Goal: Task Accomplishment & Management: Manage account settings

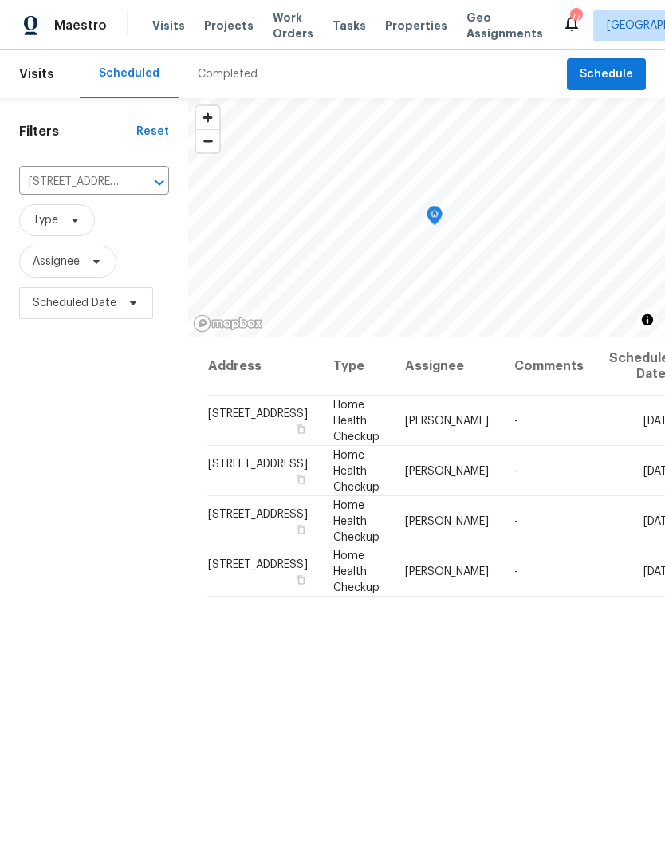
click at [131, 181] on icon "Clear" at bounding box center [139, 183] width 16 height 16
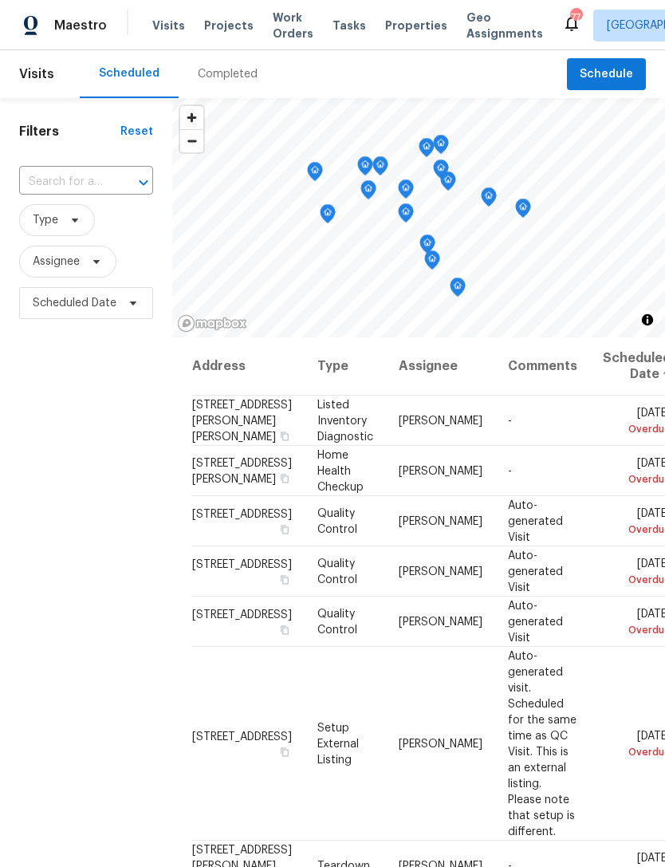
click at [102, 182] on input "text" at bounding box center [63, 182] width 89 height 25
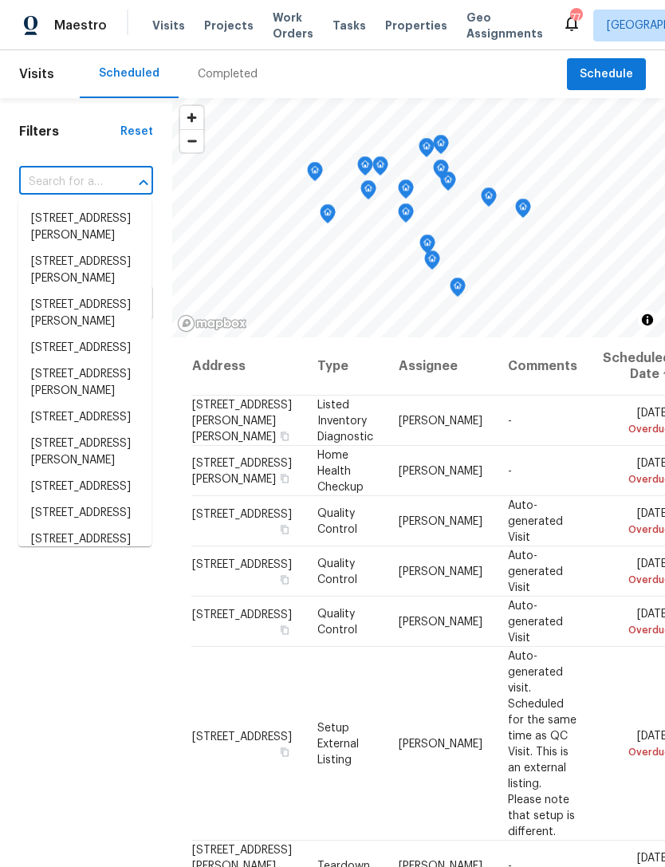
click at [93, 181] on input "text" at bounding box center [63, 182] width 89 height 25
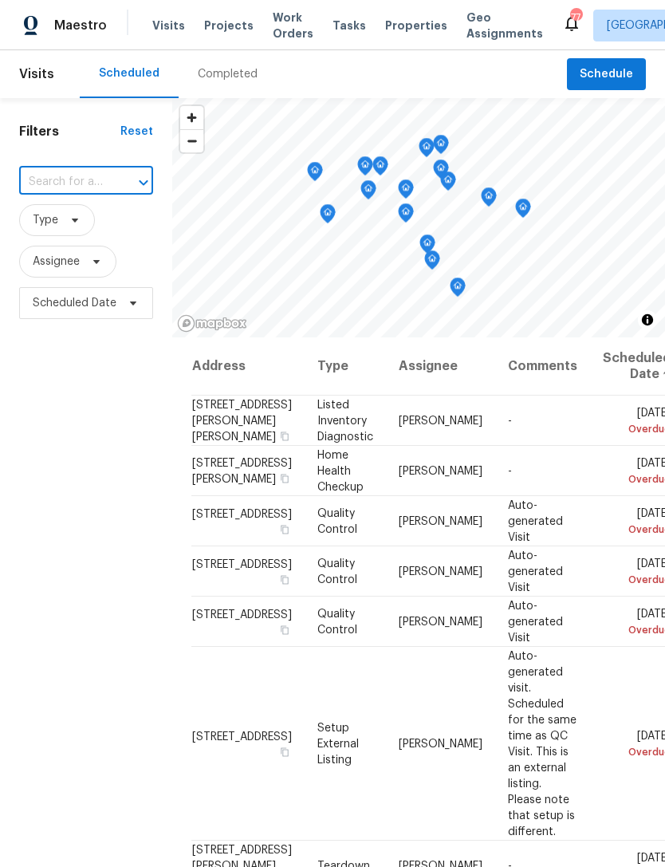
paste input "[STREET_ADDRESS][PERSON_NAME][PERSON_NAME]"
type input "[STREET_ADDRESS][PERSON_NAME][PERSON_NAME]"
click at [85, 225] on li "[STREET_ADDRESS][PERSON_NAME][PERSON_NAME]" at bounding box center [84, 236] width 133 height 60
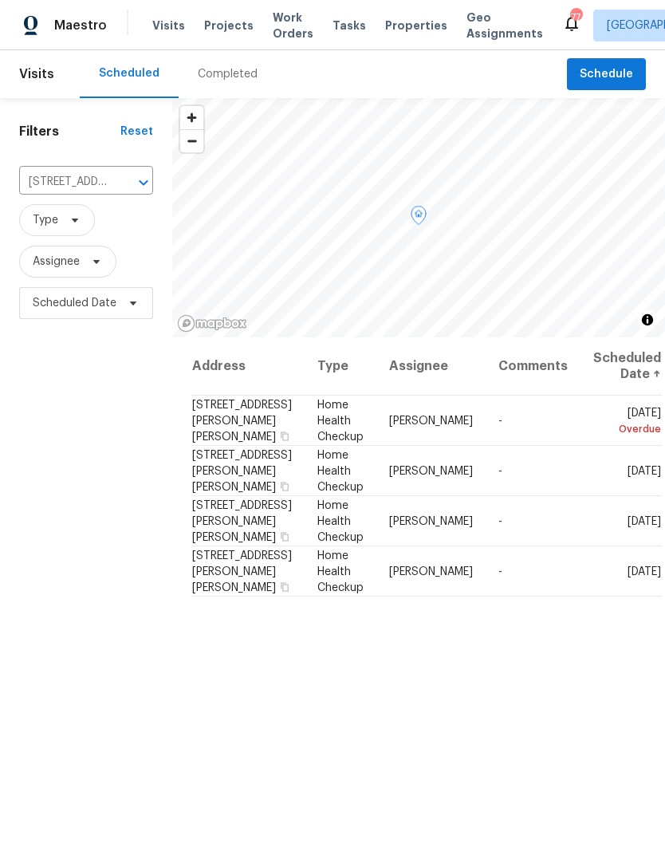
click at [0, 0] on span at bounding box center [0, 0] width 0 height 0
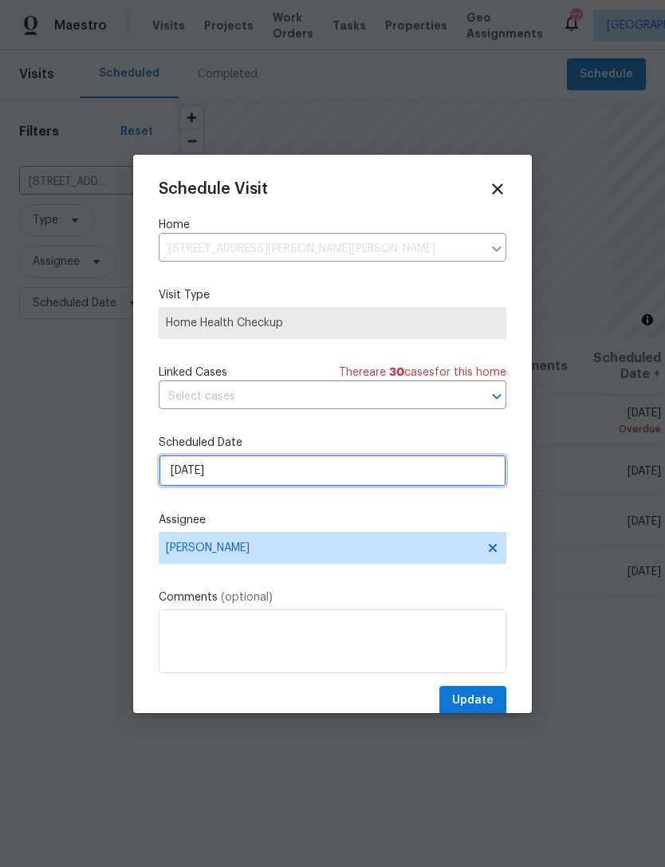
click at [273, 473] on input "[DATE]" at bounding box center [333, 470] width 348 height 32
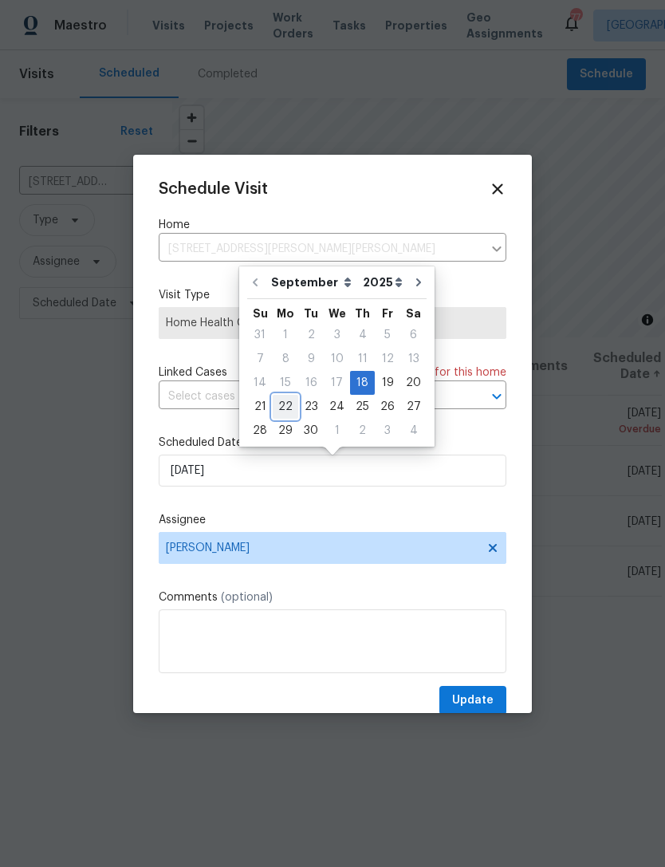
click at [289, 407] on div "22" at bounding box center [286, 406] width 26 height 22
type input "[DATE]"
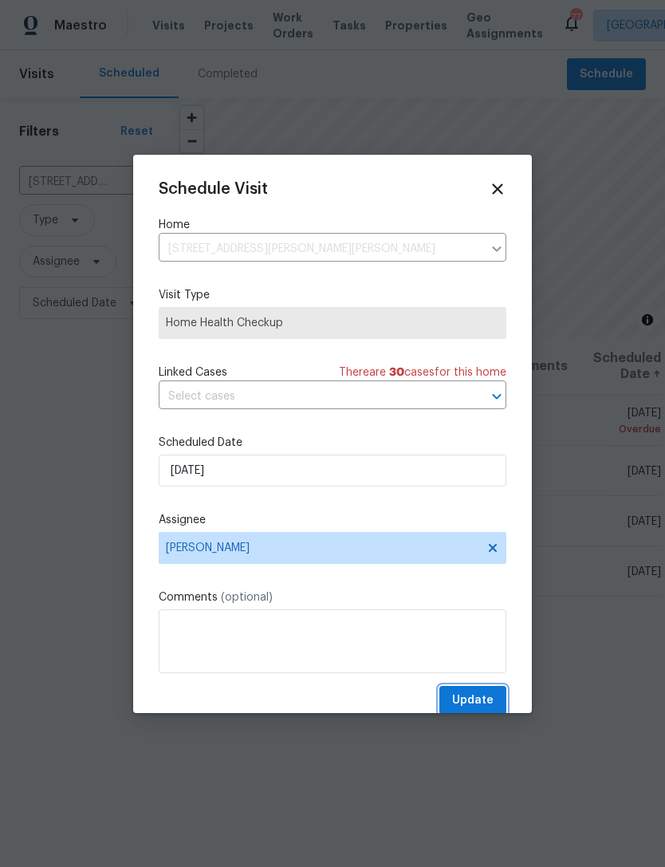
click at [479, 698] on span "Update" at bounding box center [472, 700] width 41 height 20
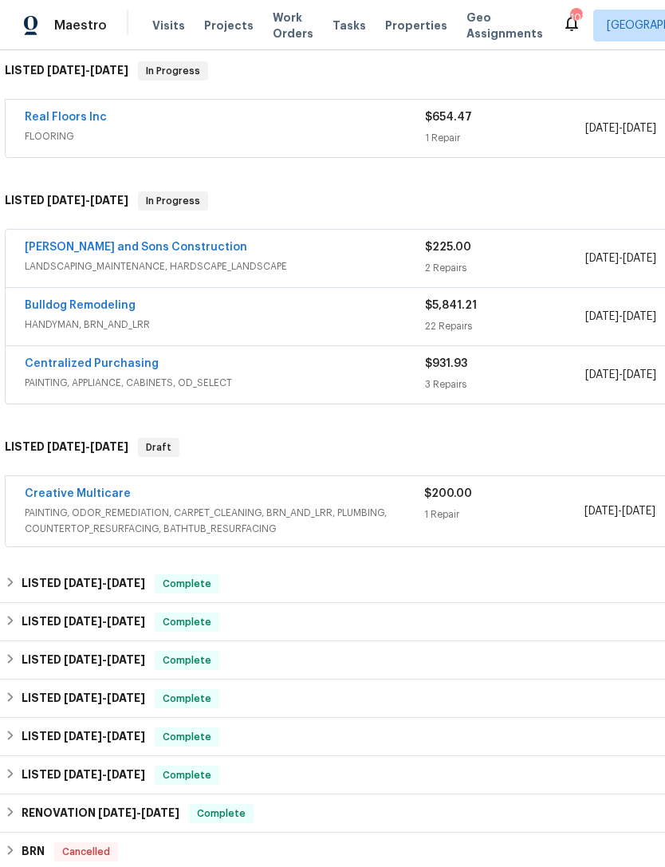
scroll to position [273, 0]
click at [101, 488] on link "Creative Multicare" at bounding box center [78, 493] width 106 height 11
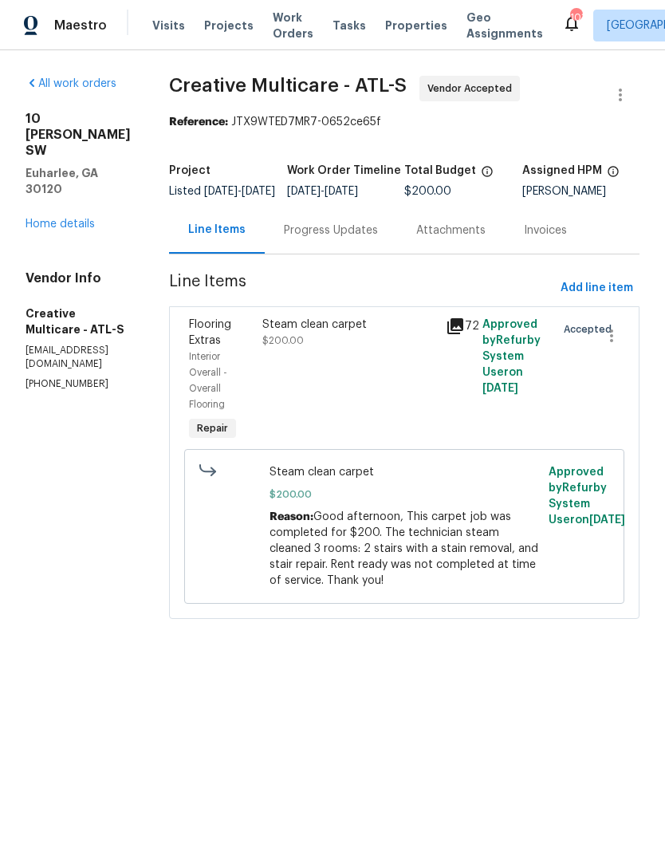
click at [360, 238] on div "Progress Updates" at bounding box center [331, 230] width 94 height 16
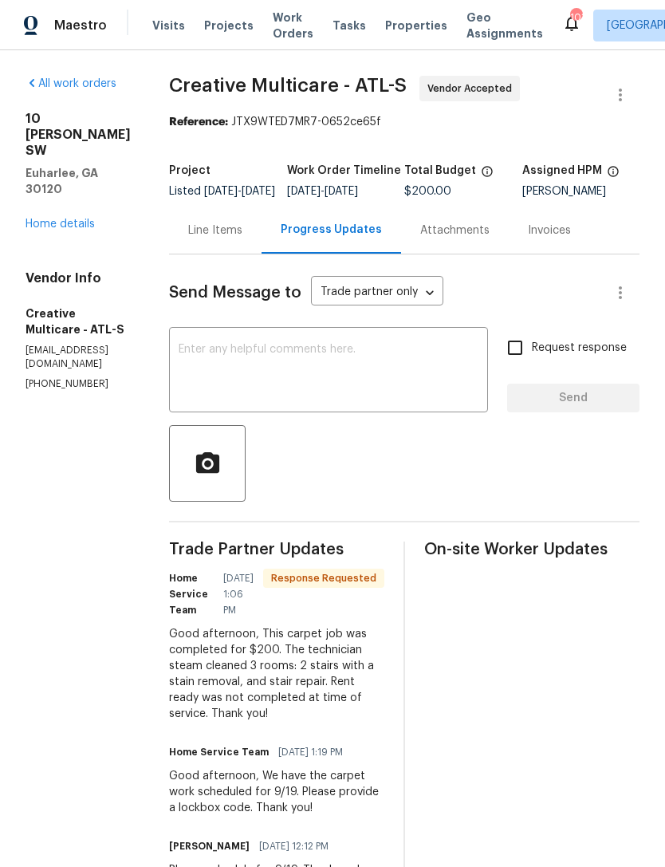
click at [412, 372] on textarea at bounding box center [329, 372] width 300 height 56
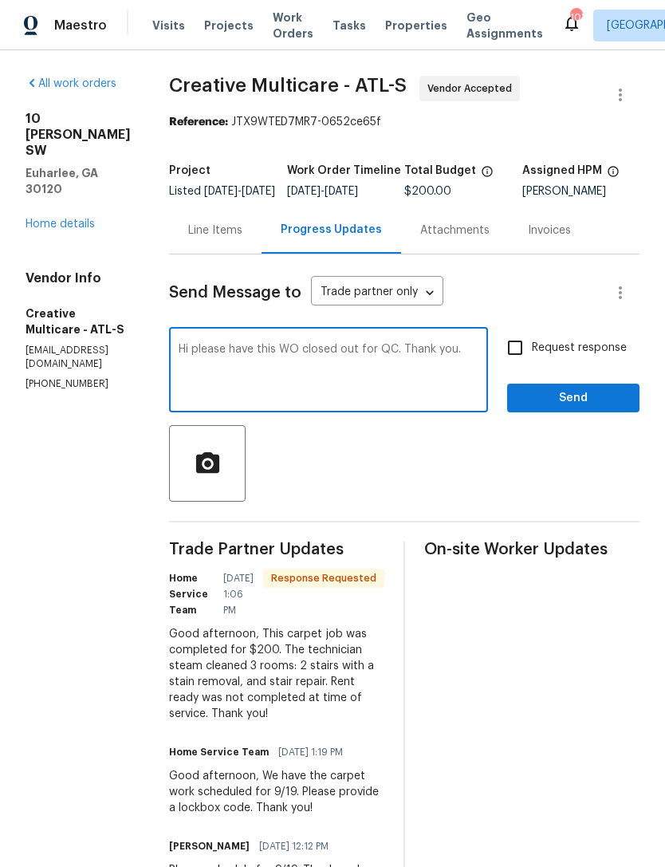
type textarea "Hi please have this WO closed out for QC. Thank you."
click at [532, 364] on input "Request response" at bounding box center [514, 347] width 33 height 33
checkbox input "true"
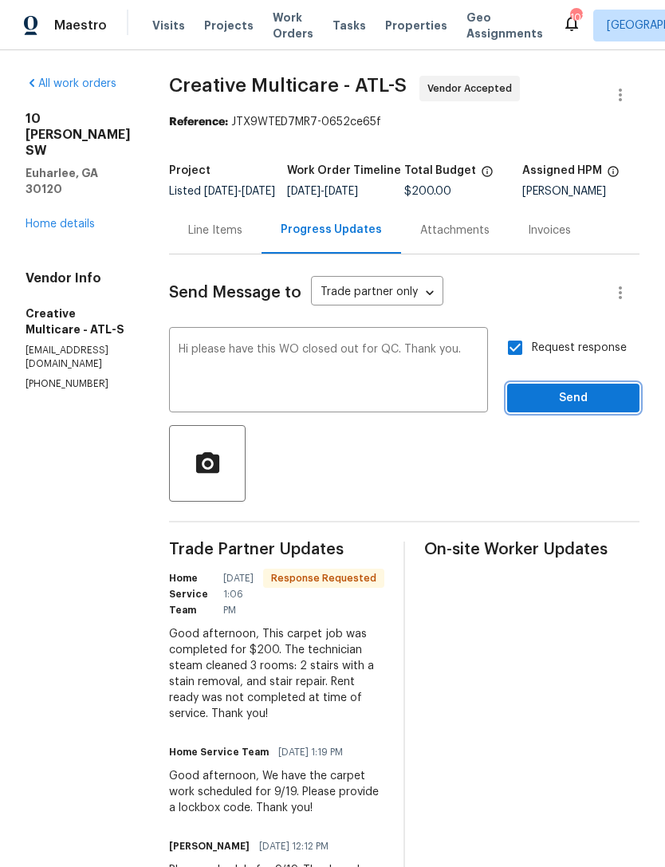
click at [583, 408] on span "Send" at bounding box center [573, 398] width 107 height 20
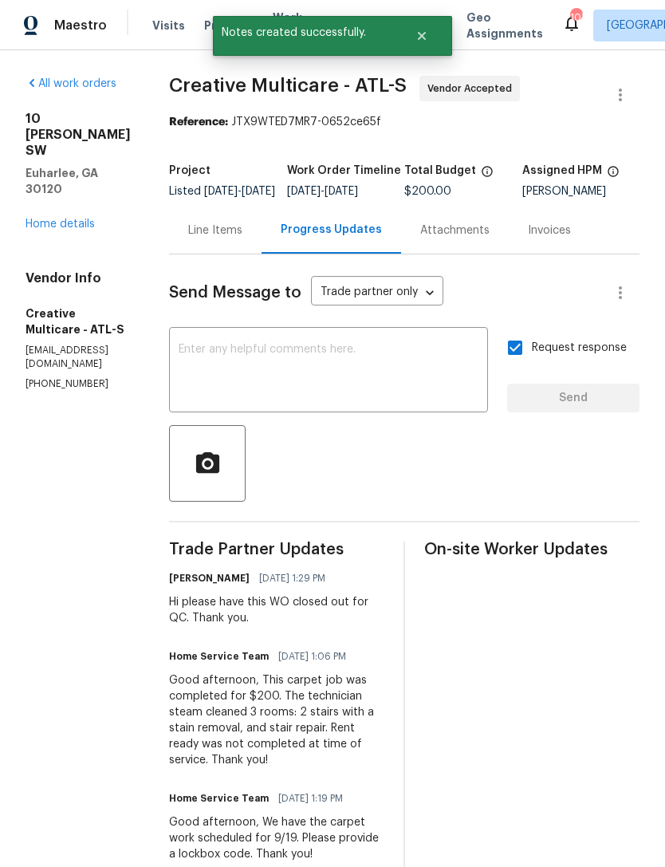
click at [68, 218] on link "Home details" at bounding box center [60, 223] width 69 height 11
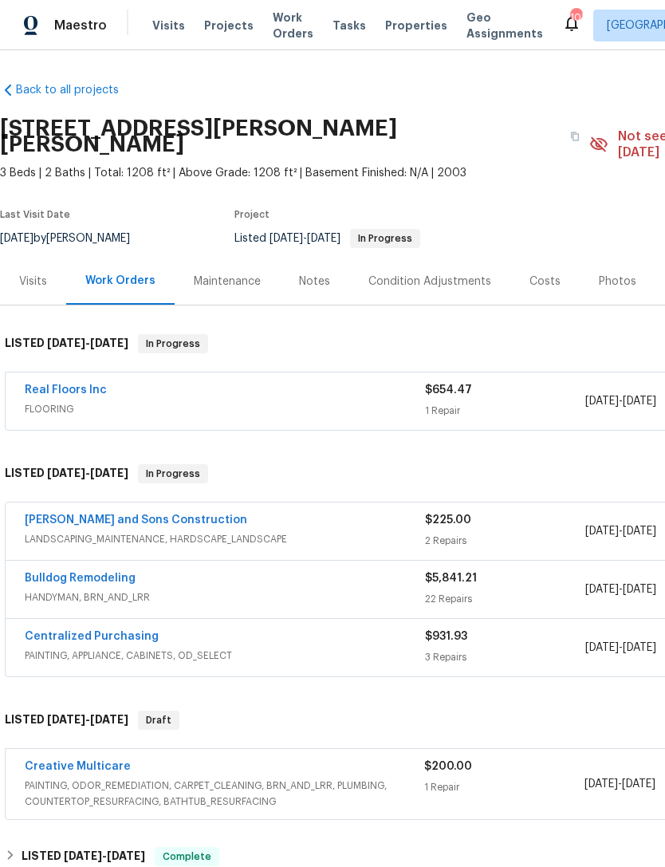
click at [37, 514] on link "Reyes and Sons Construction" at bounding box center [136, 519] width 222 height 11
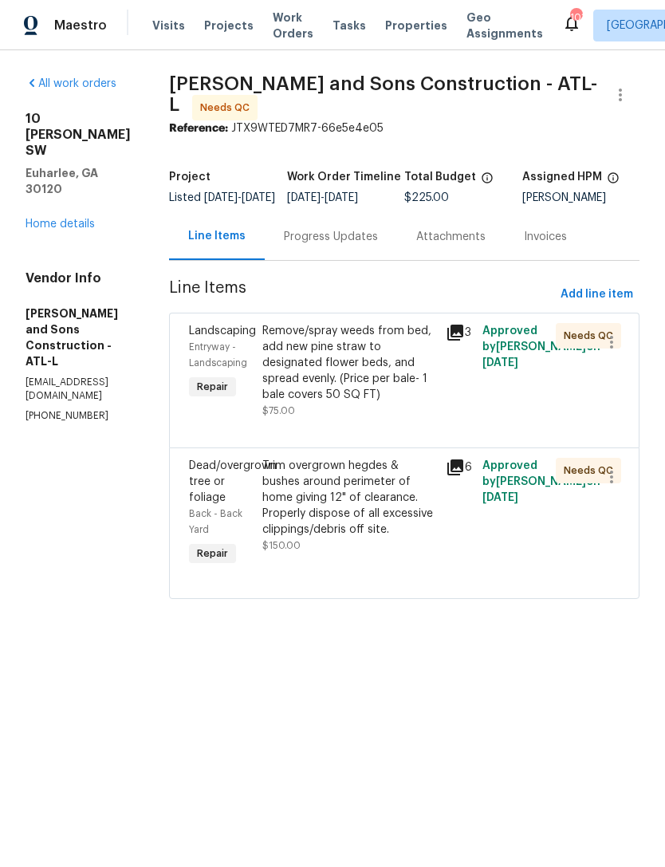
click at [199, 336] on span "Landscaping" at bounding box center [222, 330] width 67 height 11
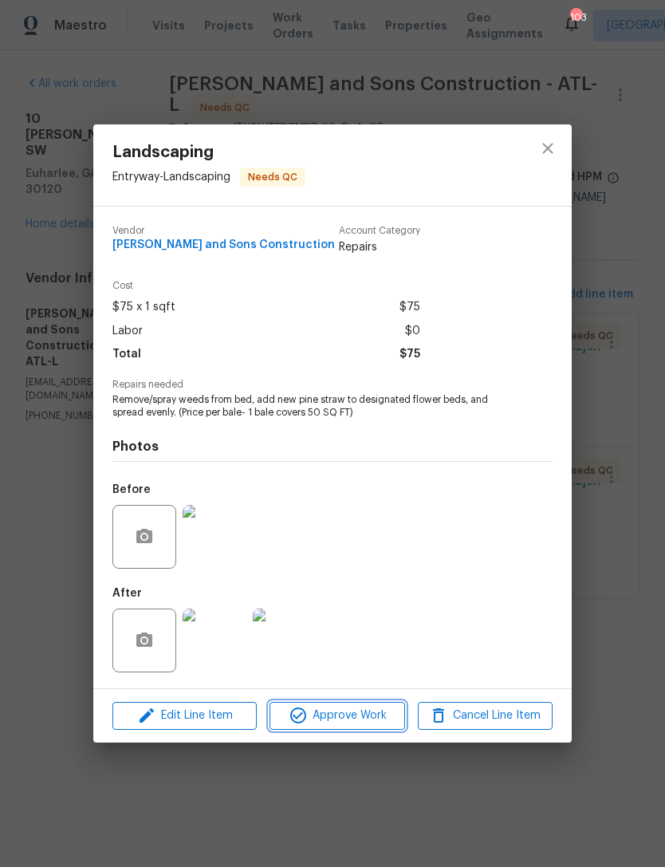
click at [362, 722] on span "Approve Work" at bounding box center [336, 716] width 125 height 20
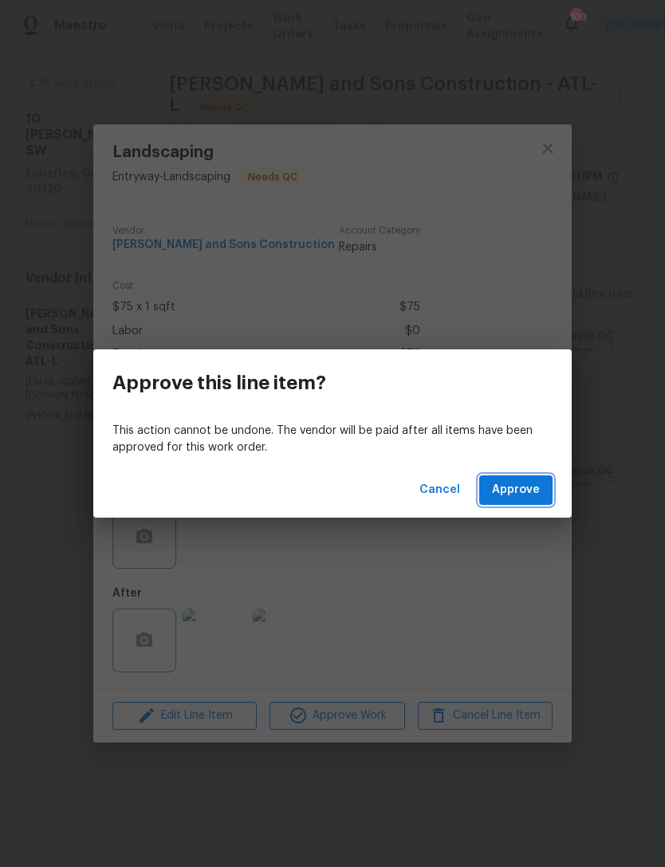
click at [528, 489] on span "Approve" at bounding box center [516, 490] width 48 height 20
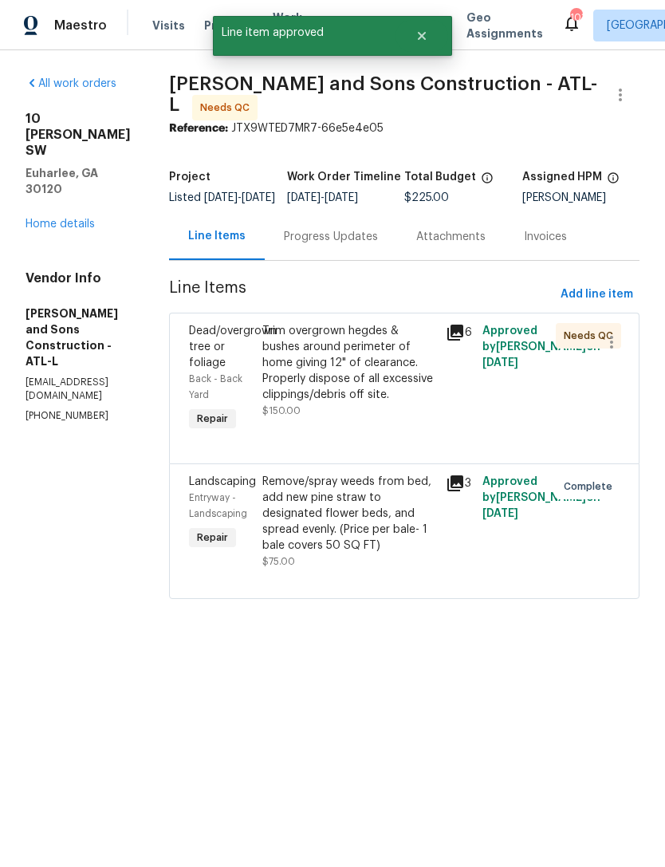
click at [311, 238] on div "Progress Updates" at bounding box center [331, 237] width 94 height 16
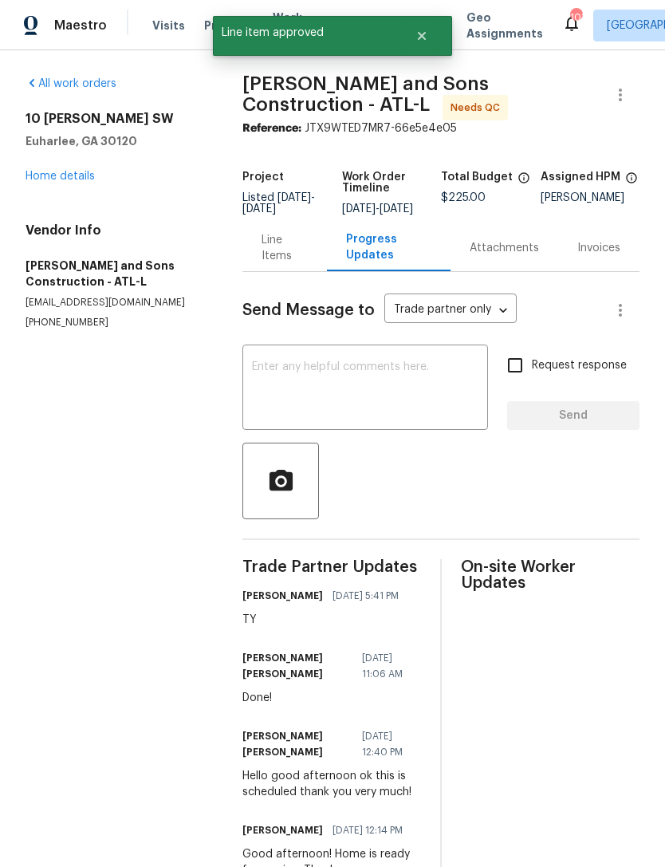
click at [280, 259] on div "Line Items" at bounding box center [283, 248] width 45 height 32
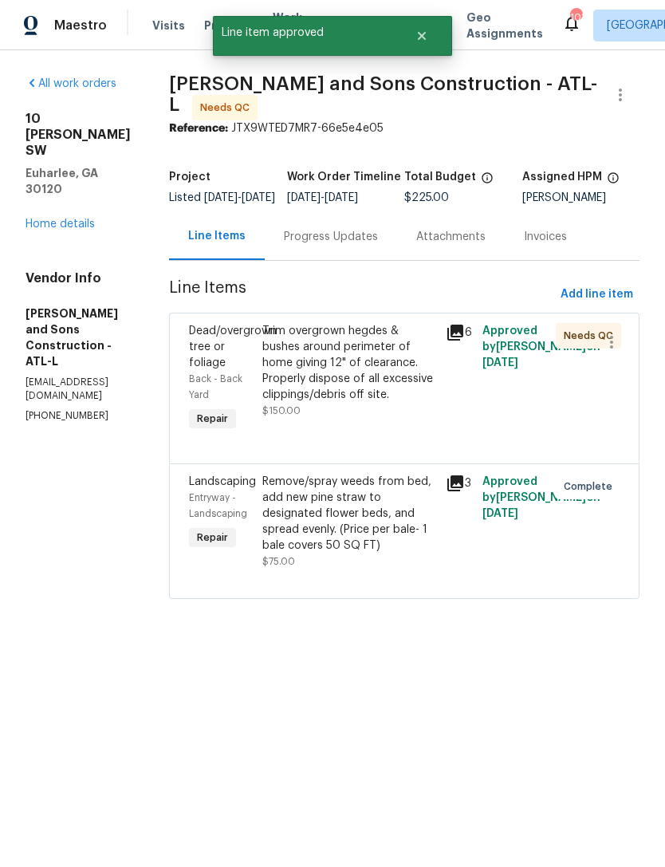
click at [189, 358] on div "Dead/overgrown tree or foliage" at bounding box center [221, 347] width 64 height 48
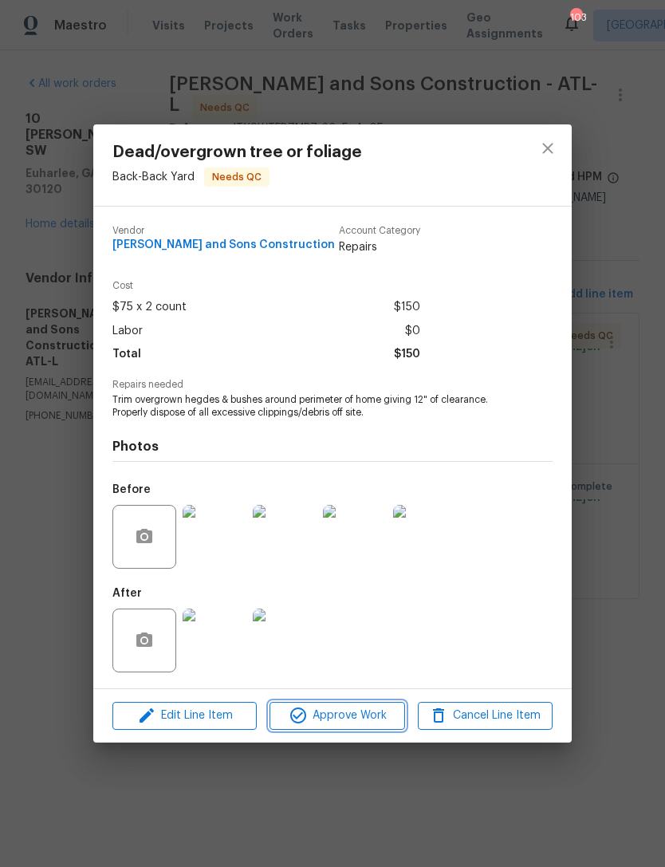
click at [348, 716] on span "Approve Work" at bounding box center [336, 716] width 125 height 20
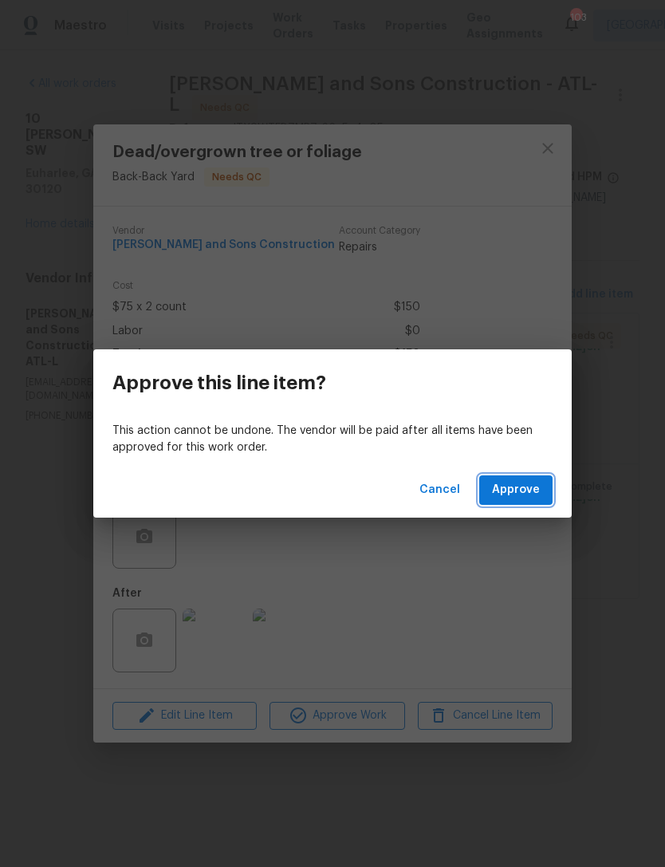
click at [527, 491] on span "Approve" at bounding box center [516, 490] width 48 height 20
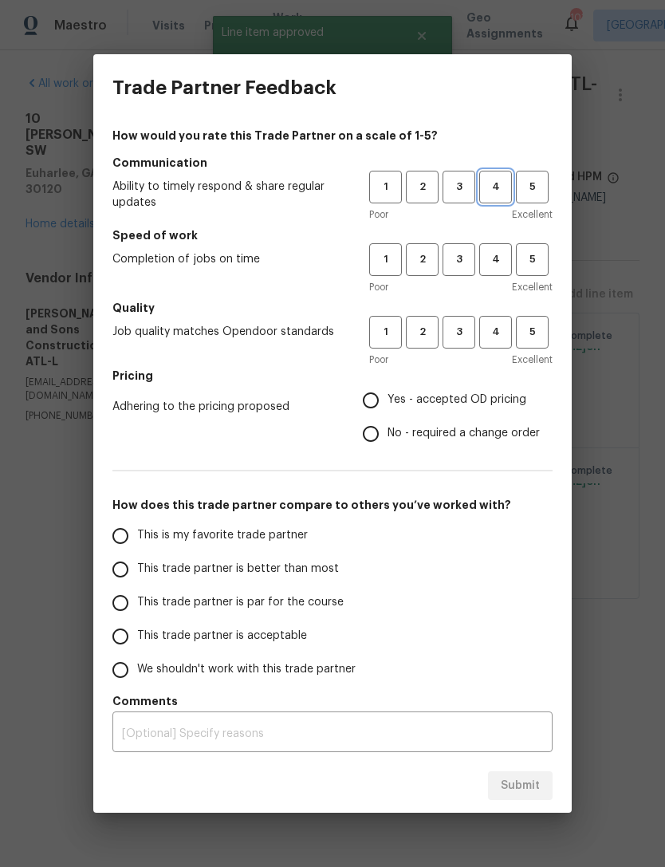
click at [500, 187] on span "4" at bounding box center [495, 187] width 29 height 18
click at [500, 261] on span "4" at bounding box center [495, 259] width 29 height 18
click at [499, 324] on span "4" at bounding box center [495, 332] width 29 height 18
click at [370, 395] on input "Yes - accepted OD pricing" at bounding box center [370, 399] width 33 height 33
radio input "true"
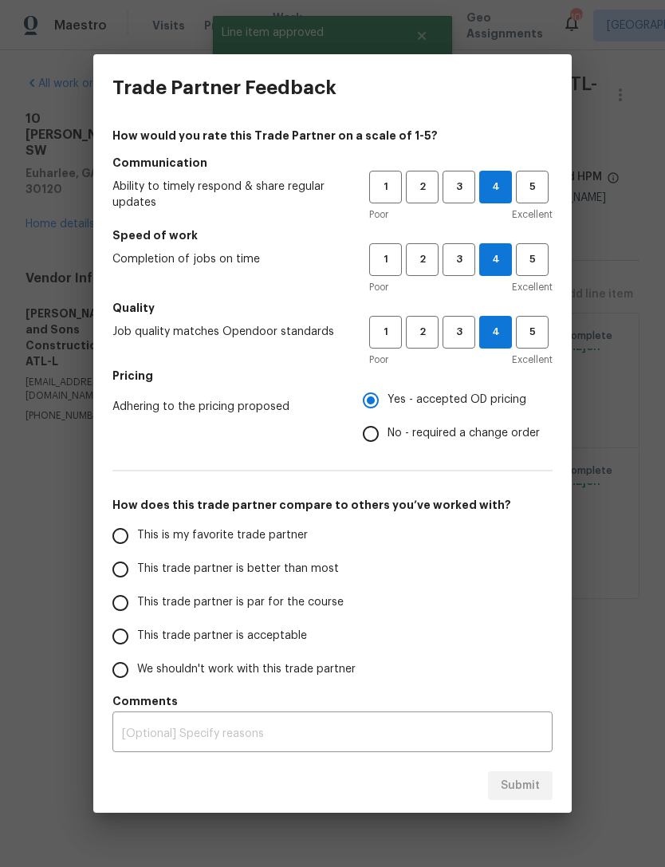
click at [112, 640] on input "This trade partner is acceptable" at bounding box center [120, 635] width 33 height 33
click at [515, 778] on span "Submit" at bounding box center [520, 786] width 39 height 20
radio input "true"
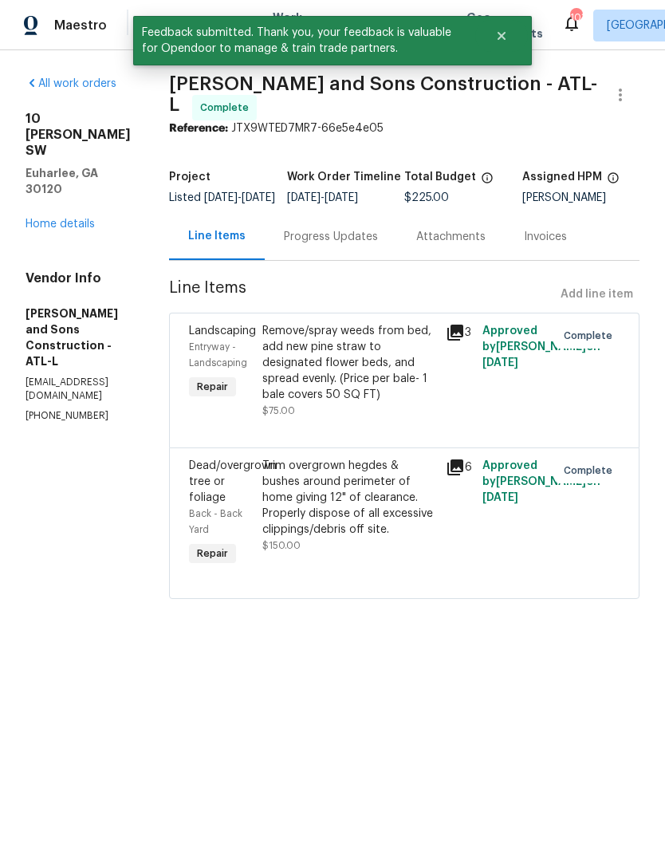
click at [81, 218] on link "Home details" at bounding box center [60, 223] width 69 height 11
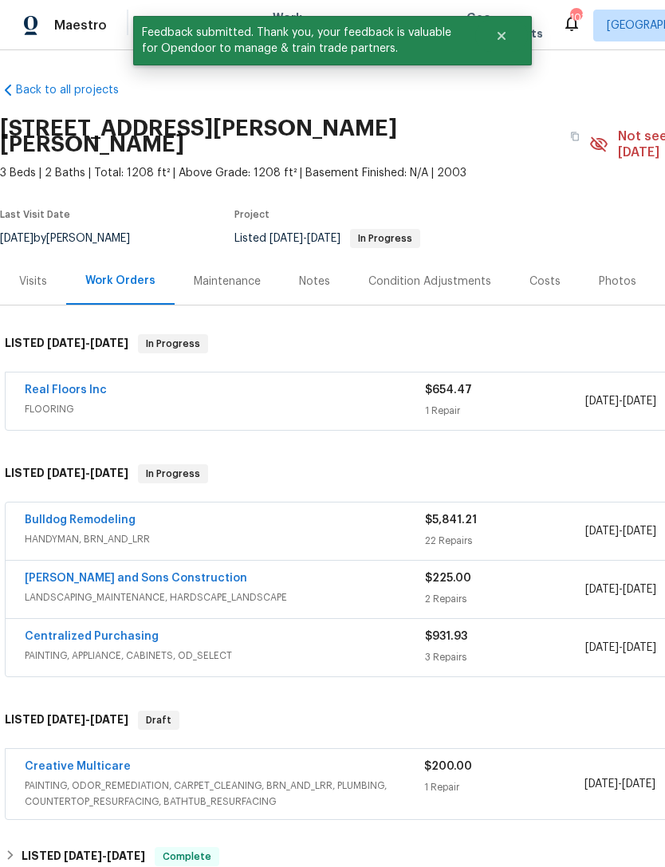
click at [84, 384] on link "Real Floors Inc" at bounding box center [66, 389] width 82 height 11
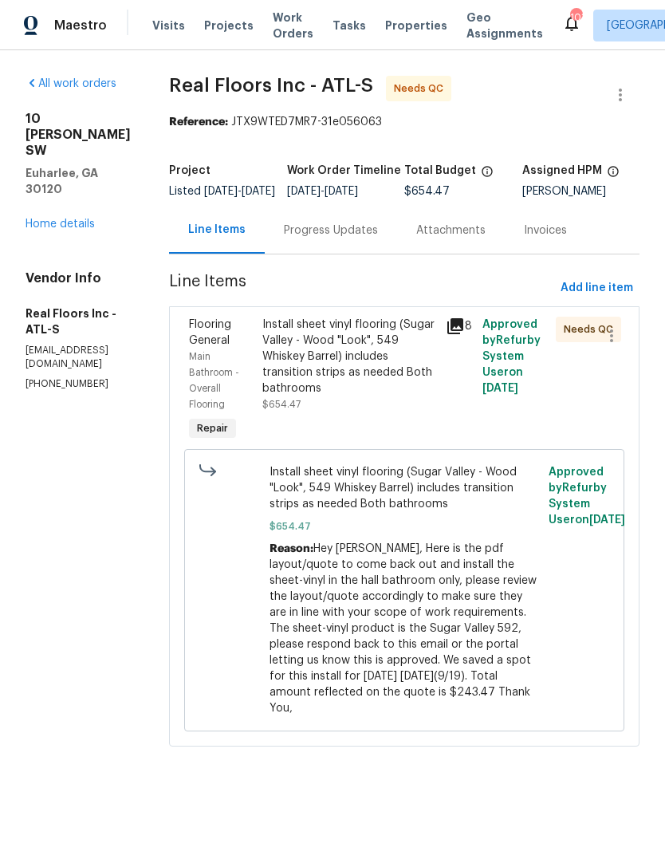
click at [372, 252] on div "Progress Updates" at bounding box center [331, 229] width 132 height 47
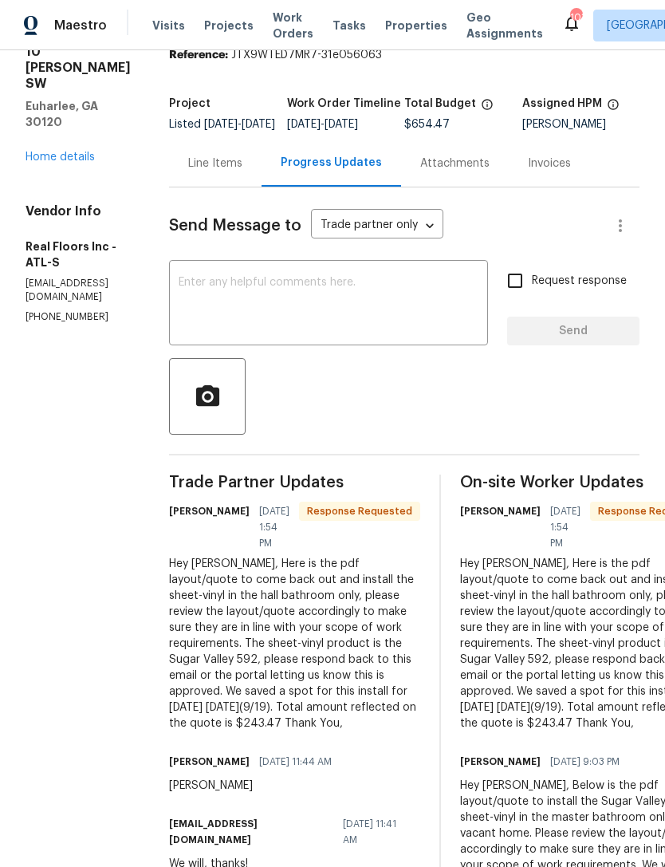
scroll to position [69, 0]
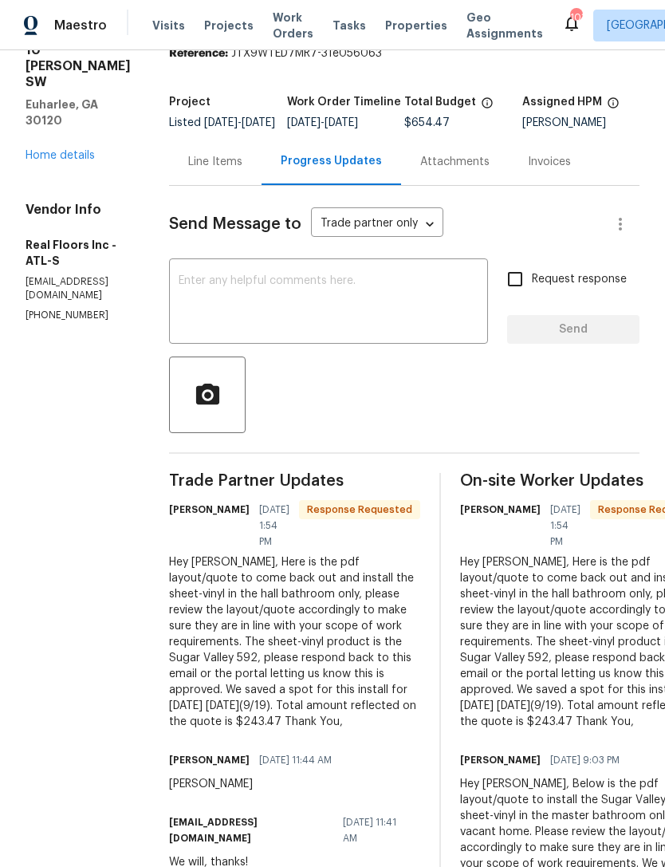
click at [242, 170] on div "Line Items" at bounding box center [215, 162] width 54 height 16
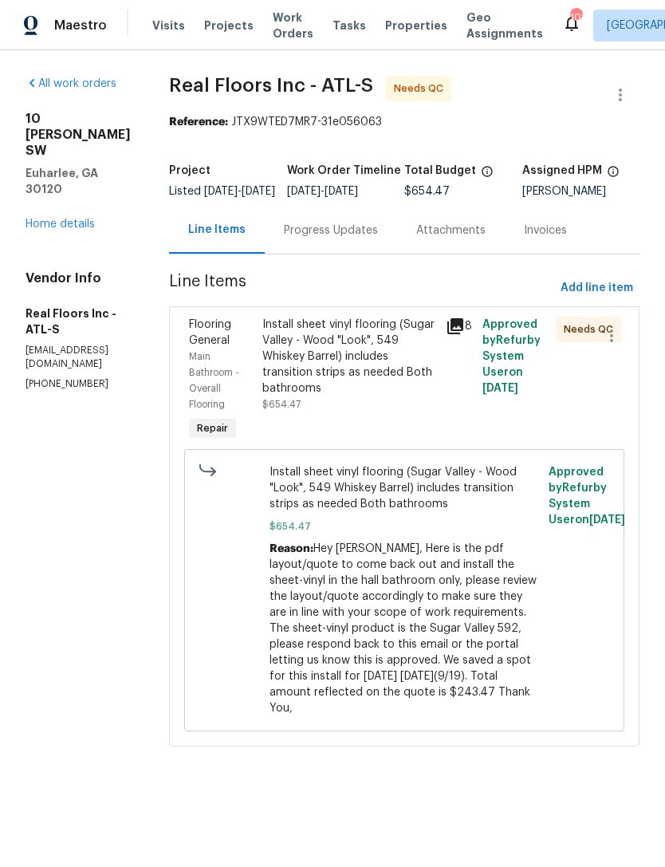
click at [224, 345] on span "Flooring General" at bounding box center [210, 332] width 42 height 27
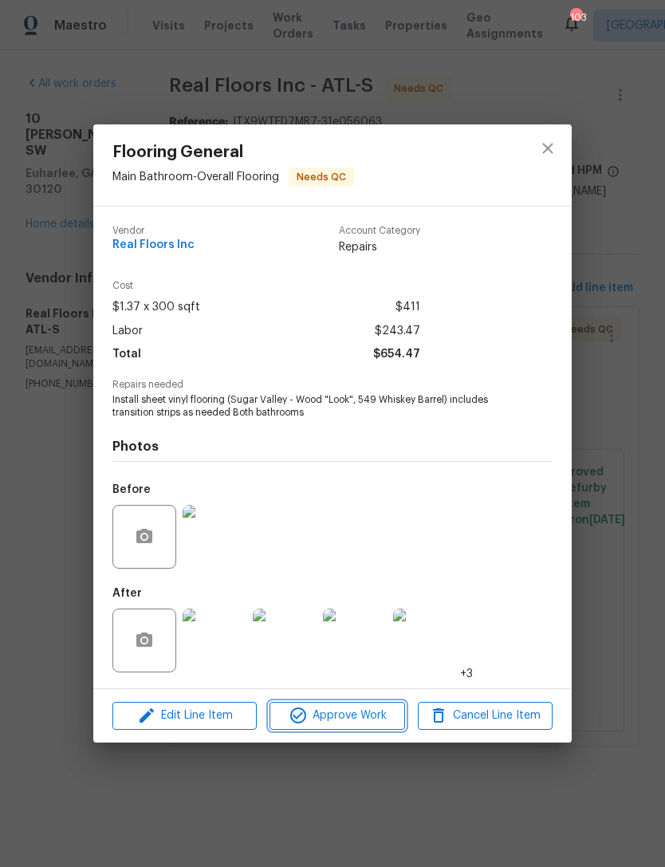
click at [349, 717] on span "Approve Work" at bounding box center [336, 716] width 125 height 20
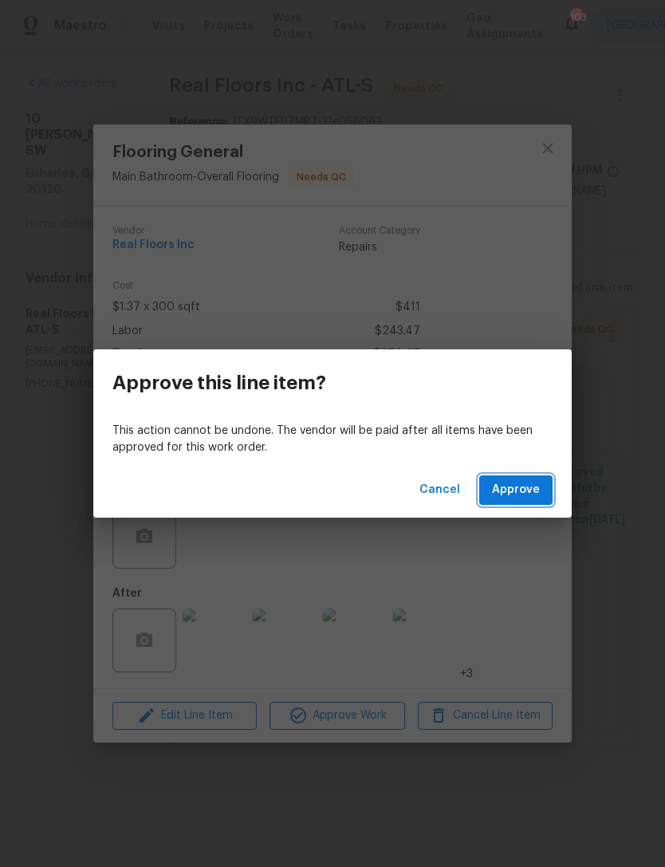
click at [533, 487] on span "Approve" at bounding box center [516, 490] width 48 height 20
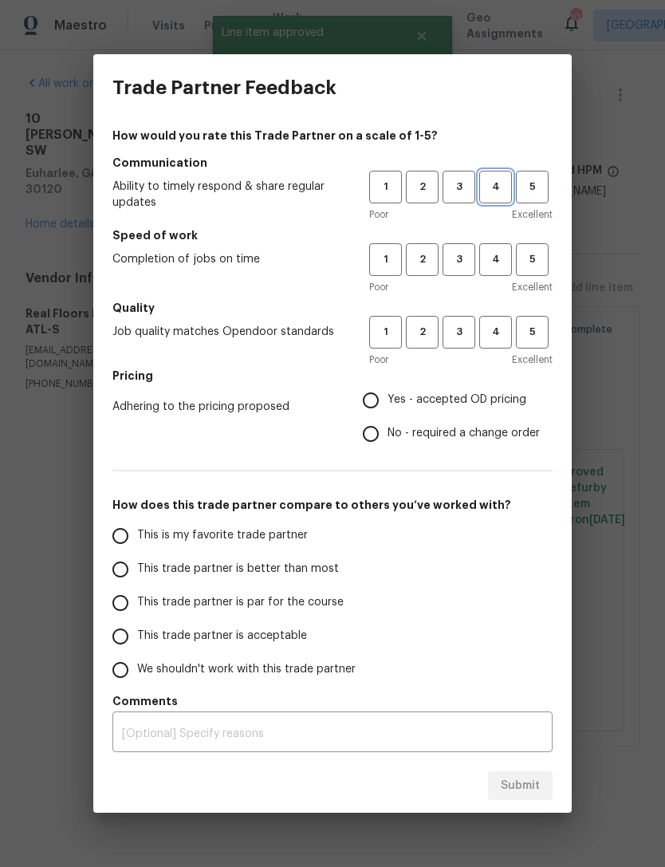
click at [492, 184] on span "4" at bounding box center [495, 187] width 29 height 18
click at [504, 261] on span "4" at bounding box center [495, 259] width 29 height 18
click at [494, 342] on button "4" at bounding box center [495, 332] width 33 height 33
click at [462, 261] on span "3" at bounding box center [458, 259] width 29 height 18
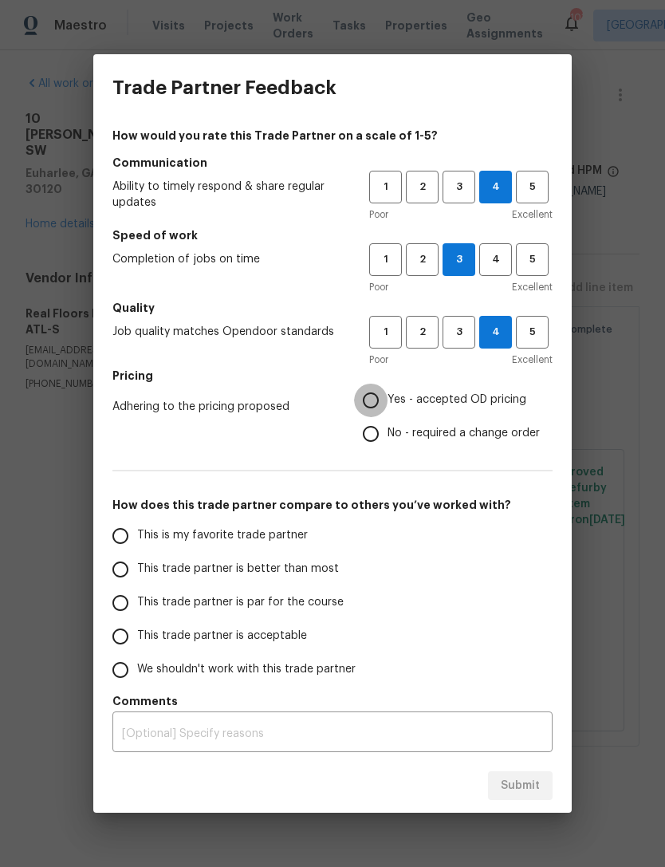
click at [376, 401] on input "Yes - accepted OD pricing" at bounding box center [370, 399] width 33 height 33
radio input "true"
click at [124, 630] on input "This trade partner is acceptable" at bounding box center [120, 635] width 33 height 33
click at [519, 783] on span "Submit" at bounding box center [520, 786] width 39 height 20
radio input "true"
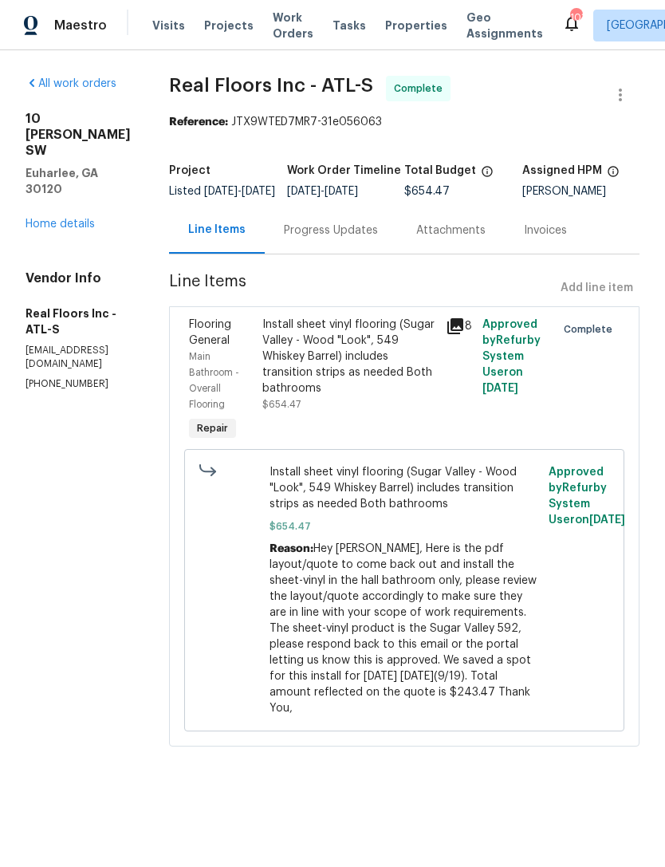
radio input "false"
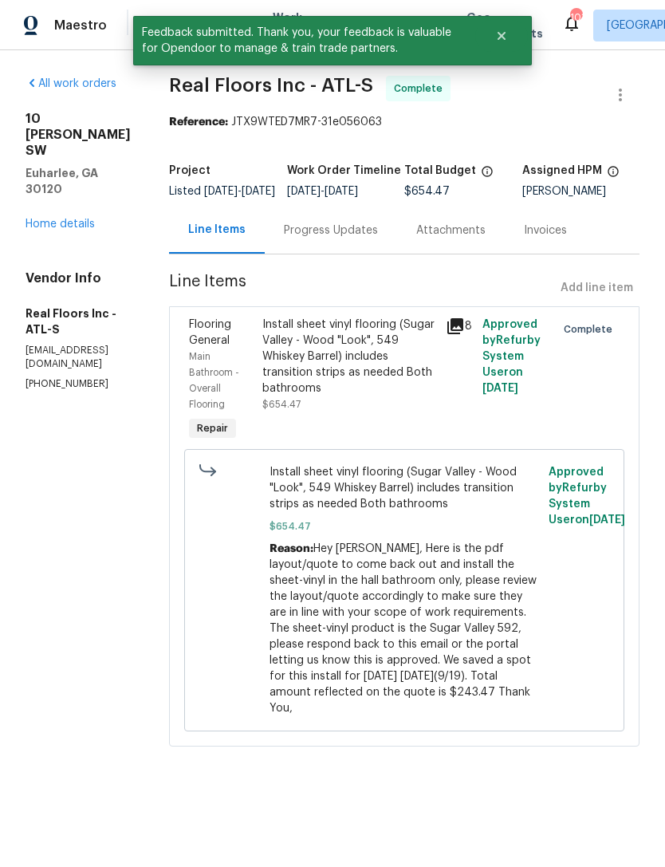
click at [76, 218] on link "Home details" at bounding box center [60, 223] width 69 height 11
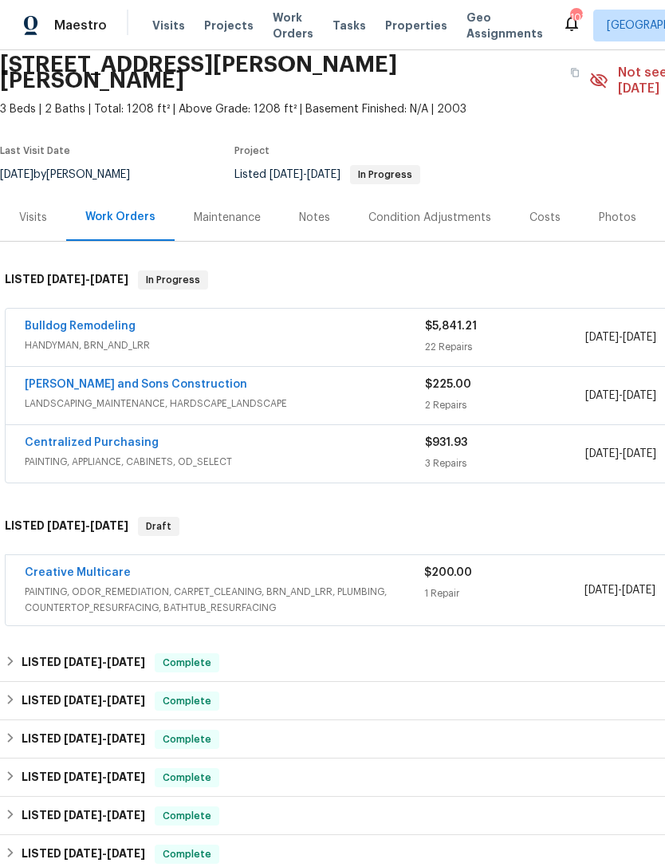
scroll to position [62, 0]
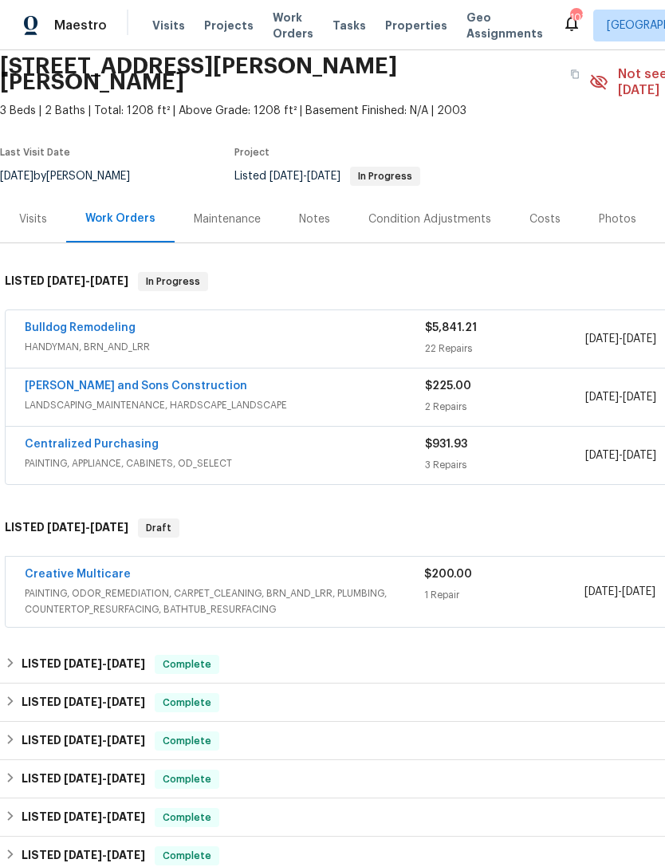
click at [81, 322] on link "Bulldog Remodeling" at bounding box center [80, 327] width 111 height 11
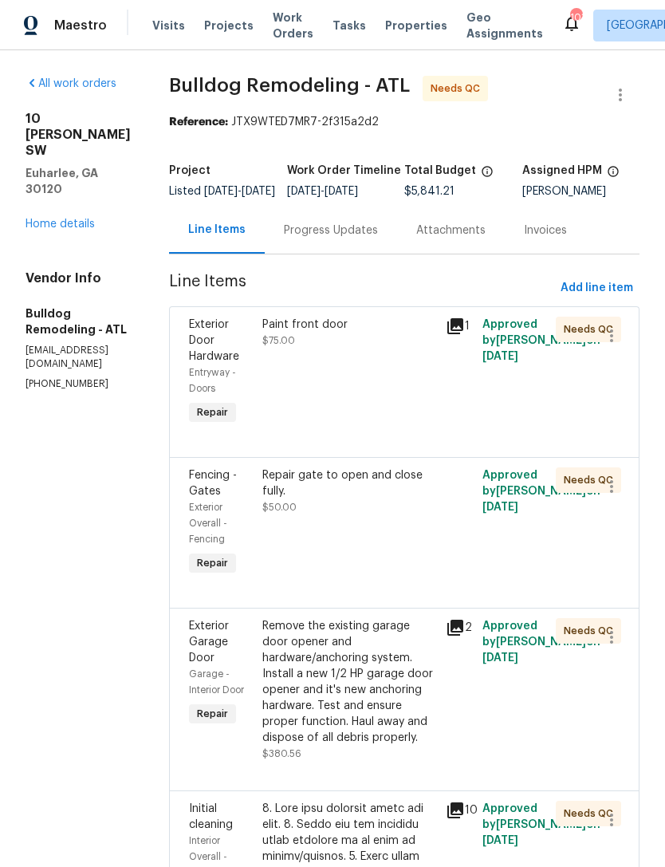
click at [214, 352] on span "Exterior Door Hardware" at bounding box center [214, 340] width 50 height 43
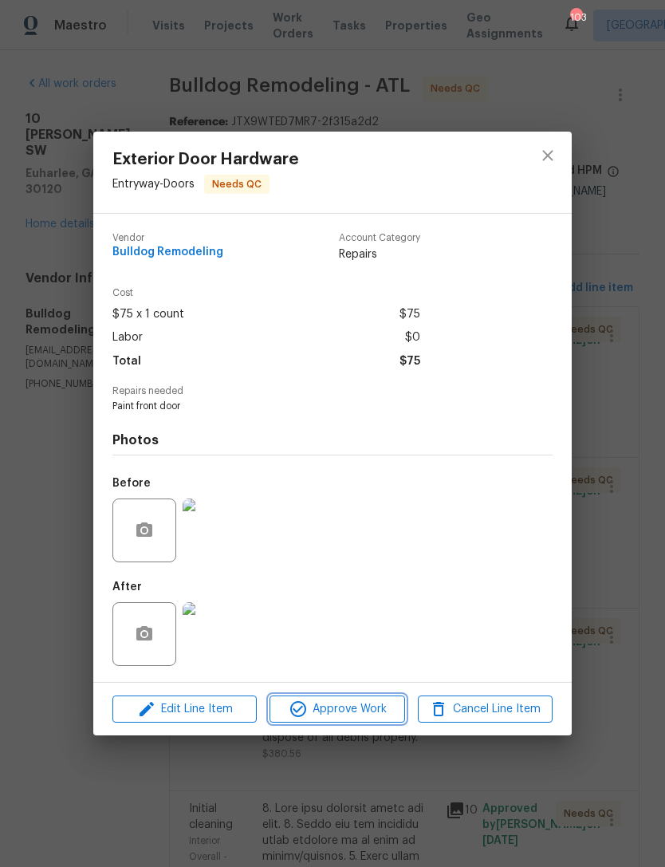
click at [359, 706] on span "Approve Work" at bounding box center [336, 709] width 125 height 20
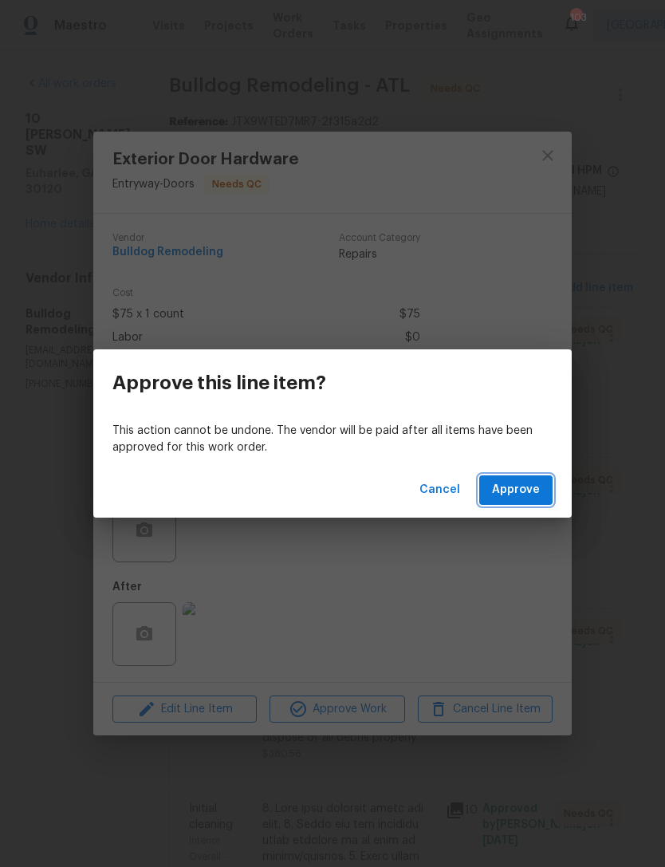
click at [524, 483] on span "Approve" at bounding box center [516, 490] width 48 height 20
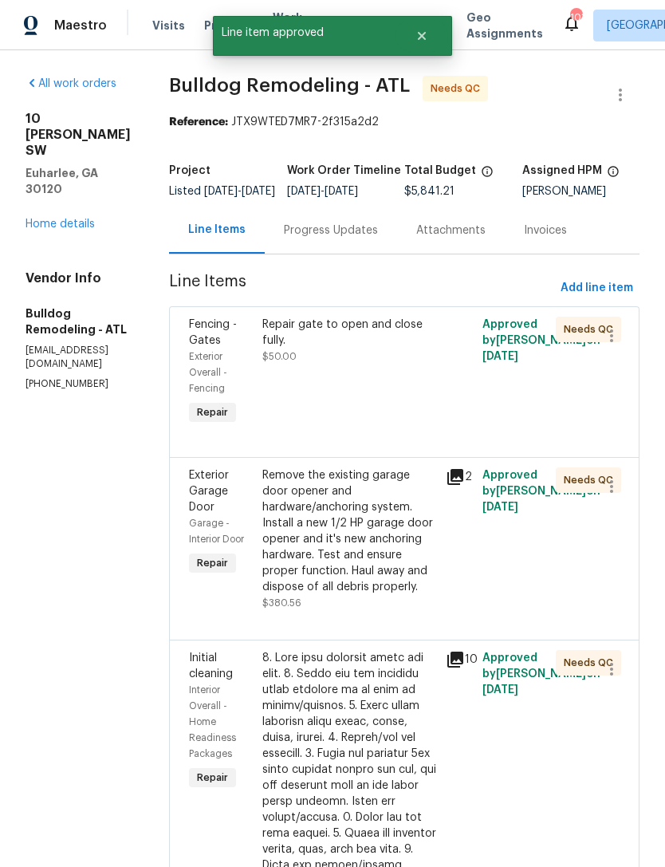
click at [216, 343] on div "Fencing - Gates" at bounding box center [221, 332] width 64 height 32
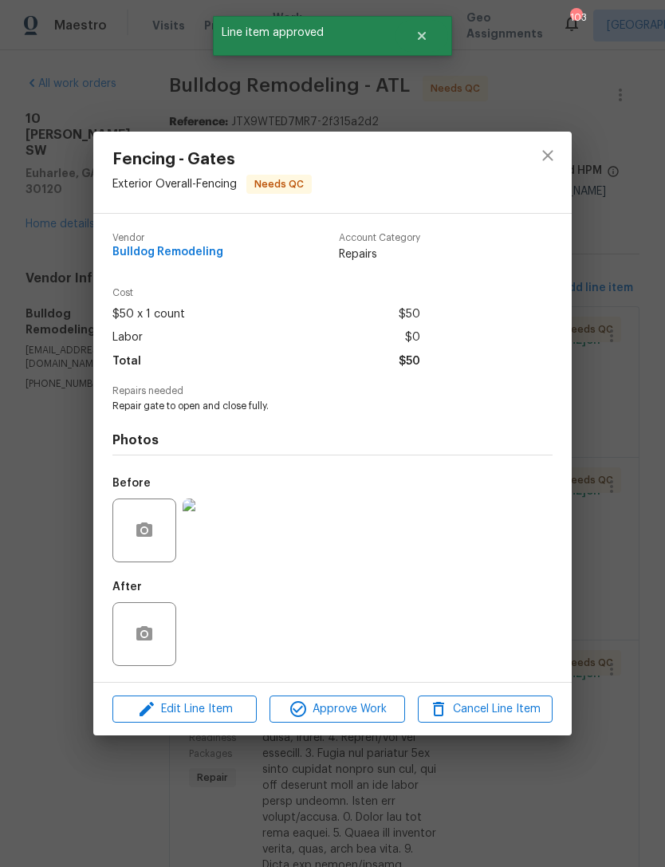
click at [220, 533] on img at bounding box center [215, 530] width 64 height 64
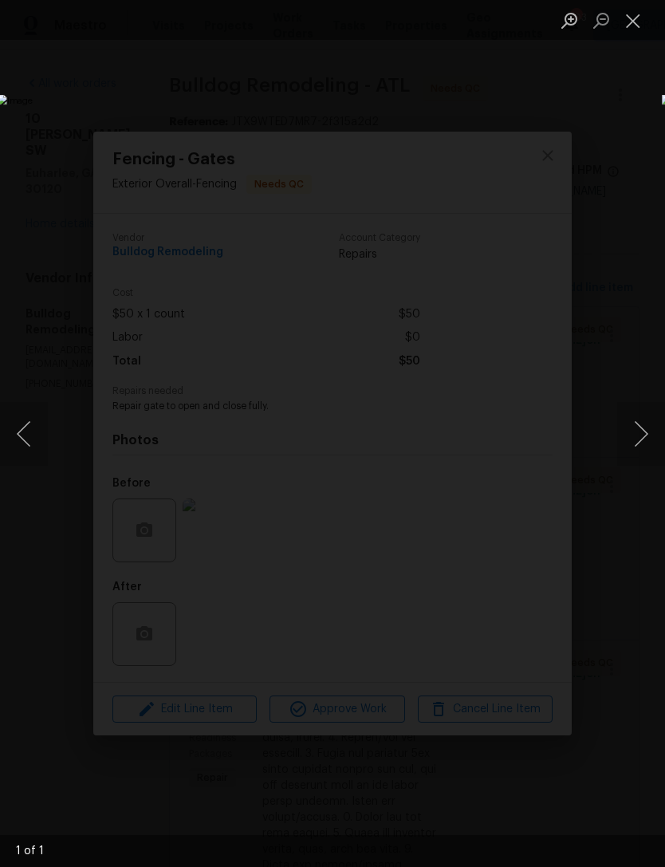
click at [517, 106] on img "Lightbox" at bounding box center [257, 434] width 520 height 678
click at [646, 22] on button "Close lightbox" at bounding box center [633, 20] width 32 height 28
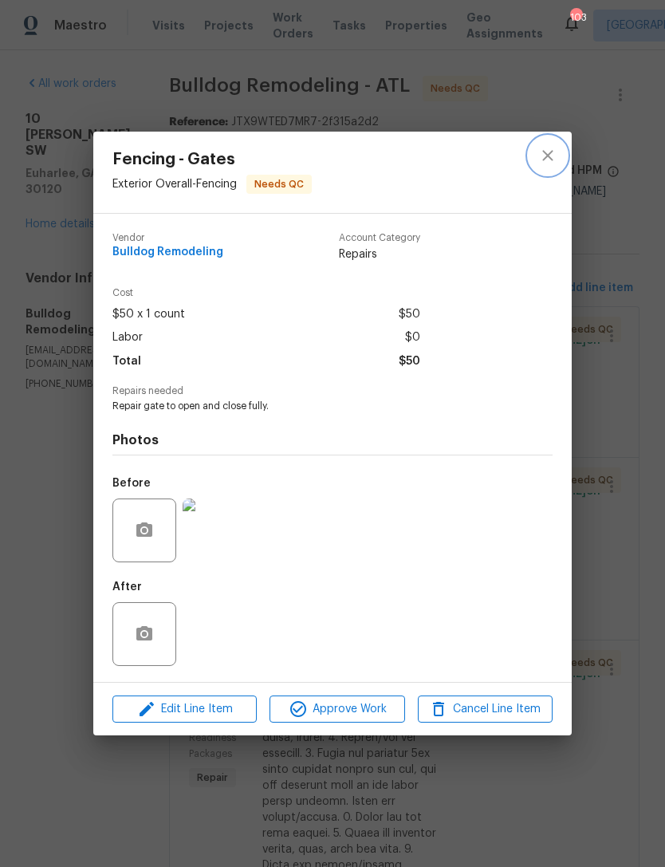
click at [542, 150] on icon "close" at bounding box center [547, 155] width 19 height 19
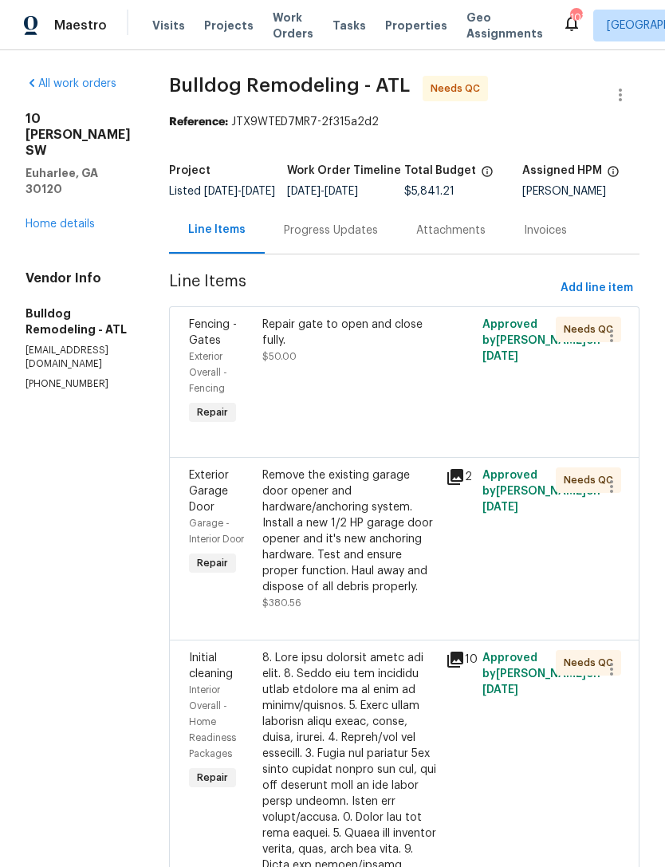
click at [223, 495] on div "Exterior Garage Door" at bounding box center [221, 491] width 64 height 48
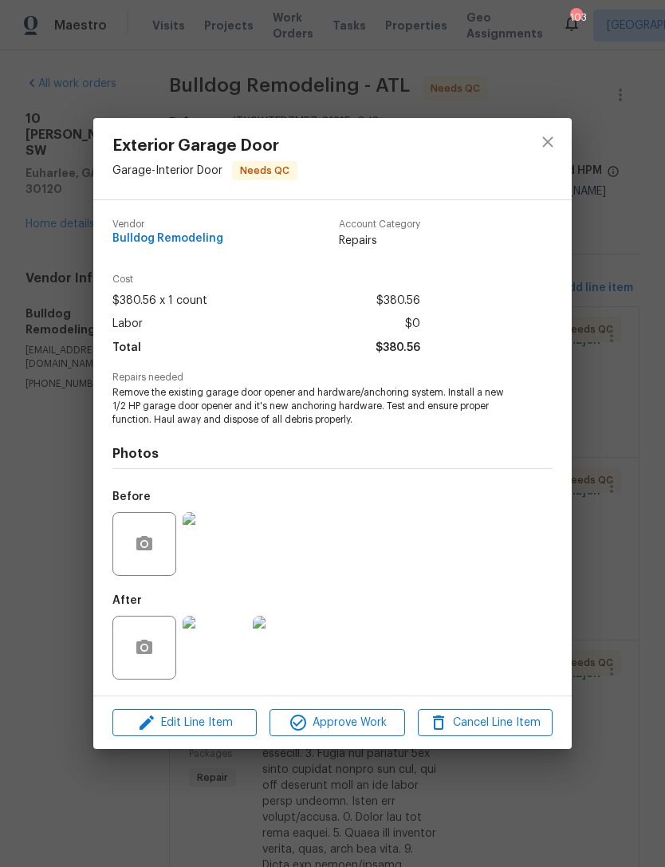
click at [222, 656] on img at bounding box center [215, 647] width 64 height 64
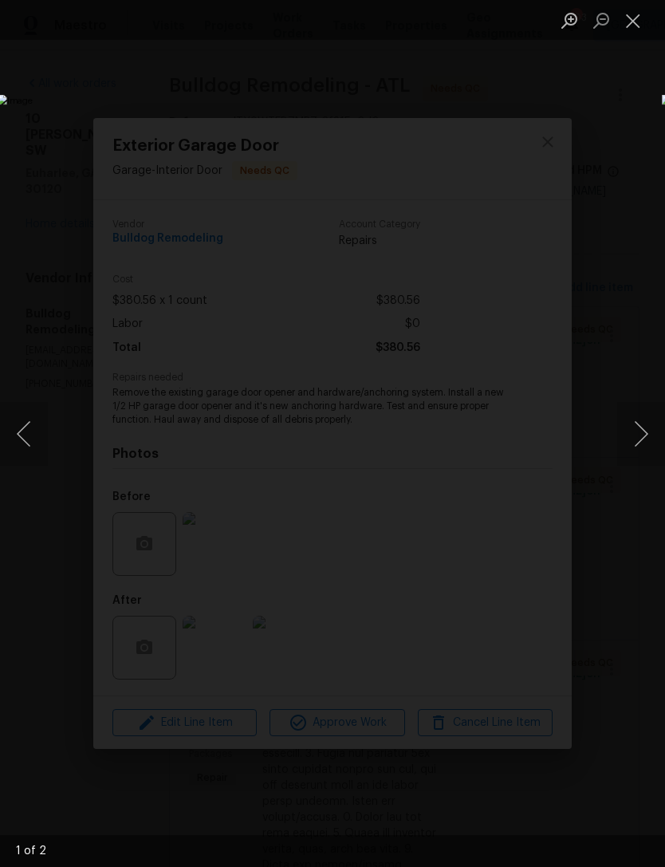
click at [639, 438] on button "Next image" at bounding box center [641, 434] width 48 height 64
click at [657, 22] on ul "Lightbox" at bounding box center [609, 20] width 112 height 40
click at [639, 18] on button "Close lightbox" at bounding box center [633, 20] width 32 height 28
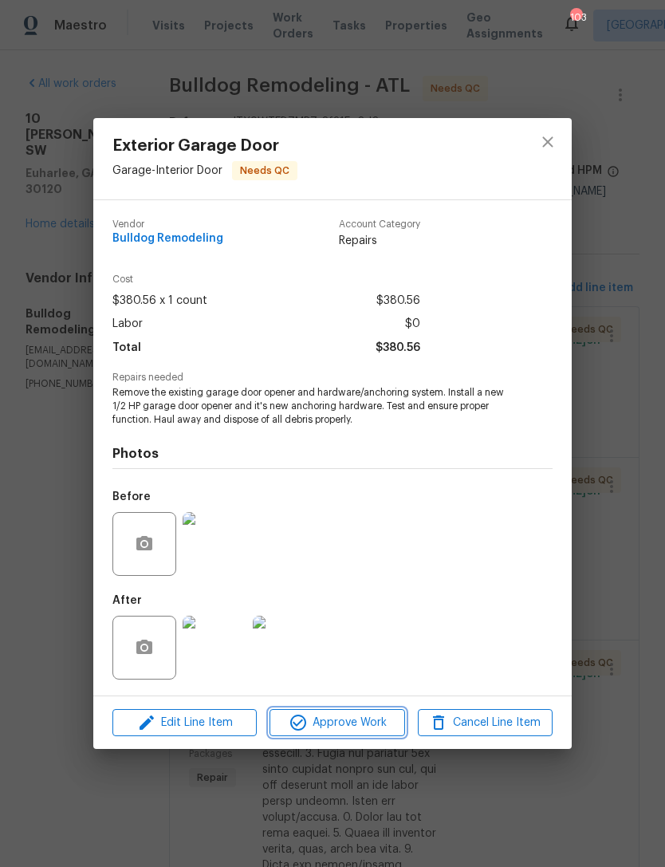
click at [357, 723] on span "Approve Work" at bounding box center [336, 723] width 125 height 20
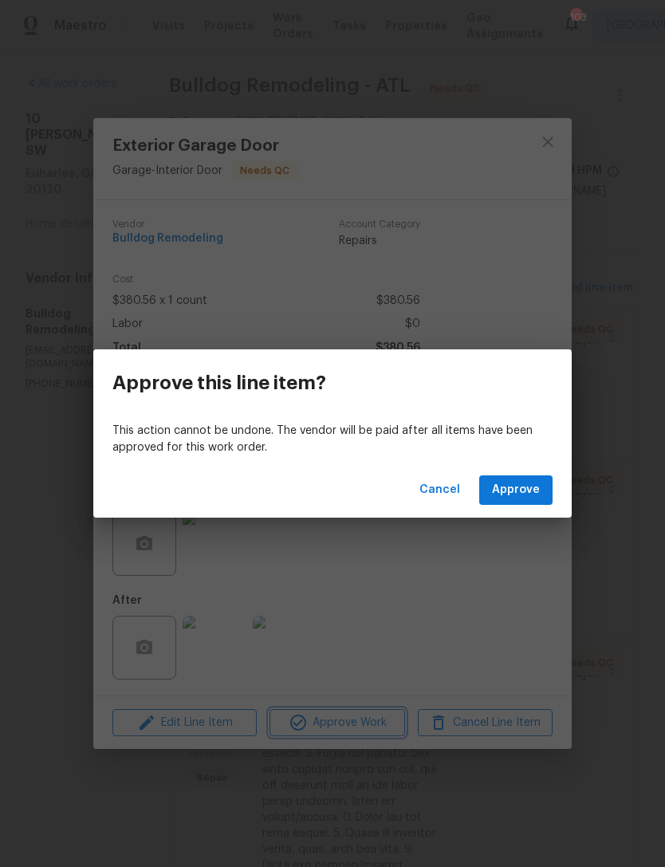
click at [548, 140] on div "Approve this line item? This action cannot be undone. The vendor will be paid a…" at bounding box center [332, 433] width 665 height 867
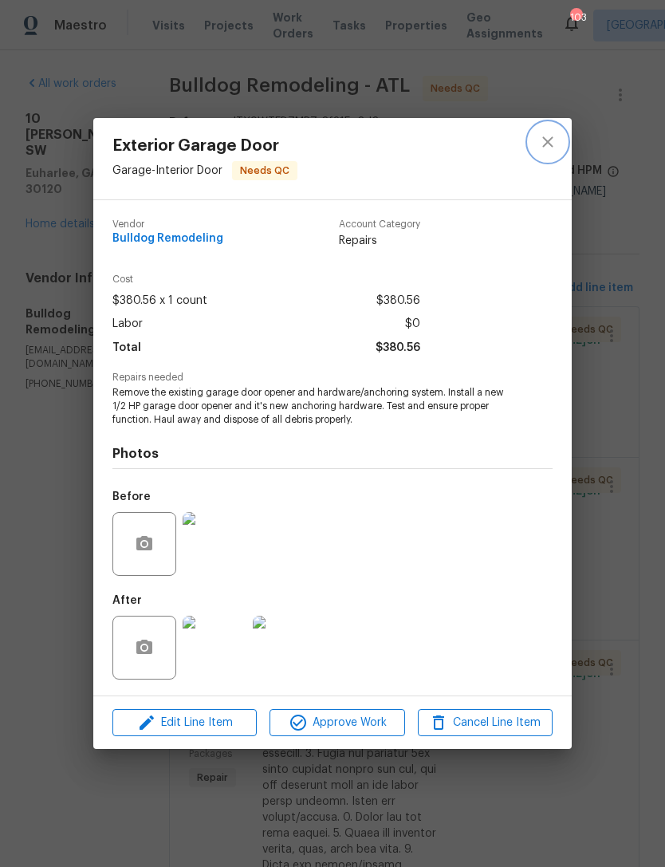
click at [557, 144] on button "close" at bounding box center [548, 142] width 38 height 38
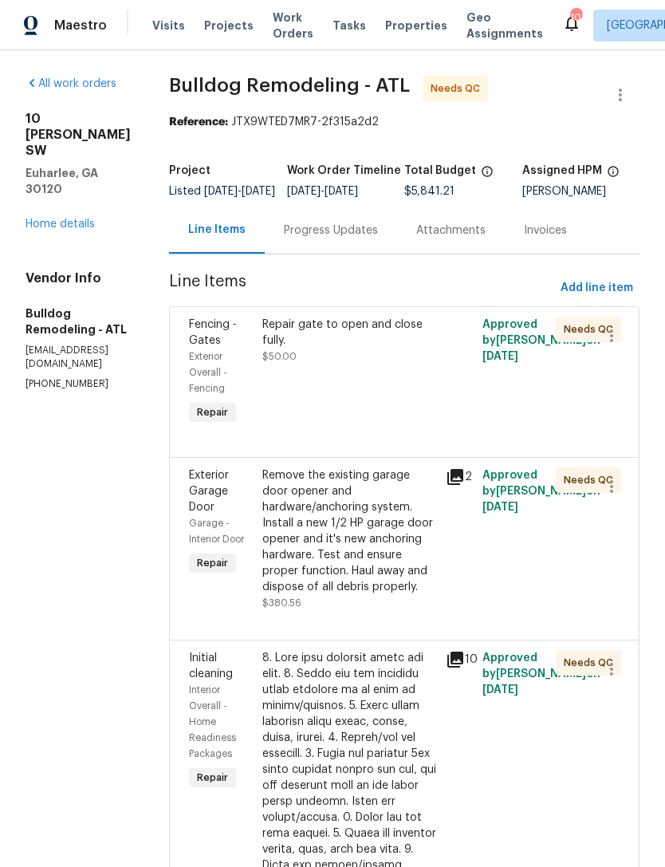
click at [73, 218] on link "Home details" at bounding box center [60, 223] width 69 height 11
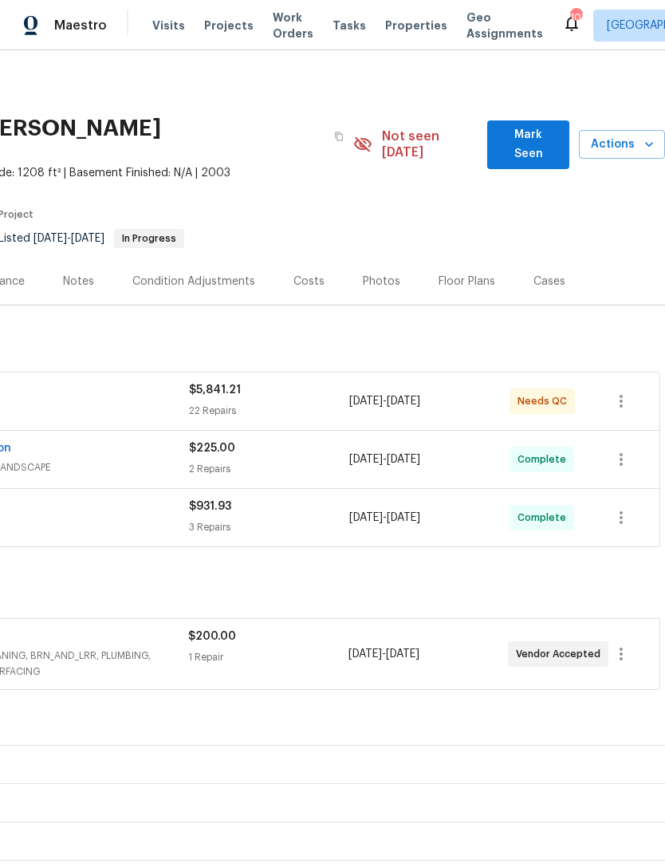
scroll to position [0, 236]
click at [383, 273] on div "Photos" at bounding box center [381, 281] width 37 height 16
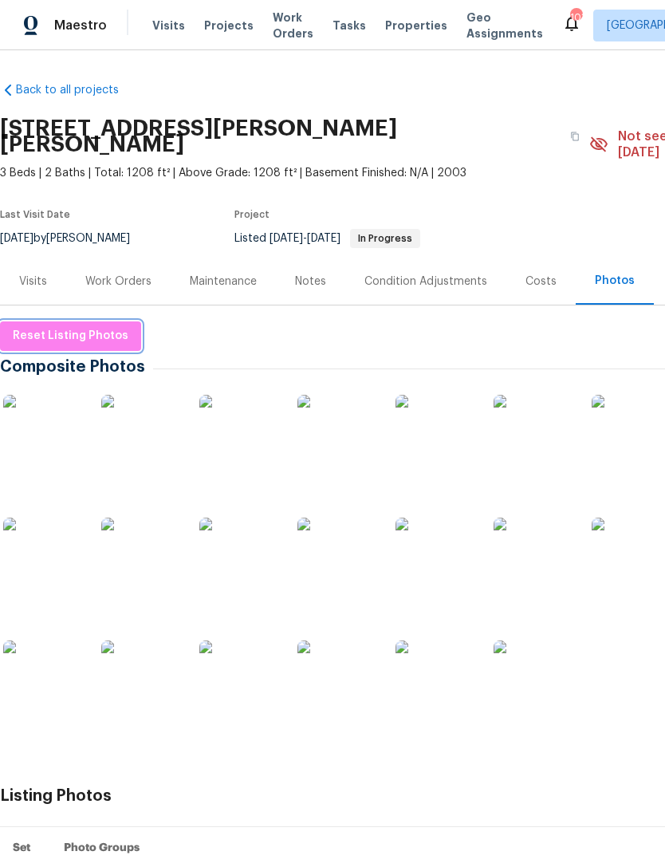
click at [69, 326] on span "Reset Listing Photos" at bounding box center [71, 336] width 116 height 20
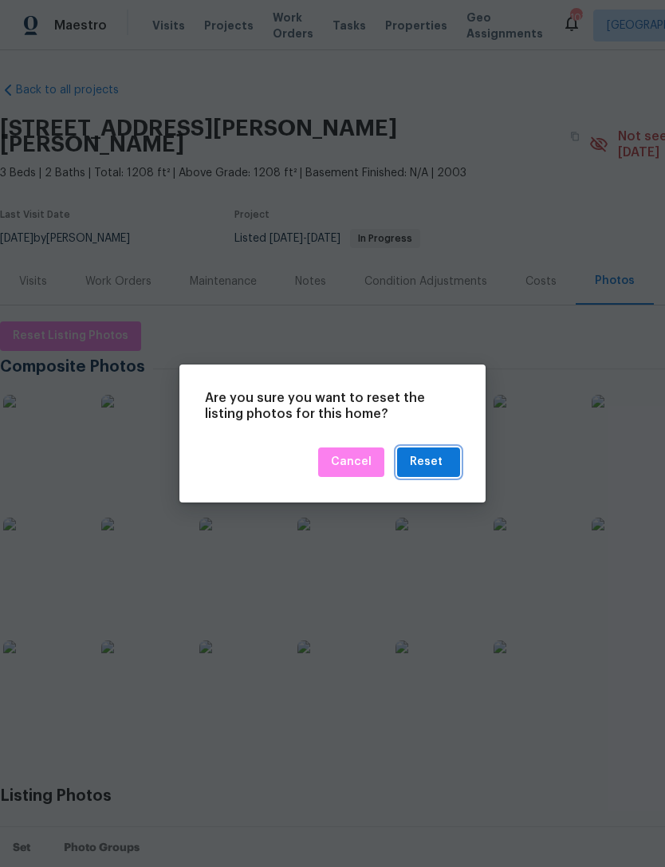
click at [433, 462] on div "Reset" at bounding box center [426, 462] width 33 height 20
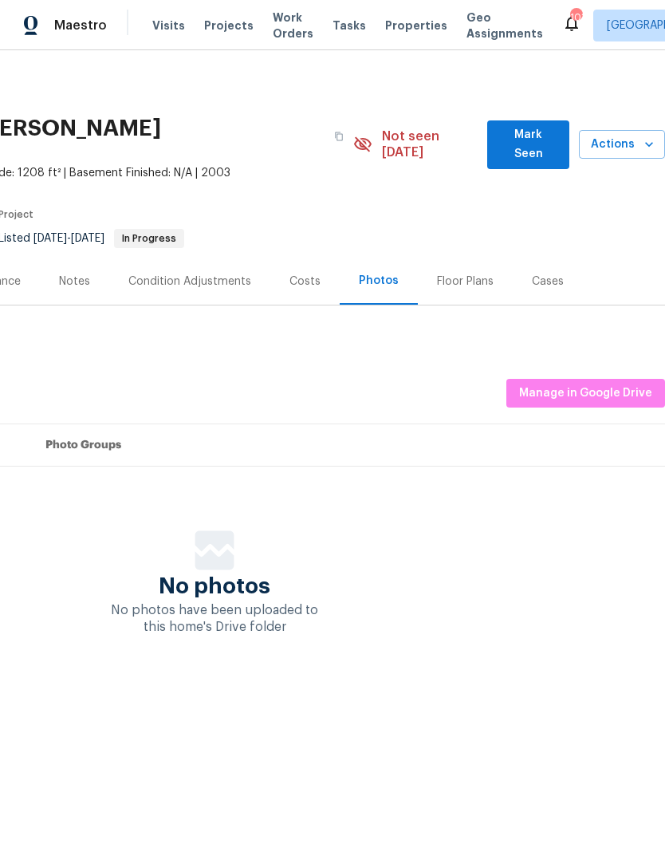
scroll to position [0, 236]
click at [596, 383] on span "Manage in Google Drive" at bounding box center [585, 393] width 133 height 20
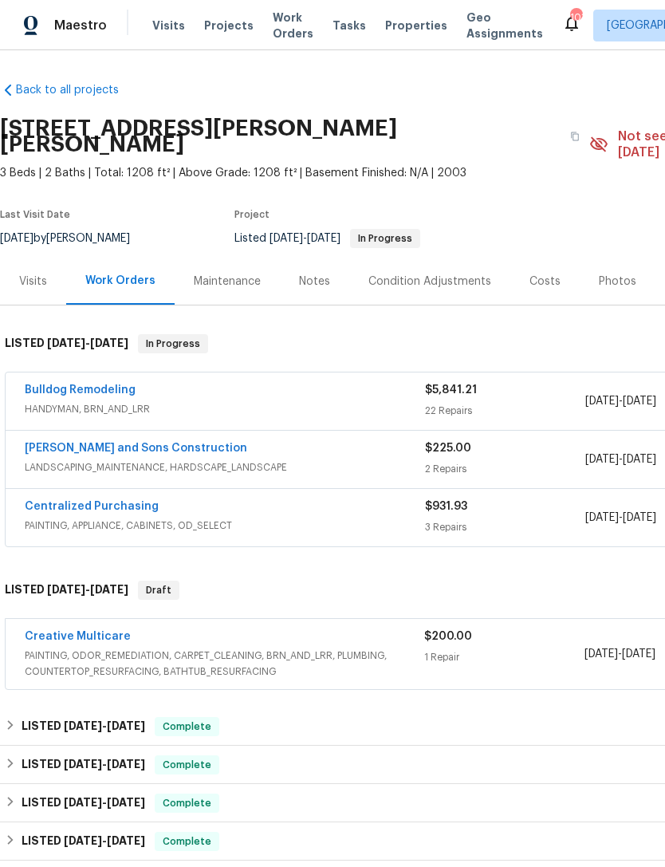
click at [113, 384] on link "Bulldog Remodeling" at bounding box center [80, 389] width 111 height 11
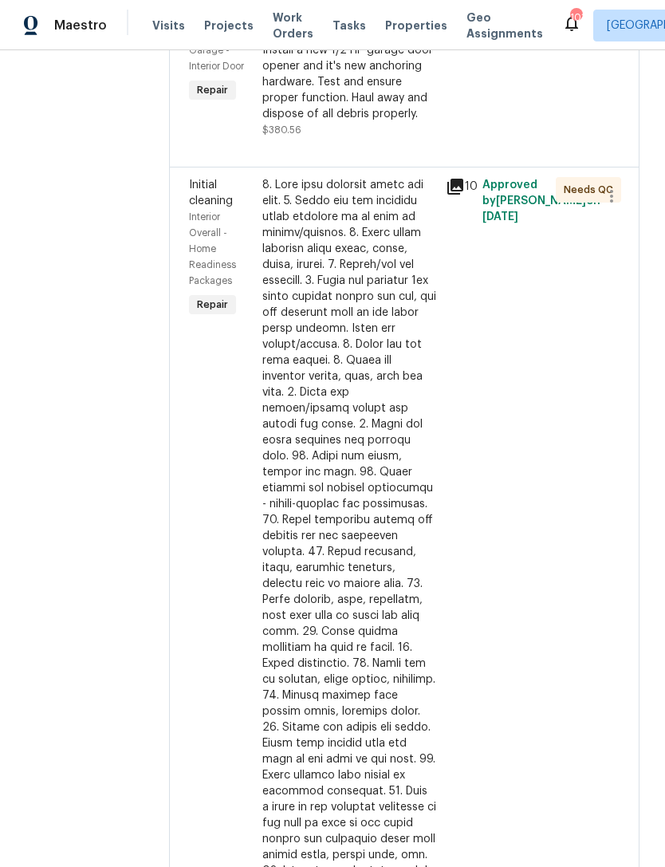
scroll to position [474, 0]
click at [221, 206] on div "Initial cleaning" at bounding box center [221, 192] width 64 height 32
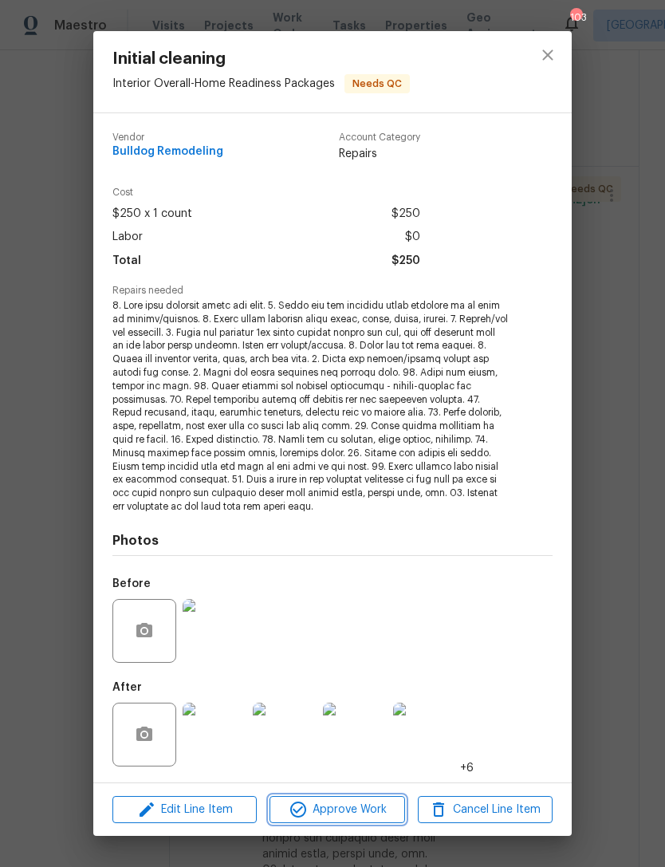
click at [346, 805] on span "Approve Work" at bounding box center [336, 810] width 125 height 20
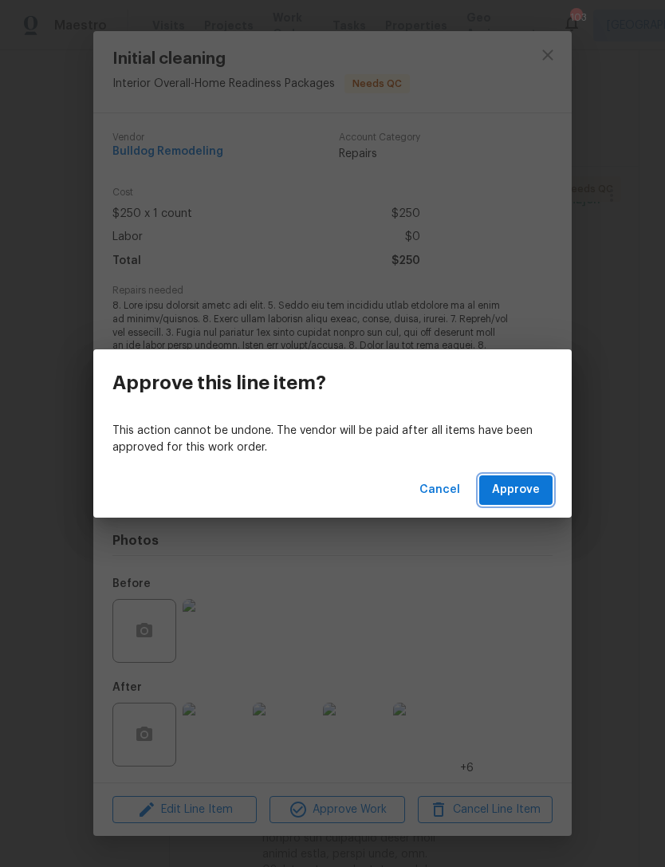
click at [525, 491] on span "Approve" at bounding box center [516, 490] width 48 height 20
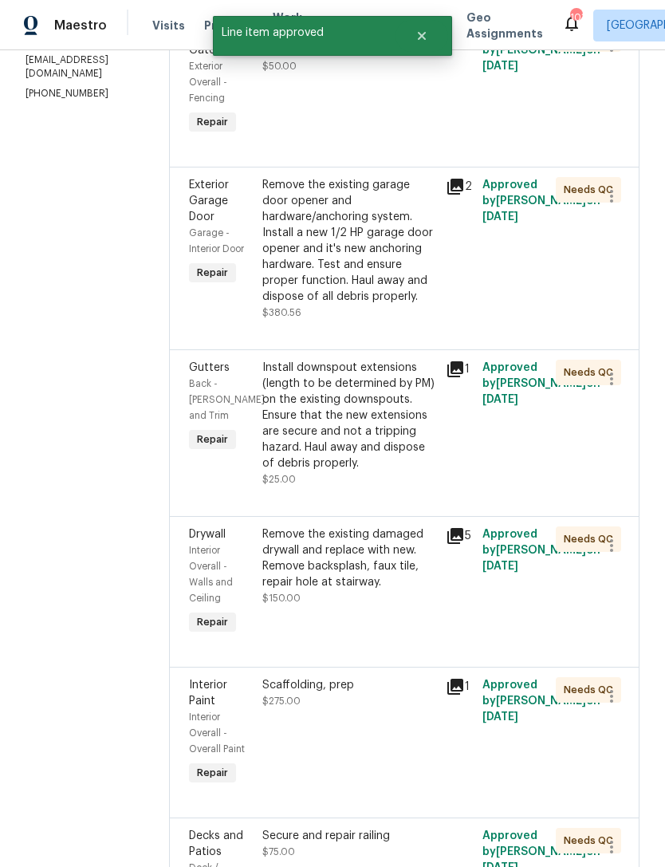
scroll to position [301, 0]
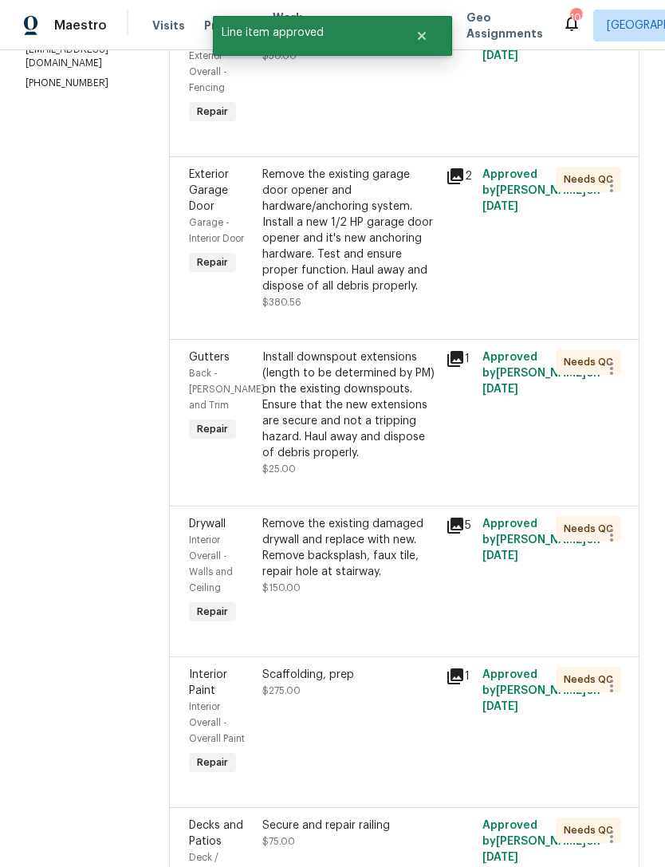
click at [234, 383] on span "Back - Eaves and Trim" at bounding box center [227, 388] width 76 height 41
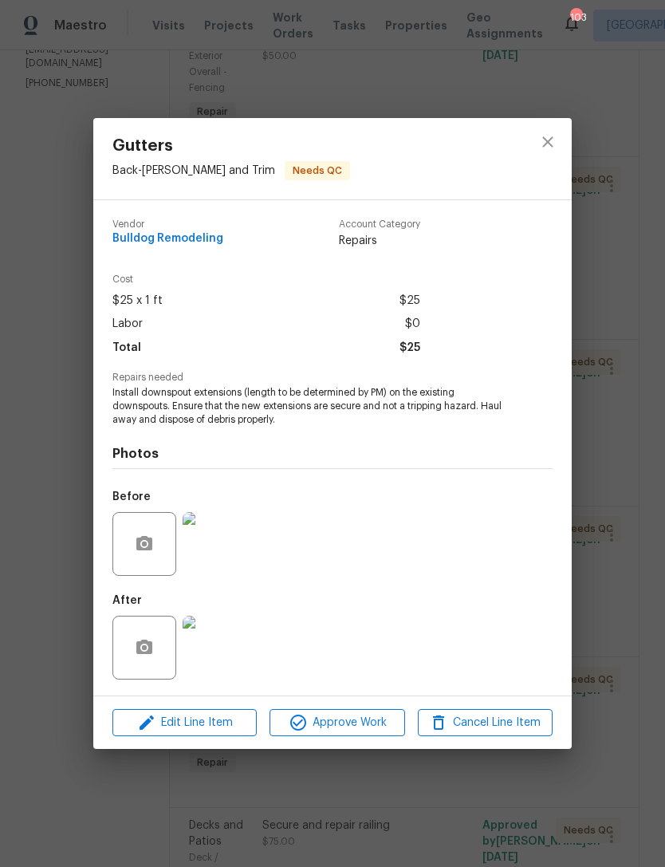
click at [225, 654] on img at bounding box center [215, 647] width 64 height 64
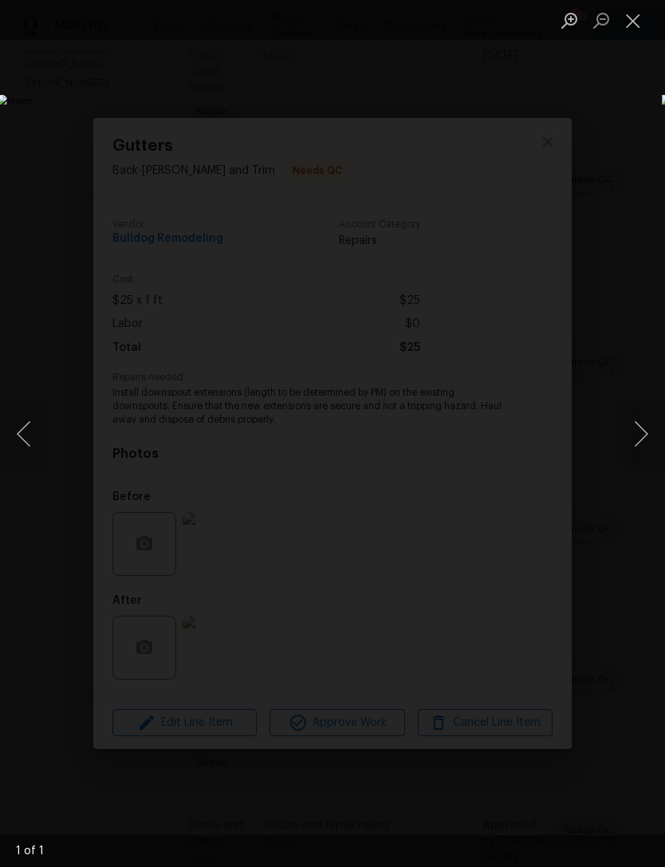
click at [640, 21] on button "Close lightbox" at bounding box center [633, 20] width 32 height 28
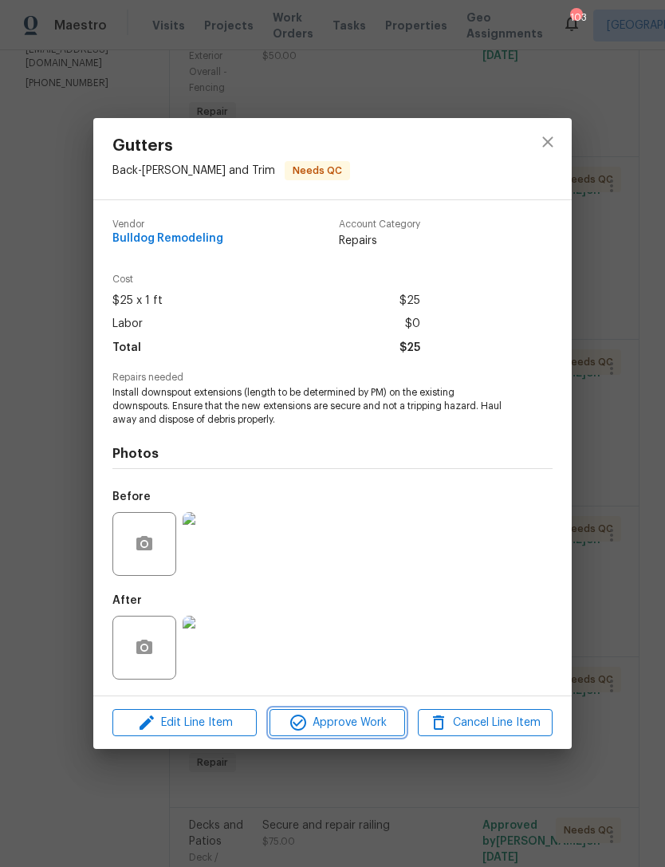
click at [361, 723] on span "Approve Work" at bounding box center [336, 723] width 125 height 20
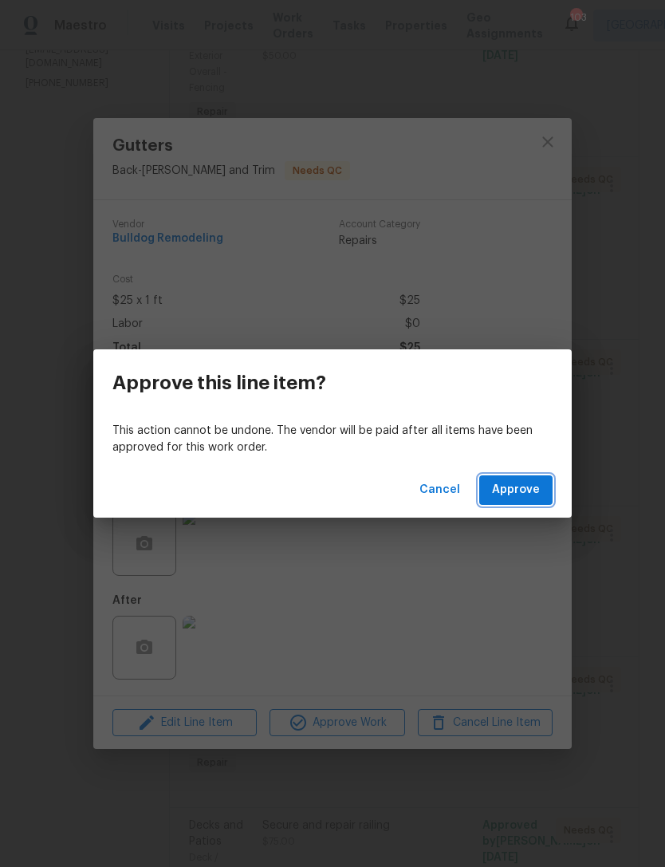
click at [513, 489] on span "Approve" at bounding box center [516, 490] width 48 height 20
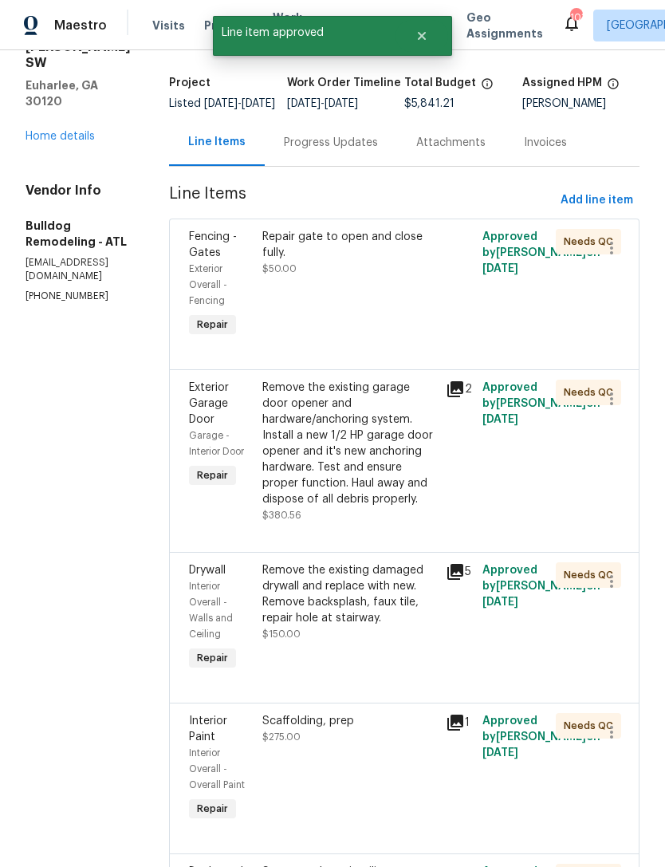
scroll to position [88, 0]
click at [220, 593] on div "Interior Overall - Walls and Ceiling" at bounding box center [221, 609] width 64 height 64
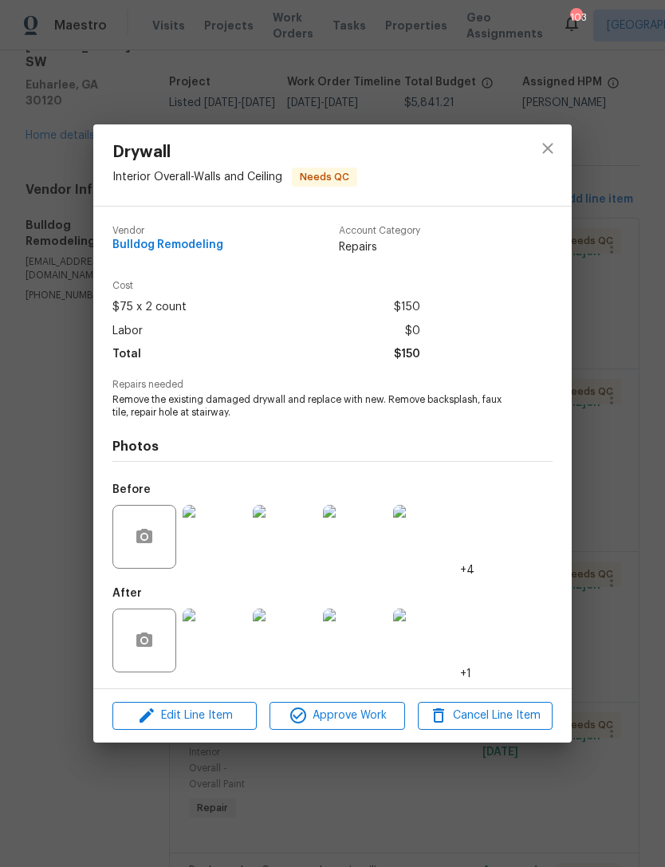
click at [226, 547] on img at bounding box center [215, 537] width 64 height 64
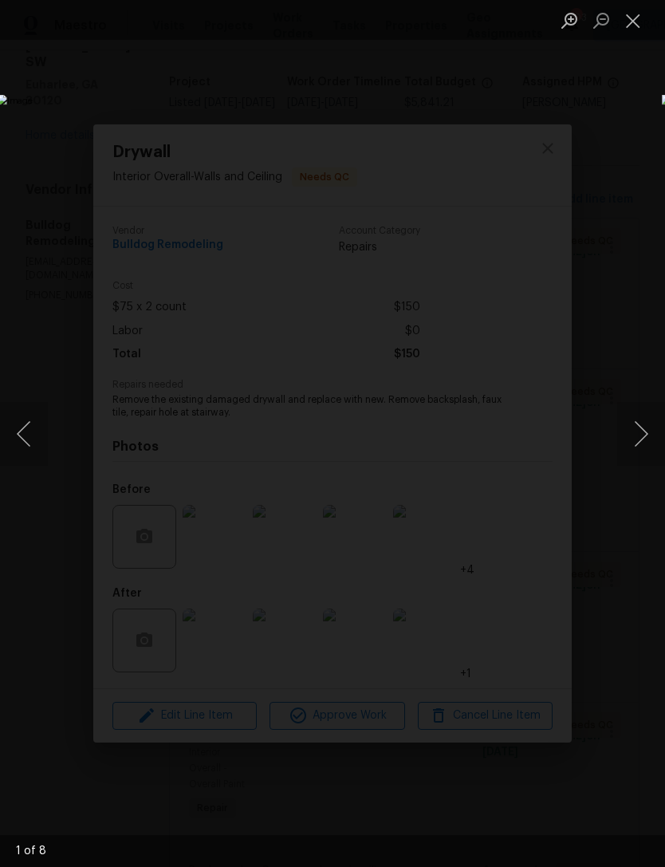
click at [637, 440] on button "Next image" at bounding box center [641, 434] width 48 height 64
click at [624, 442] on button "Next image" at bounding box center [641, 434] width 48 height 64
click at [623, 440] on button "Next image" at bounding box center [641, 434] width 48 height 64
click at [628, 441] on button "Next image" at bounding box center [641, 434] width 48 height 64
click at [635, 15] on button "Close lightbox" at bounding box center [633, 20] width 32 height 28
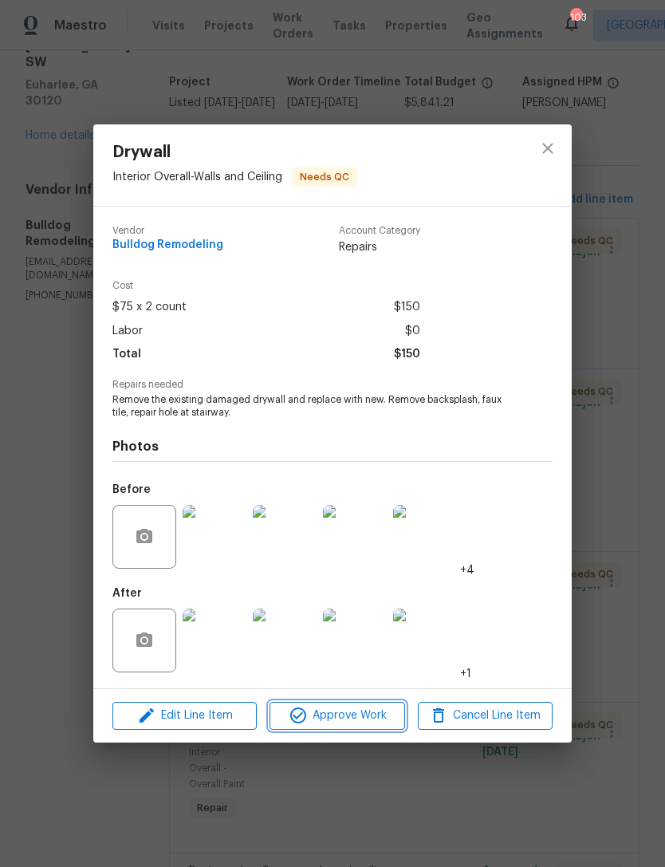
click at [343, 714] on span "Approve Work" at bounding box center [336, 716] width 125 height 20
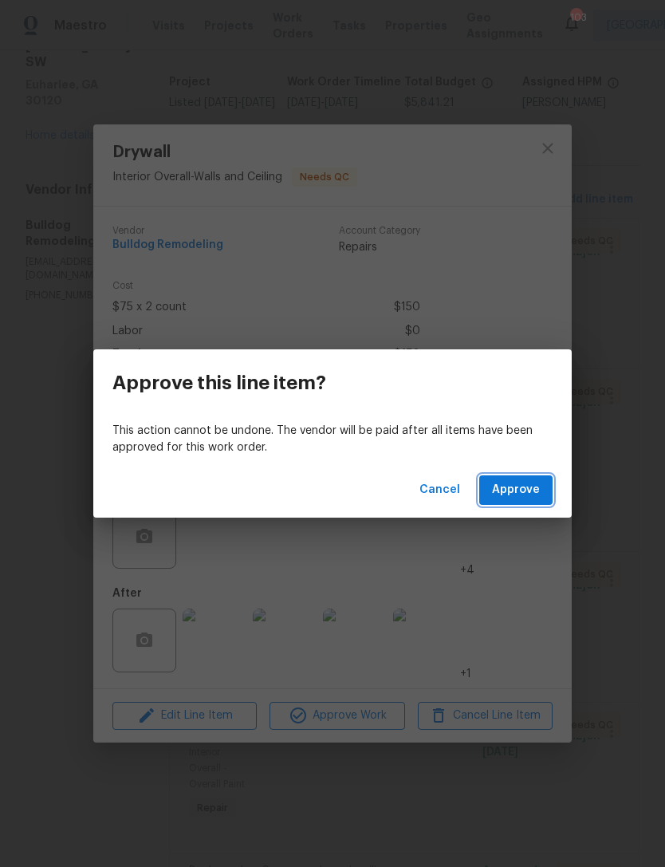
click at [521, 491] on span "Approve" at bounding box center [516, 490] width 48 height 20
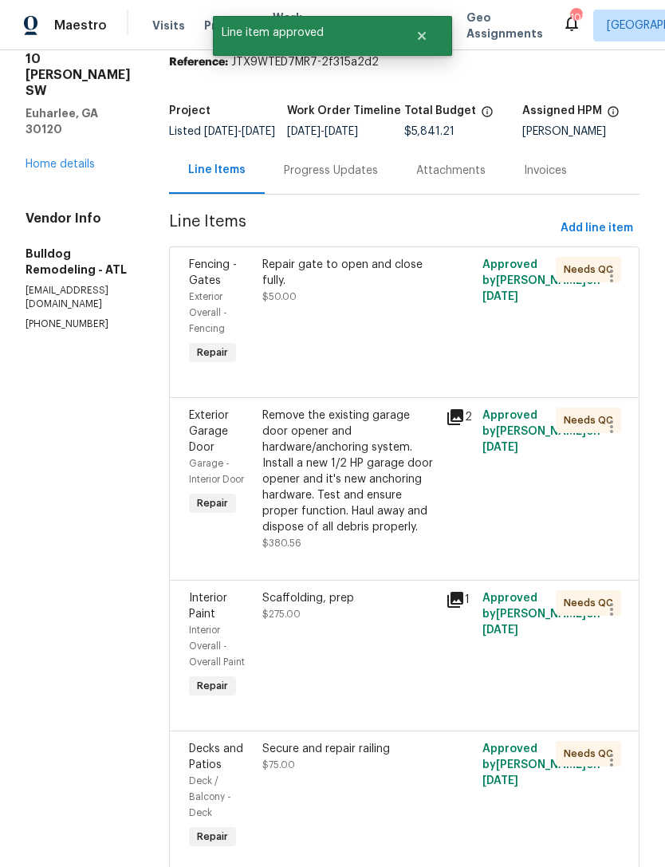
scroll to position [90, 0]
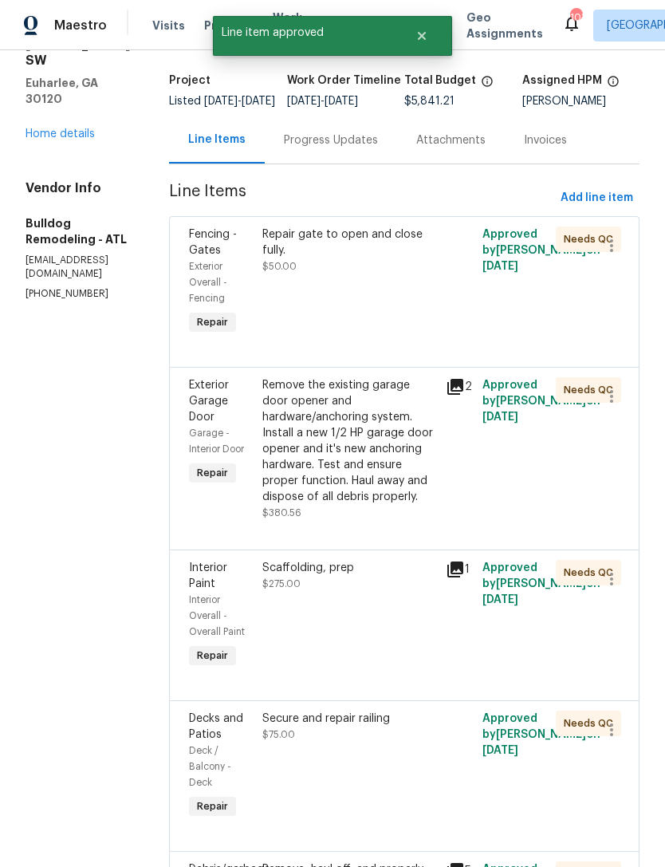
click at [224, 588] on div "Interior Paint" at bounding box center [221, 576] width 64 height 32
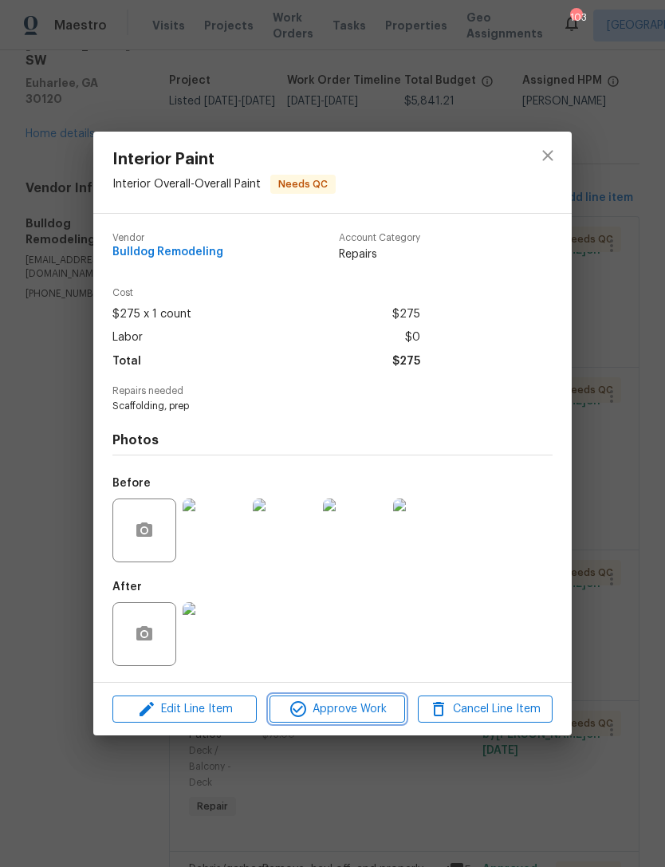
click at [364, 706] on span "Approve Work" at bounding box center [336, 709] width 125 height 20
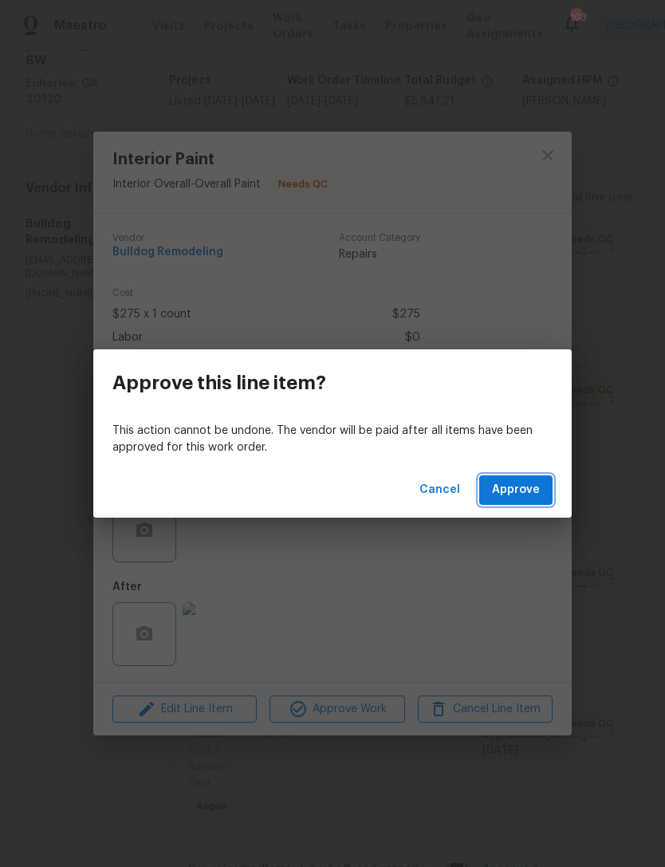
click at [526, 491] on span "Approve" at bounding box center [516, 490] width 48 height 20
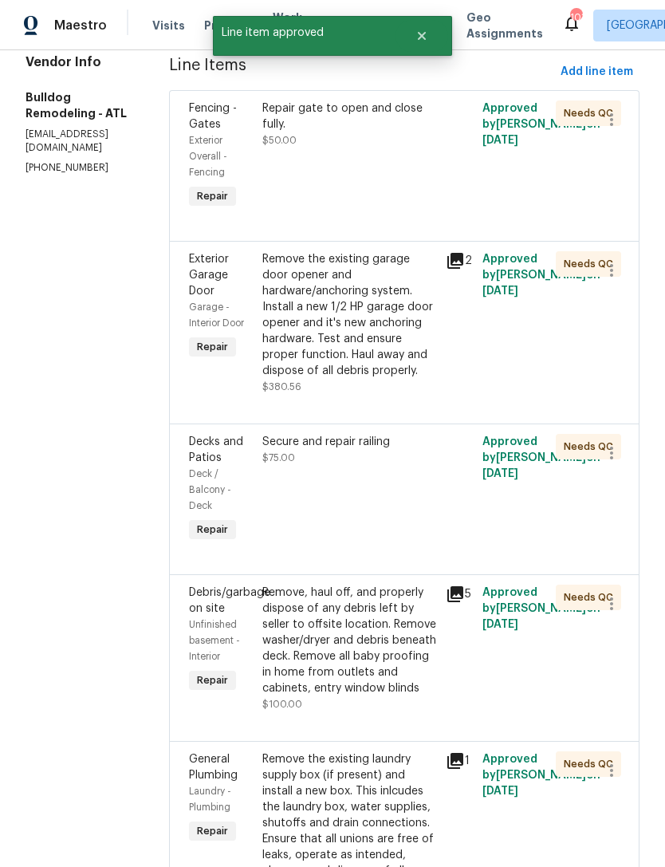
scroll to position [224, 0]
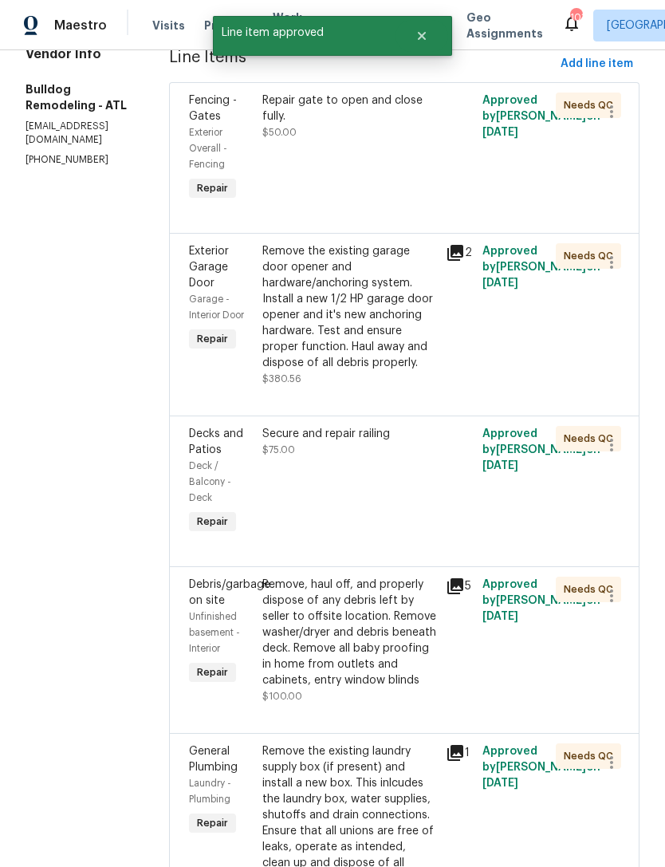
click at [218, 455] on span "Decks and Patios" at bounding box center [216, 441] width 54 height 27
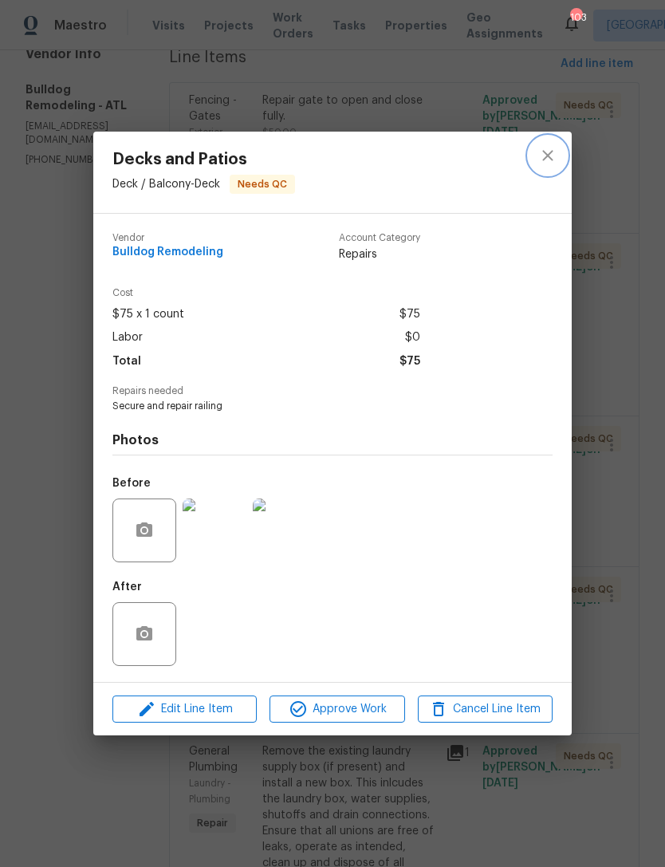
click at [550, 158] on icon "close" at bounding box center [547, 155] width 19 height 19
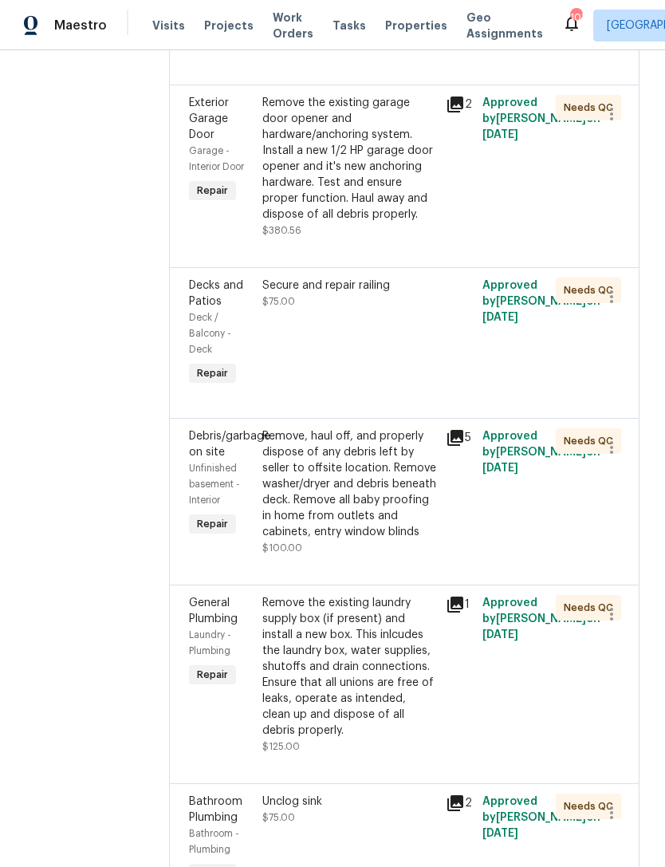
scroll to position [373, 0]
click at [234, 457] on span "Debris/garbage on site" at bounding box center [229, 443] width 81 height 27
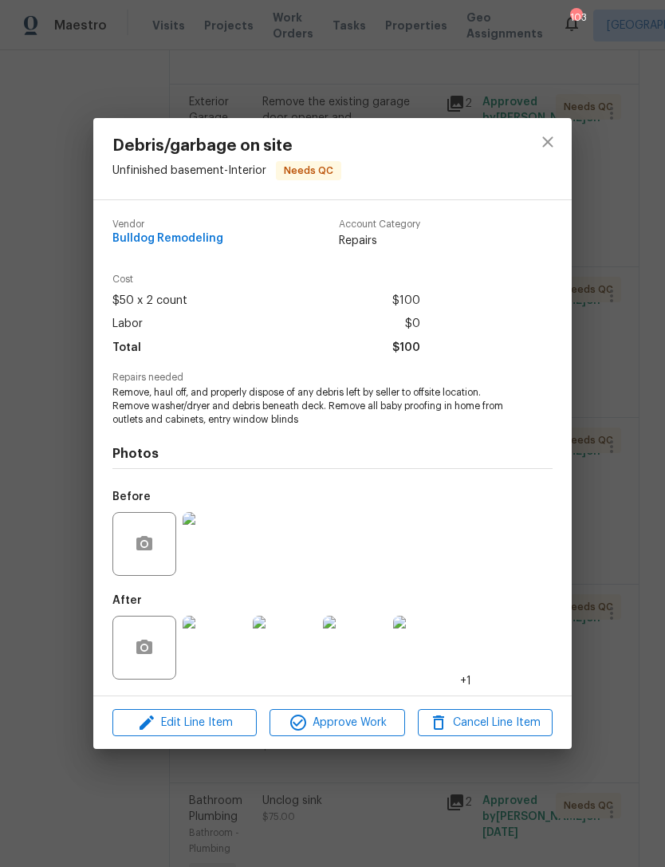
click at [226, 651] on img at bounding box center [215, 647] width 64 height 64
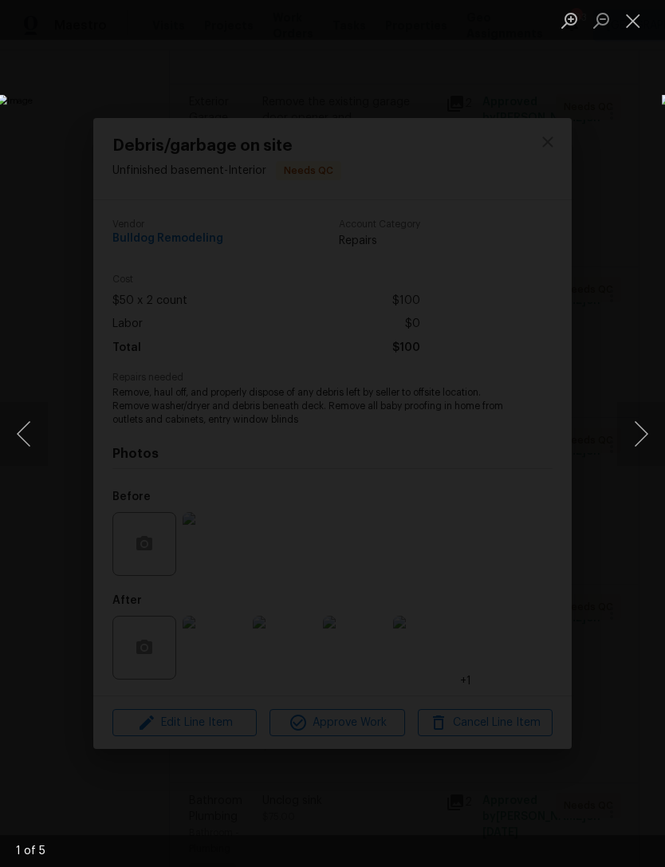
click at [635, 16] on button "Close lightbox" at bounding box center [633, 20] width 32 height 28
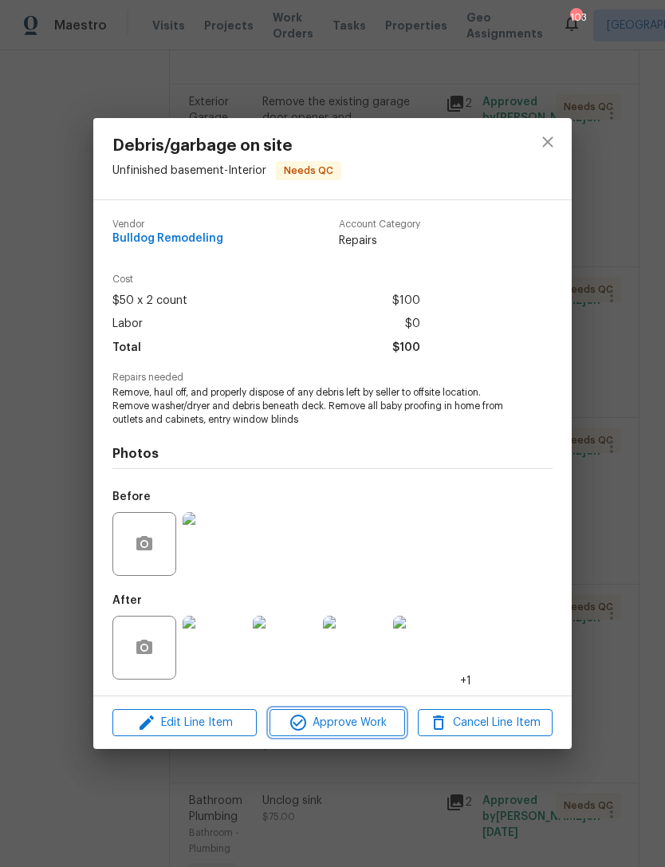
click at [354, 721] on span "Approve Work" at bounding box center [336, 723] width 125 height 20
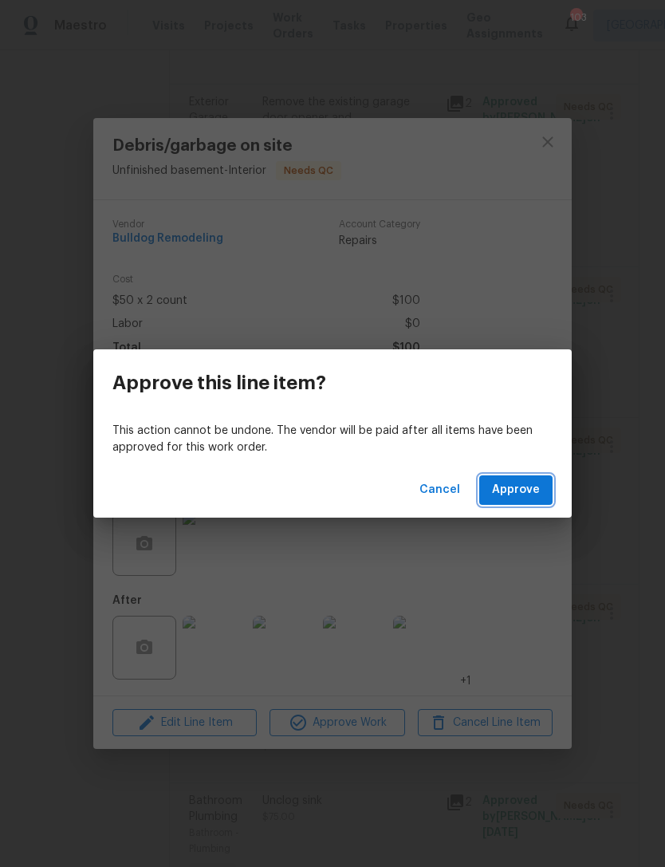
click at [532, 481] on span "Approve" at bounding box center [516, 490] width 48 height 20
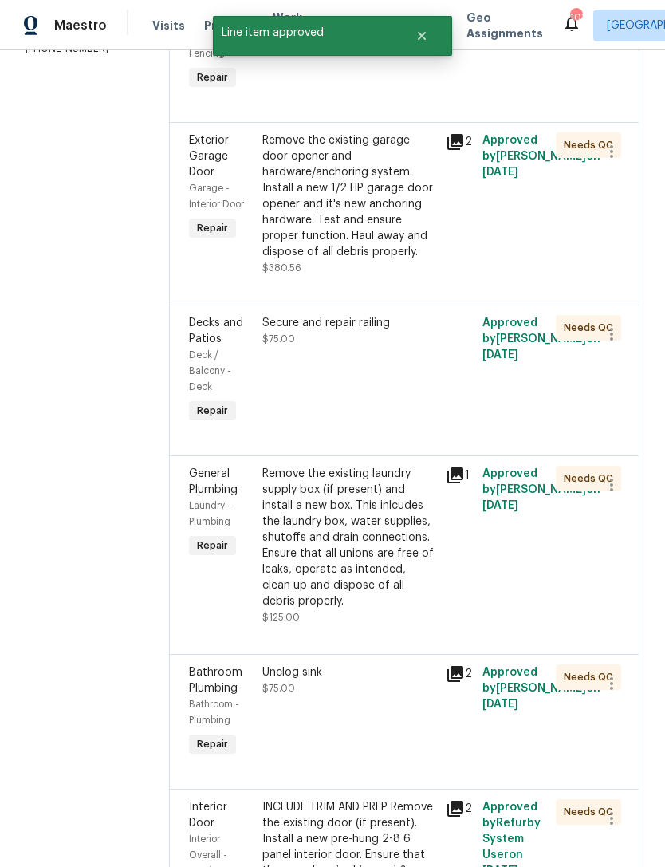
scroll to position [336, 0]
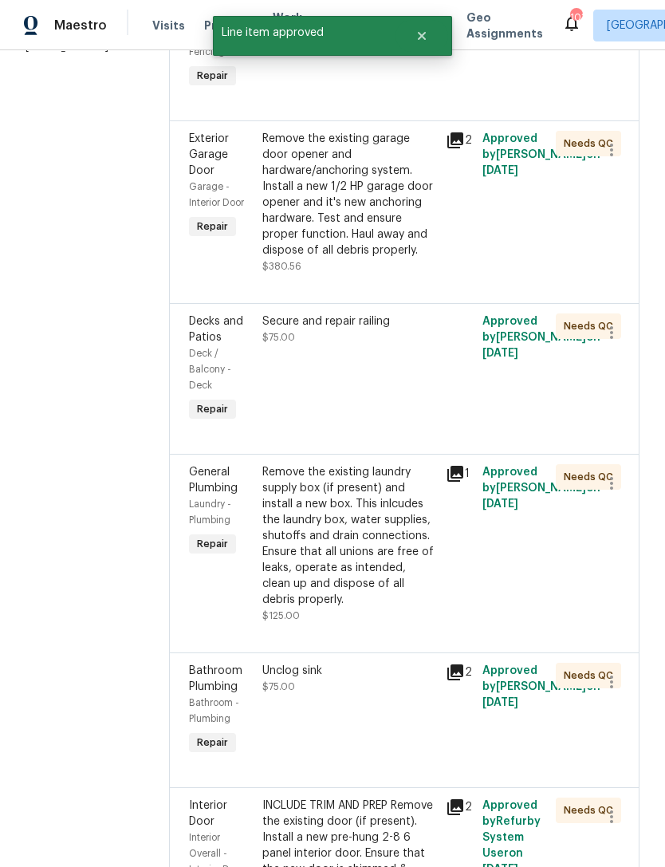
click at [231, 493] on span "General Plumbing" at bounding box center [213, 479] width 49 height 27
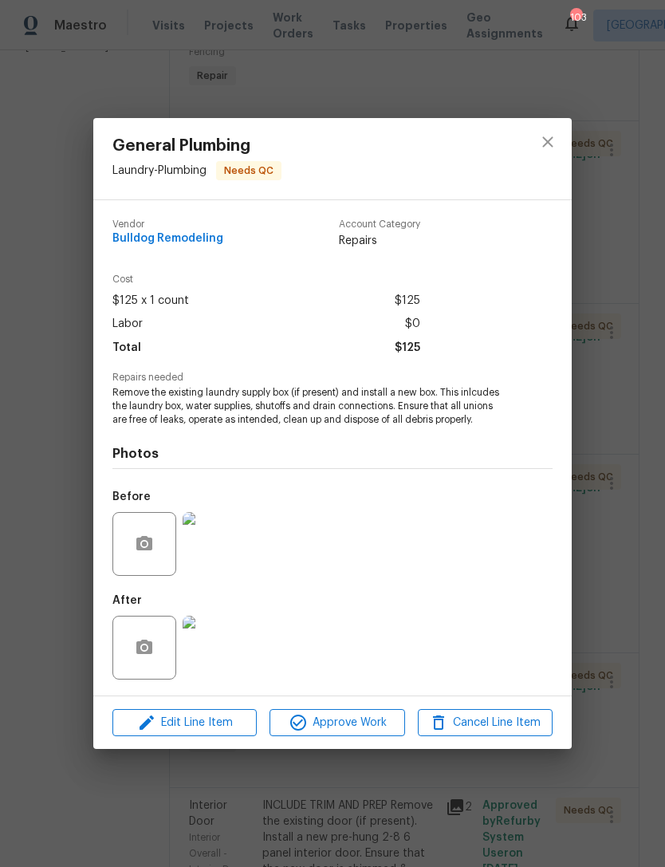
click at [232, 550] on img at bounding box center [215, 544] width 64 height 64
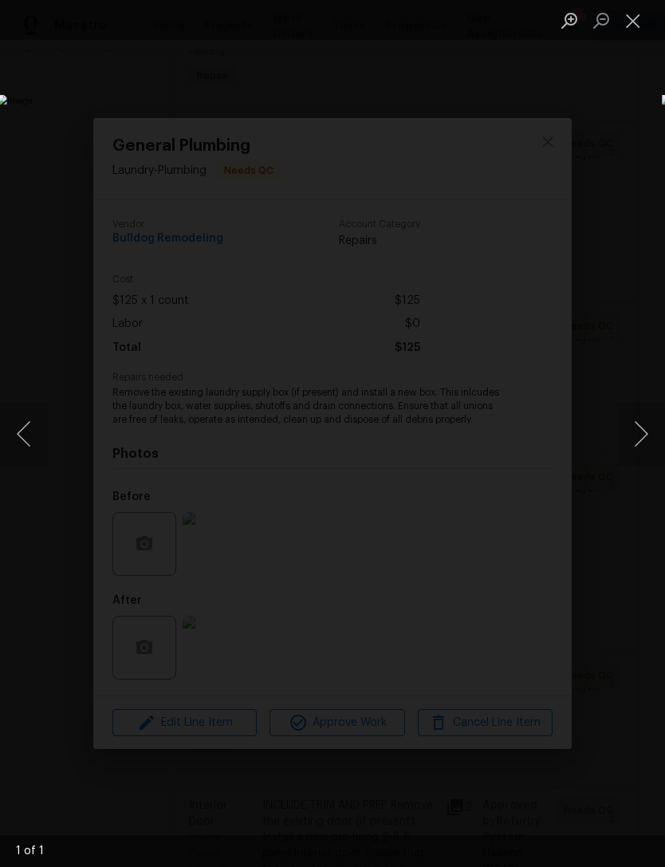
click at [634, 20] on button "Close lightbox" at bounding box center [633, 20] width 32 height 28
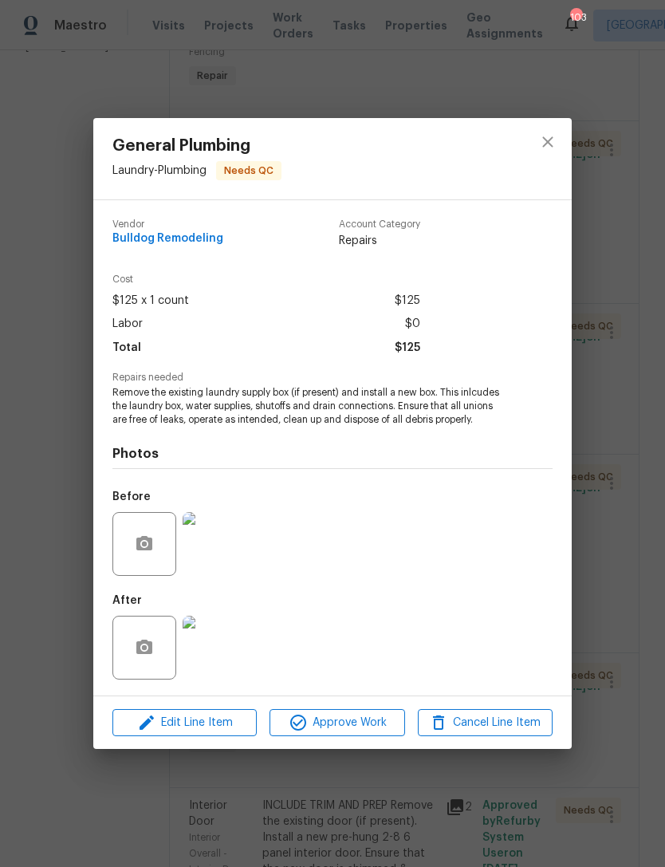
click at [219, 640] on img at bounding box center [215, 647] width 64 height 64
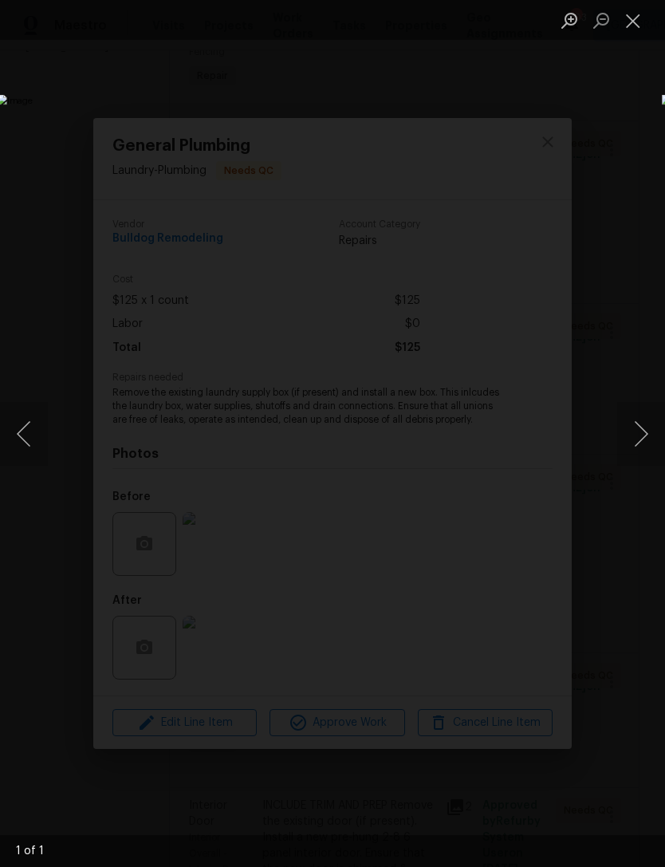
click at [645, 22] on button "Close lightbox" at bounding box center [633, 20] width 32 height 28
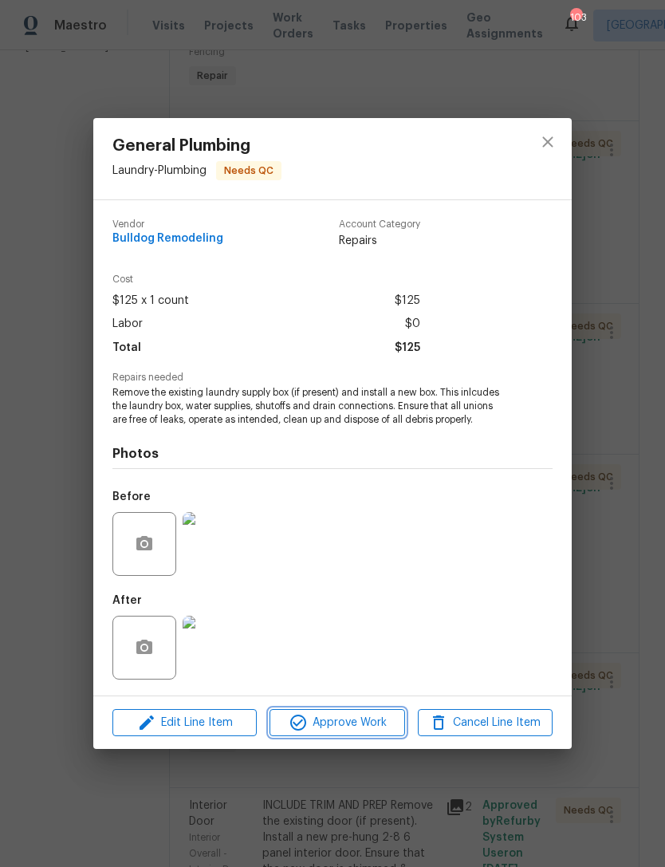
click at [365, 712] on button "Approve Work" at bounding box center [336, 723] width 135 height 28
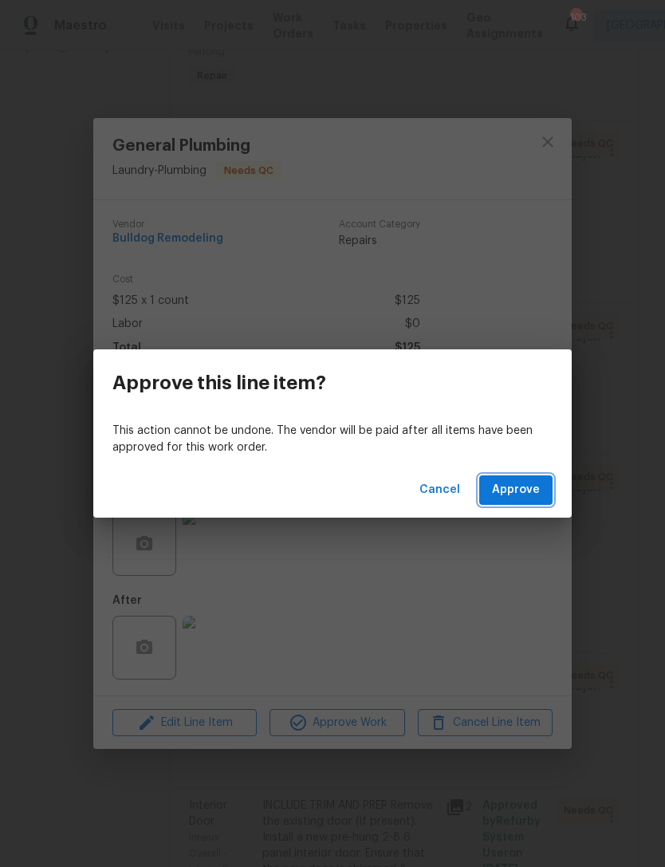
click at [522, 486] on span "Approve" at bounding box center [516, 490] width 48 height 20
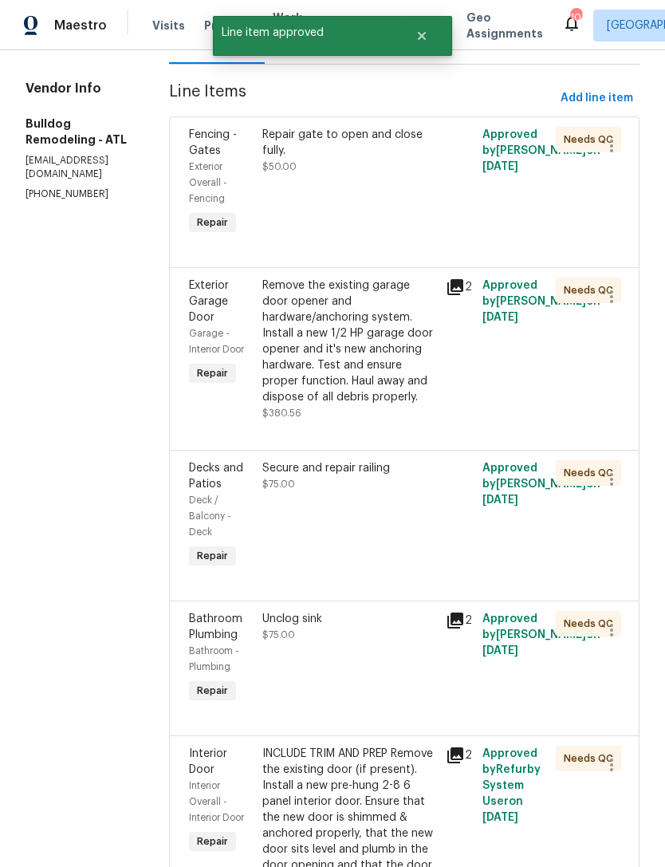
scroll to position [218, 0]
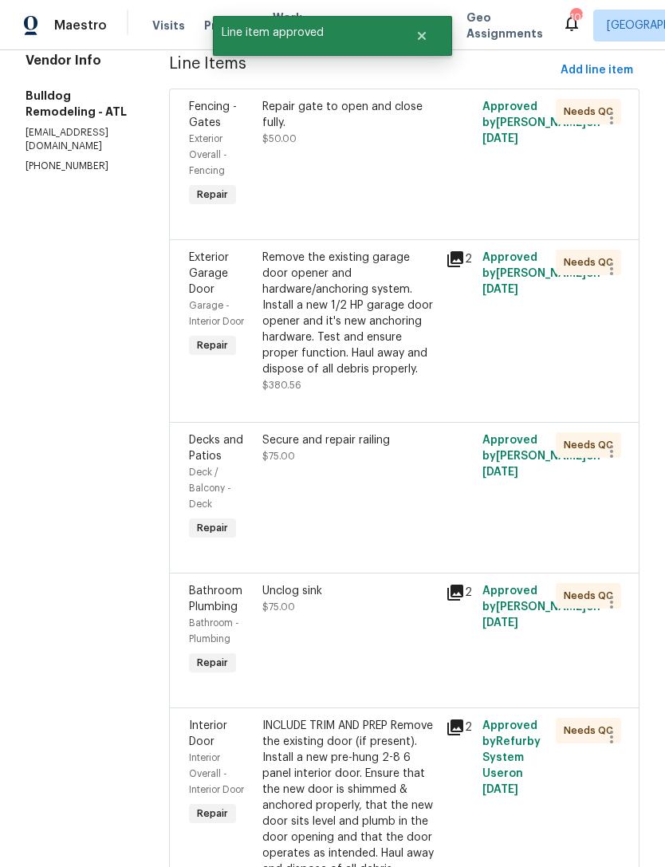
click at [227, 612] on span "Bathroom Plumbing" at bounding box center [215, 598] width 53 height 27
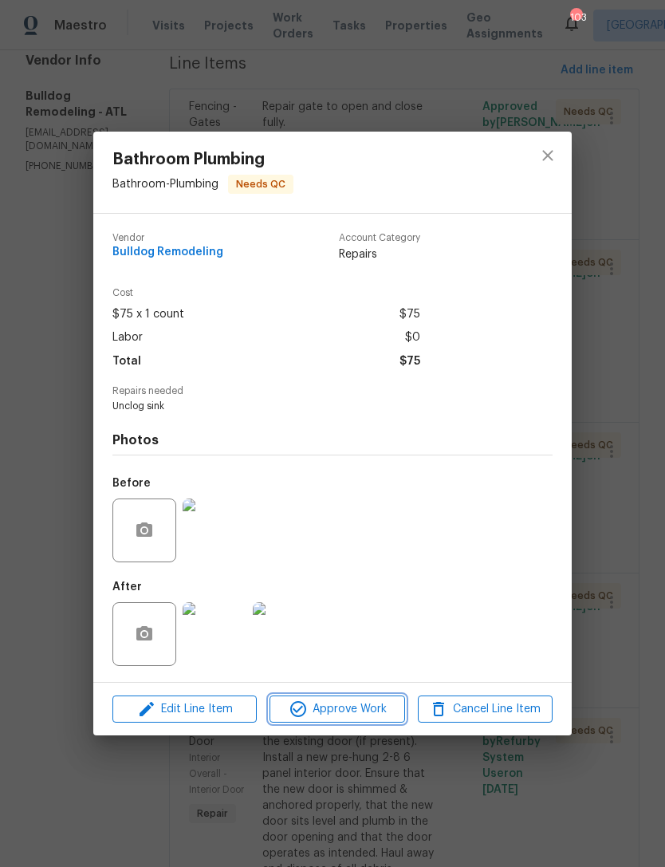
click at [360, 714] on span "Approve Work" at bounding box center [336, 709] width 125 height 20
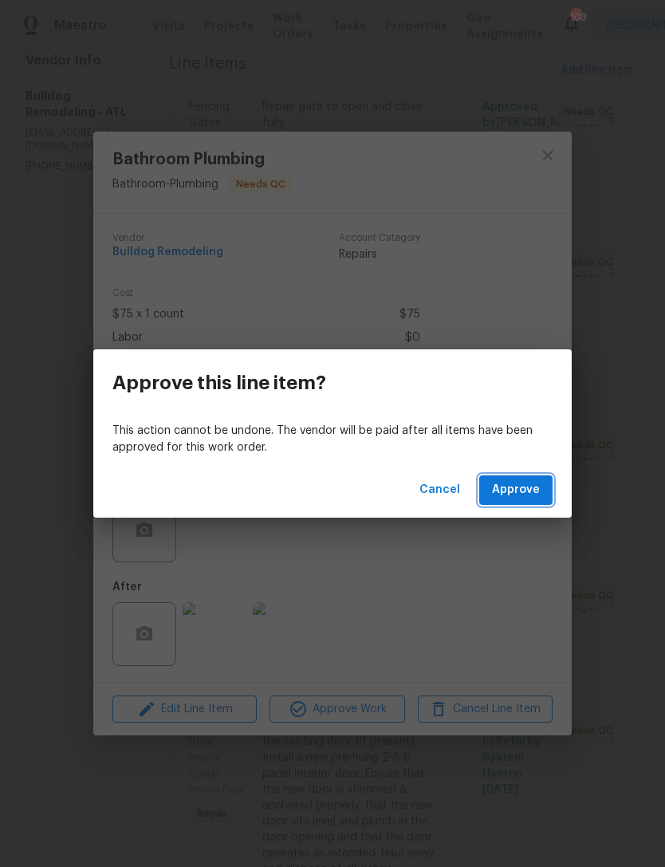
click at [518, 486] on span "Approve" at bounding box center [516, 490] width 48 height 20
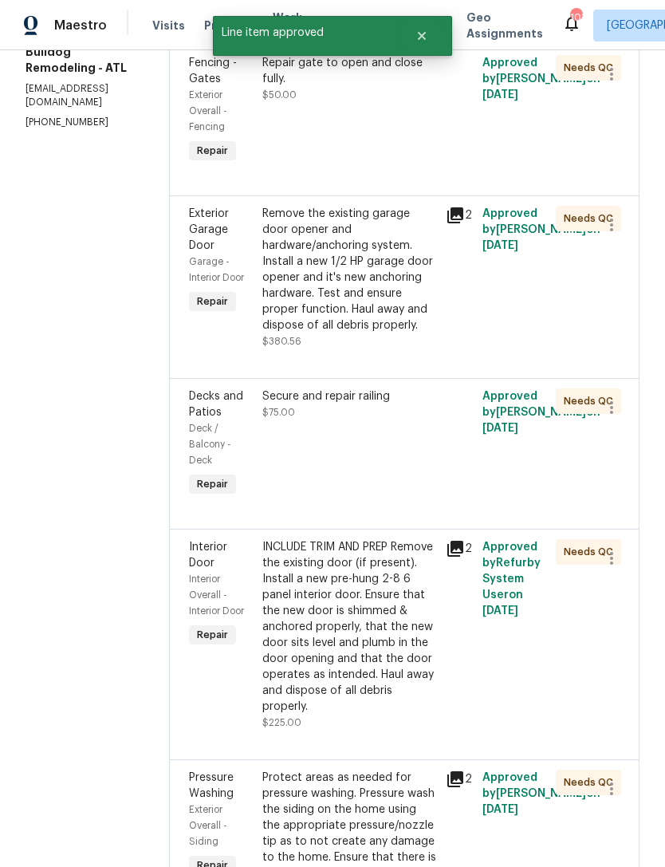
scroll to position [271, 0]
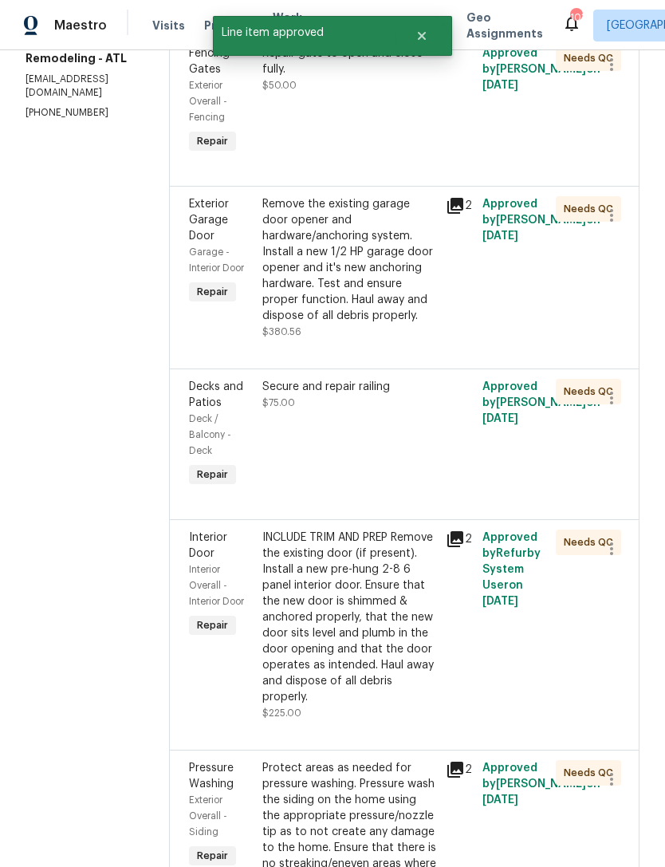
click at [227, 559] on span "Interior Door" at bounding box center [208, 545] width 38 height 27
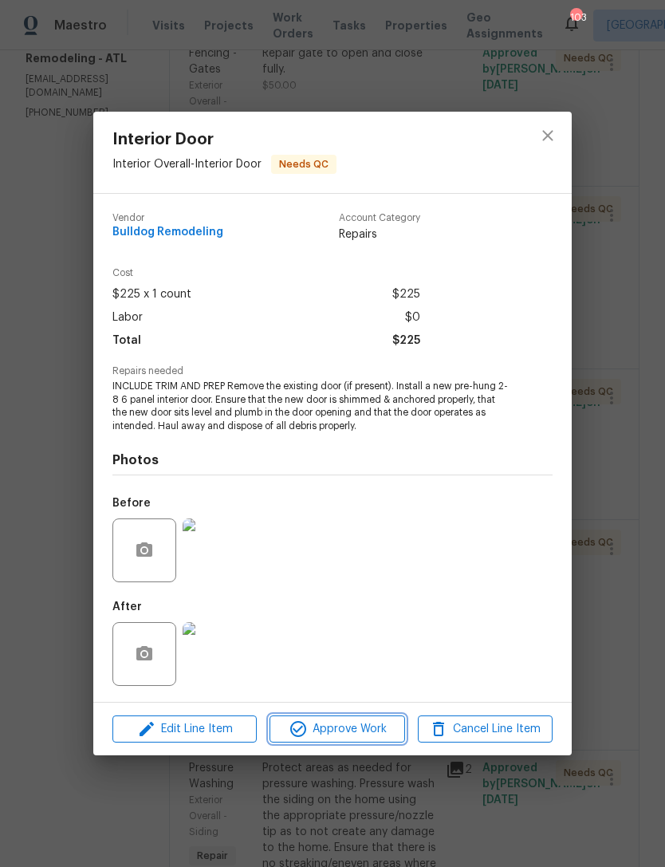
click at [351, 730] on span "Approve Work" at bounding box center [336, 729] width 125 height 20
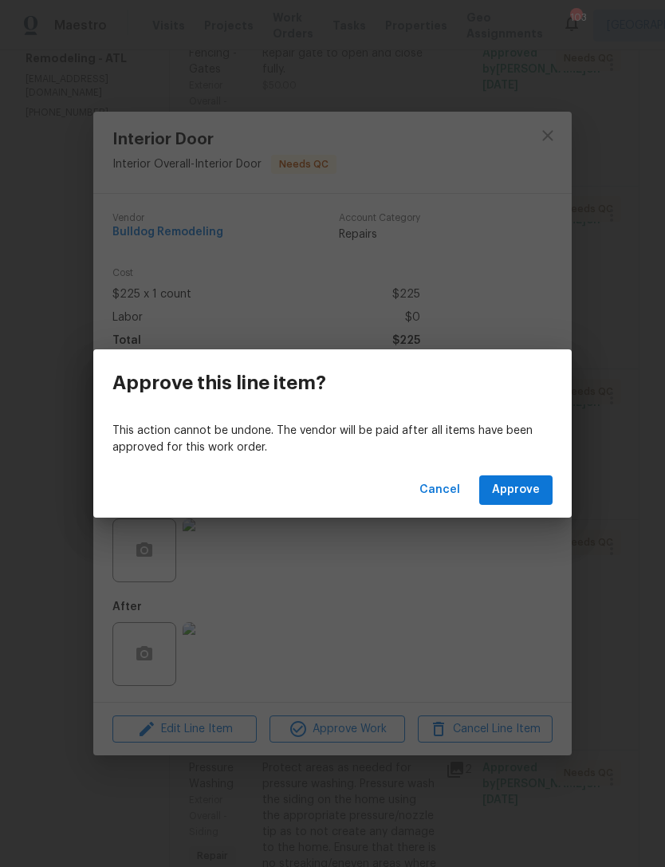
click at [524, 491] on span "Approve" at bounding box center [516, 490] width 48 height 20
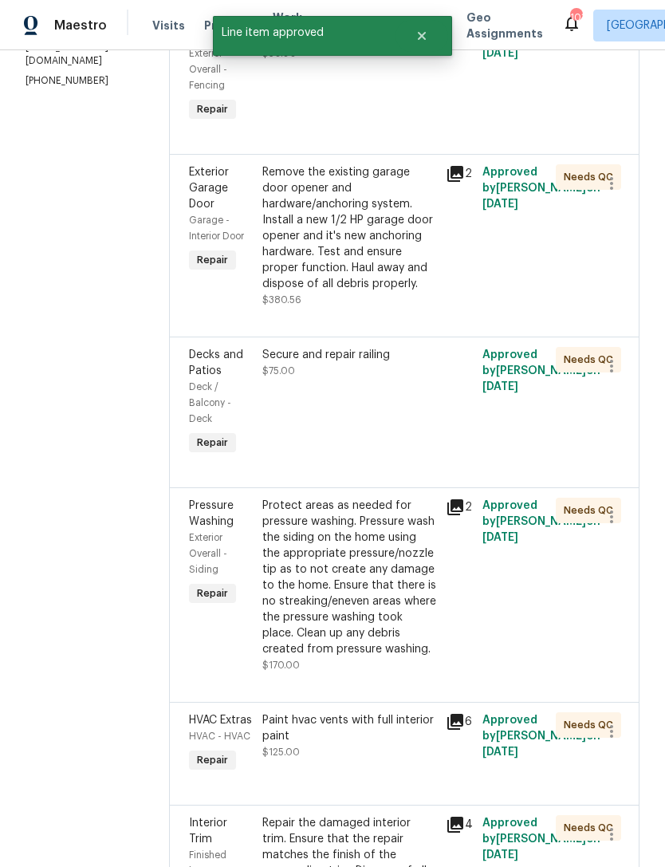
scroll to position [321, 0]
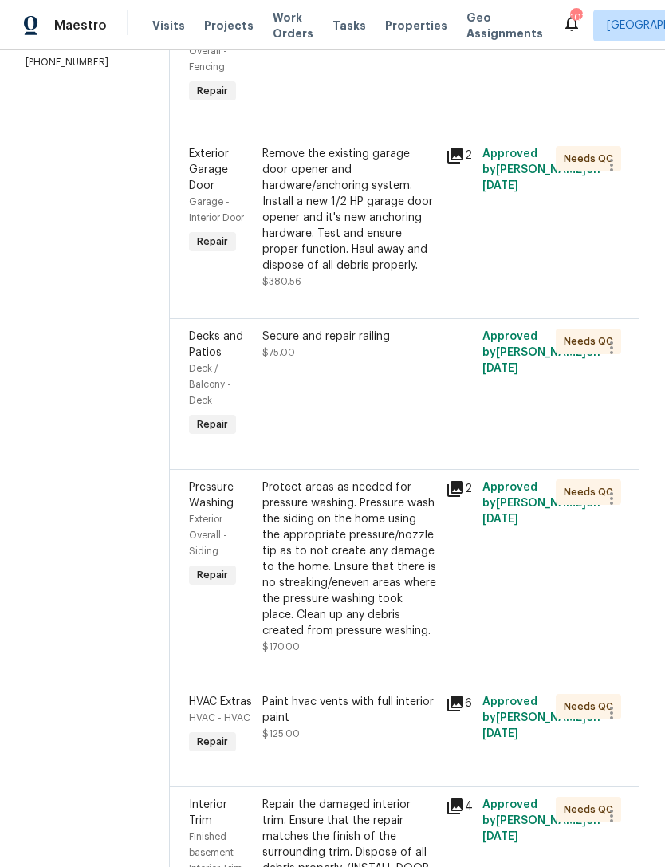
click at [231, 509] on span "Pressure Washing" at bounding box center [211, 495] width 45 height 27
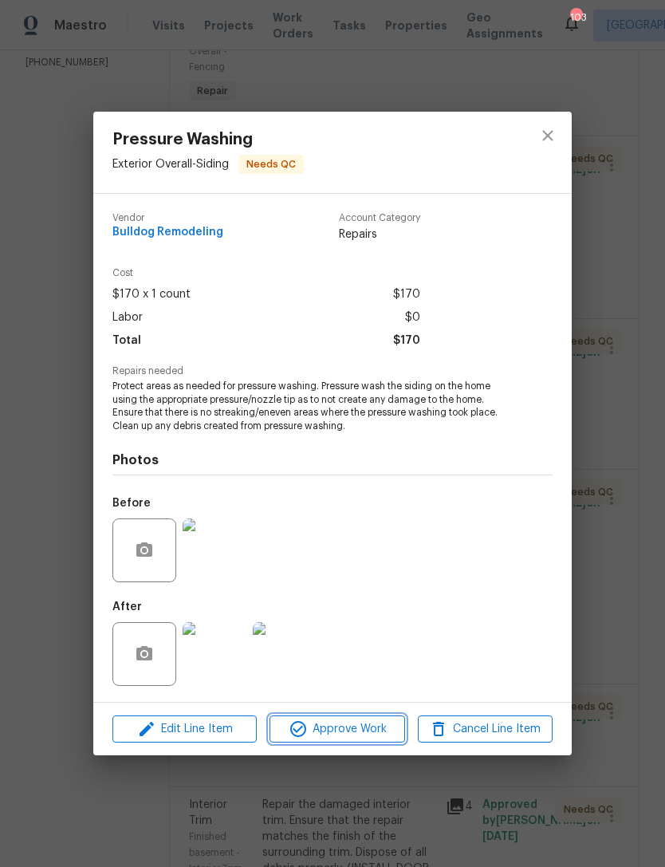
click at [358, 733] on span "Approve Work" at bounding box center [336, 729] width 125 height 20
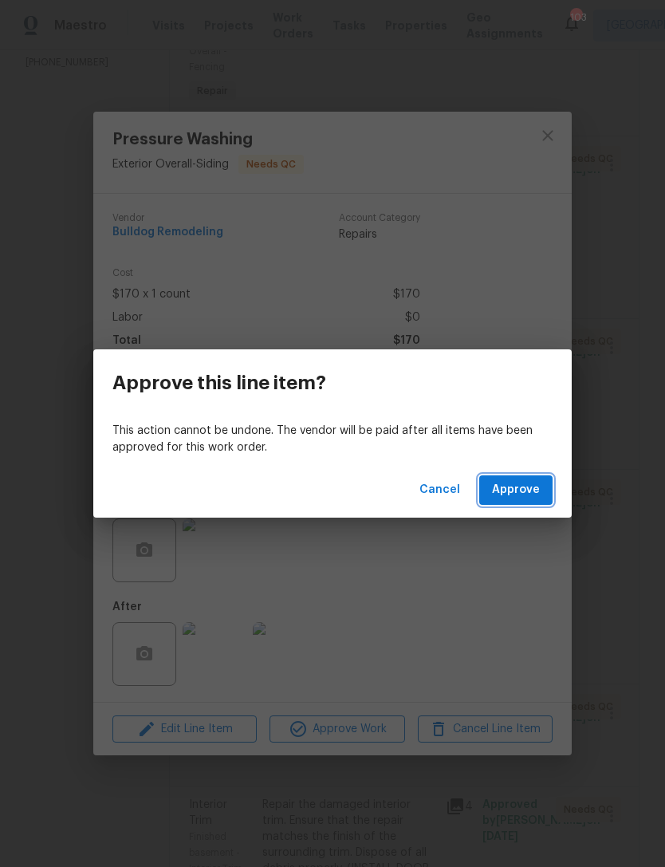
click at [527, 488] on span "Approve" at bounding box center [516, 490] width 48 height 20
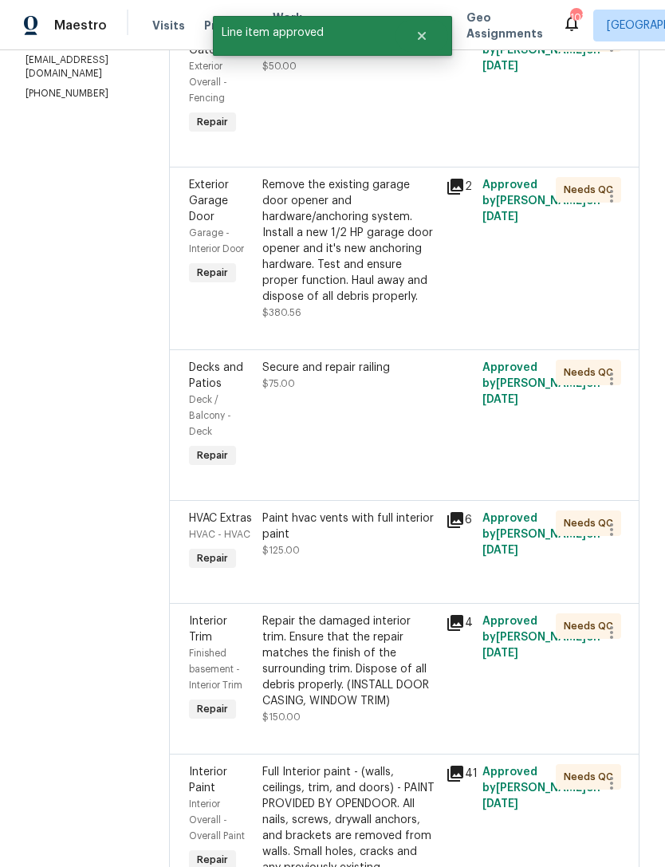
scroll to position [309, 0]
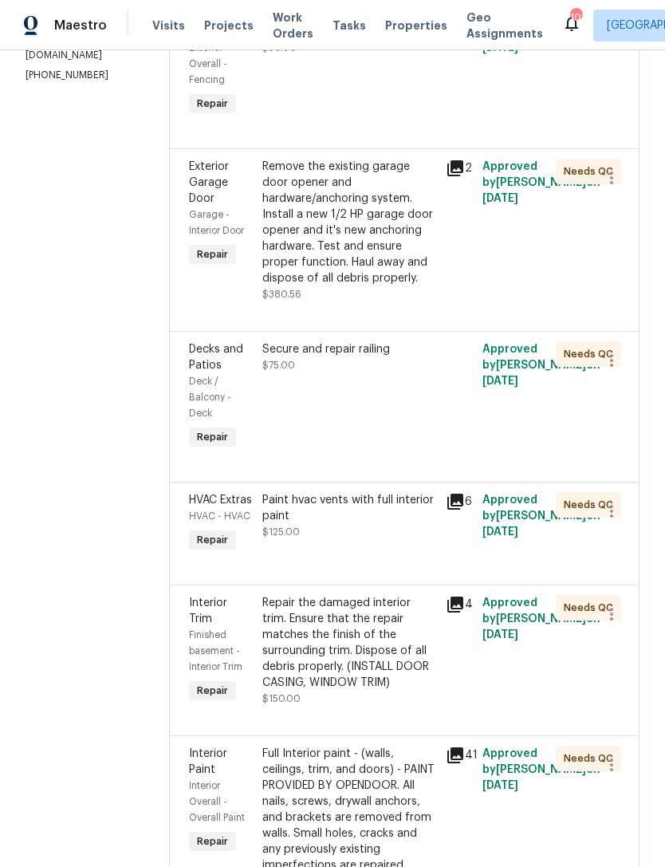
click at [228, 505] on span "HVAC Extras" at bounding box center [220, 499] width 63 height 11
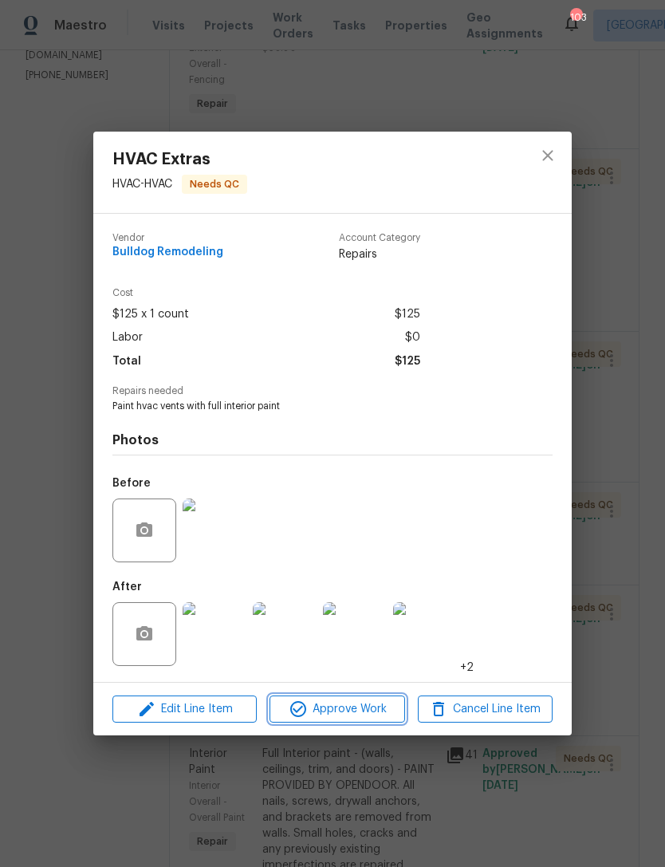
click at [348, 707] on span "Approve Work" at bounding box center [336, 709] width 125 height 20
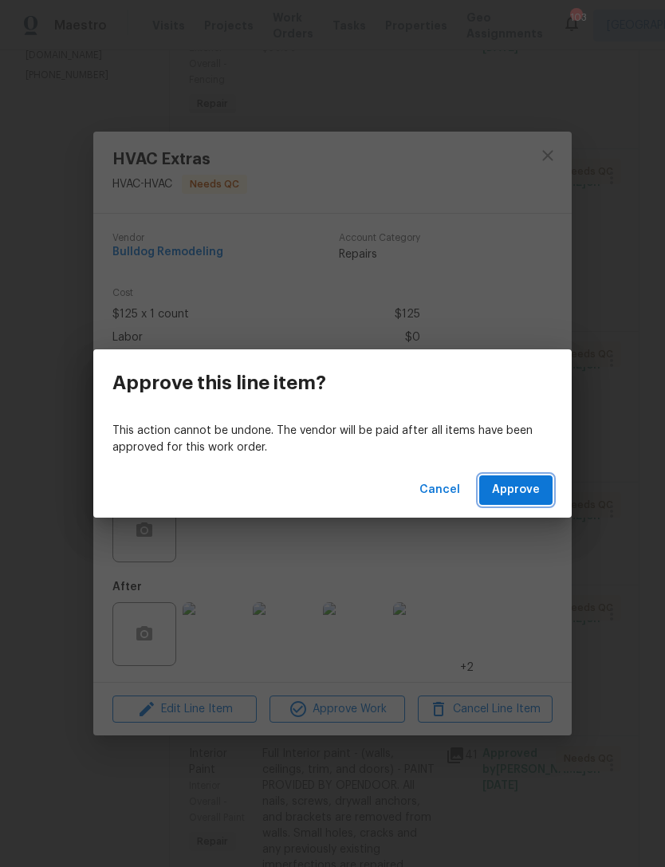
click at [523, 489] on span "Approve" at bounding box center [516, 490] width 48 height 20
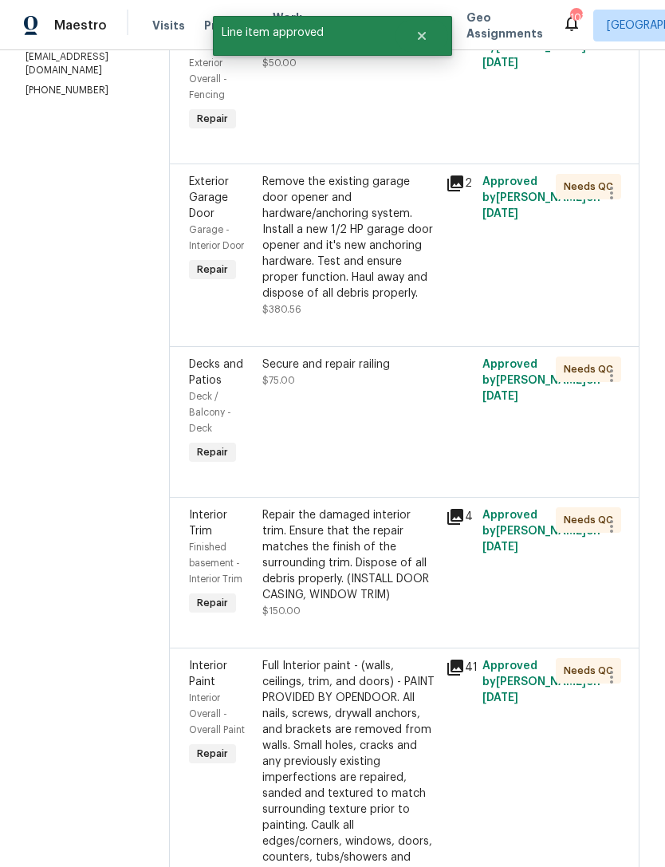
scroll to position [297, 0]
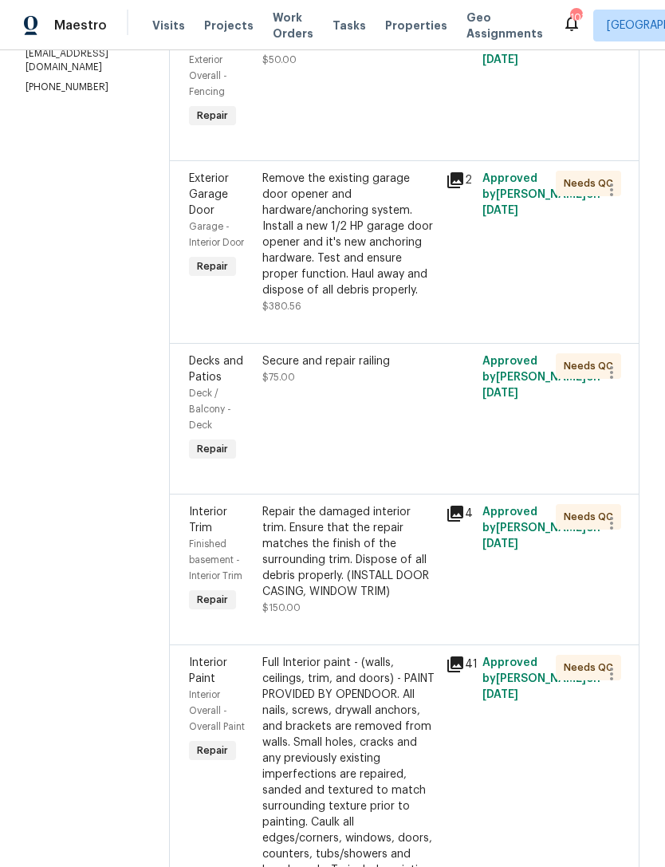
click at [227, 536] on div "Interior Trim" at bounding box center [221, 520] width 64 height 32
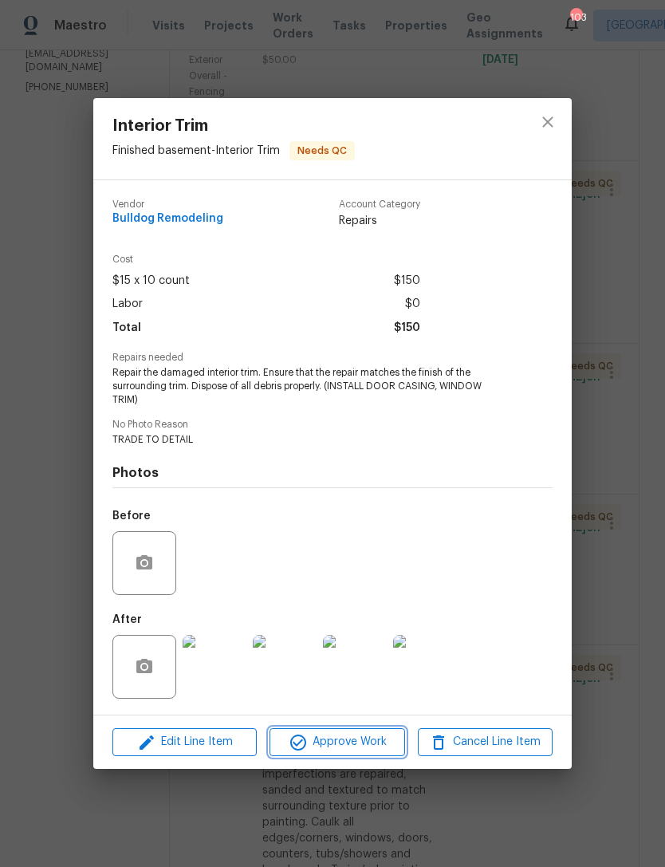
click at [345, 745] on span "Approve Work" at bounding box center [336, 742] width 125 height 20
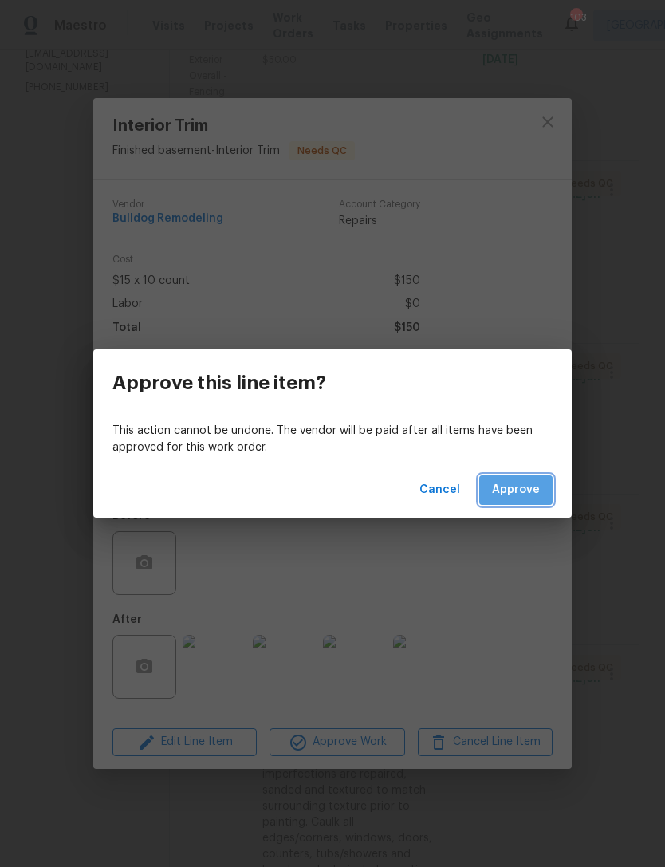
click at [527, 489] on span "Approve" at bounding box center [516, 490] width 48 height 20
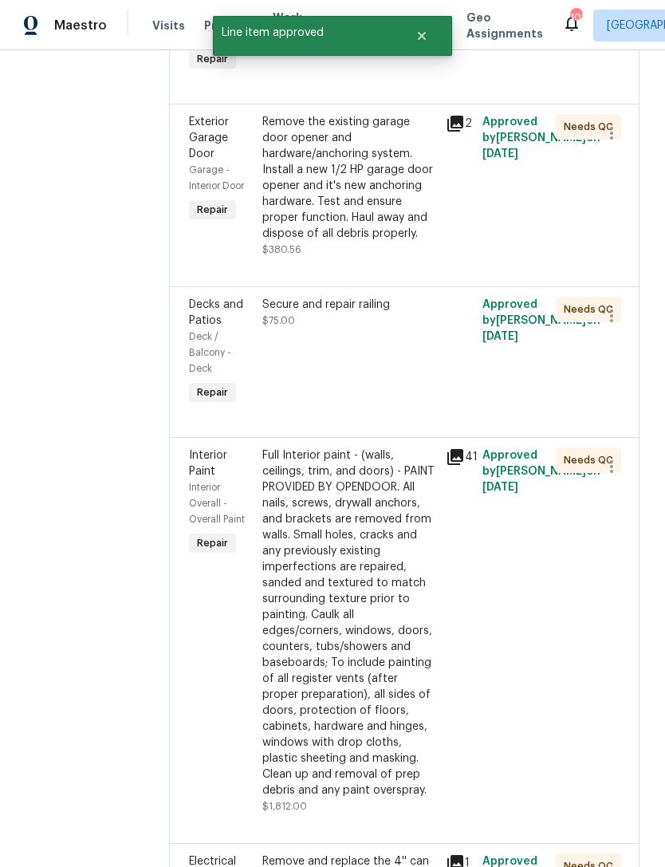
scroll to position [345, 0]
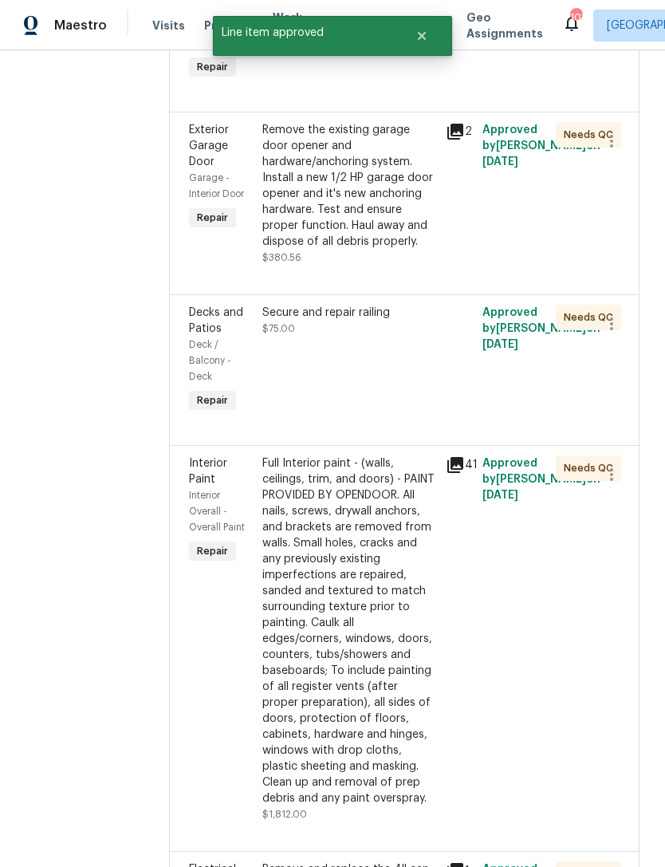
click at [232, 487] on div "Interior Paint" at bounding box center [221, 471] width 64 height 32
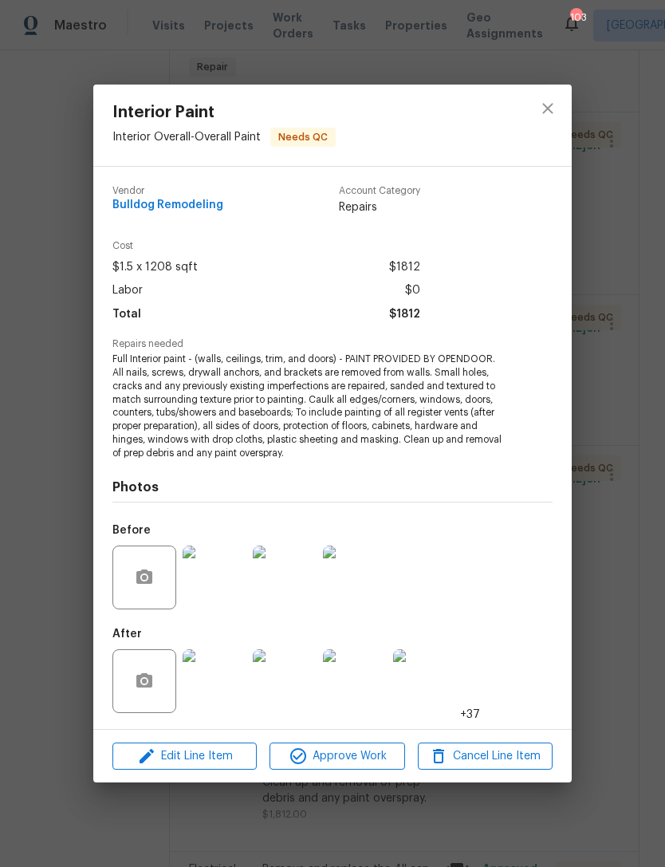
click at [344, 755] on span "Approve Work" at bounding box center [336, 756] width 125 height 20
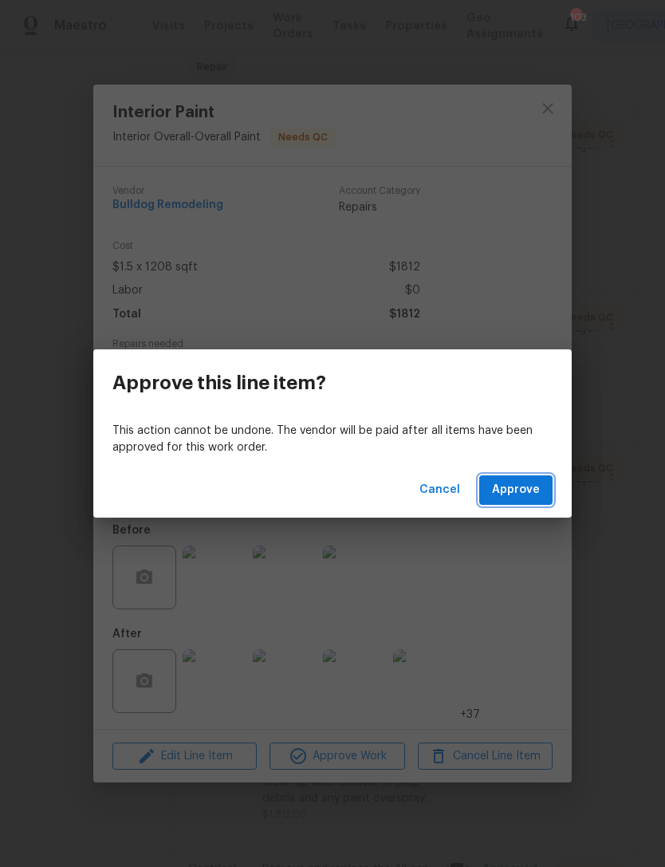
click at [528, 486] on span "Approve" at bounding box center [516, 490] width 48 height 20
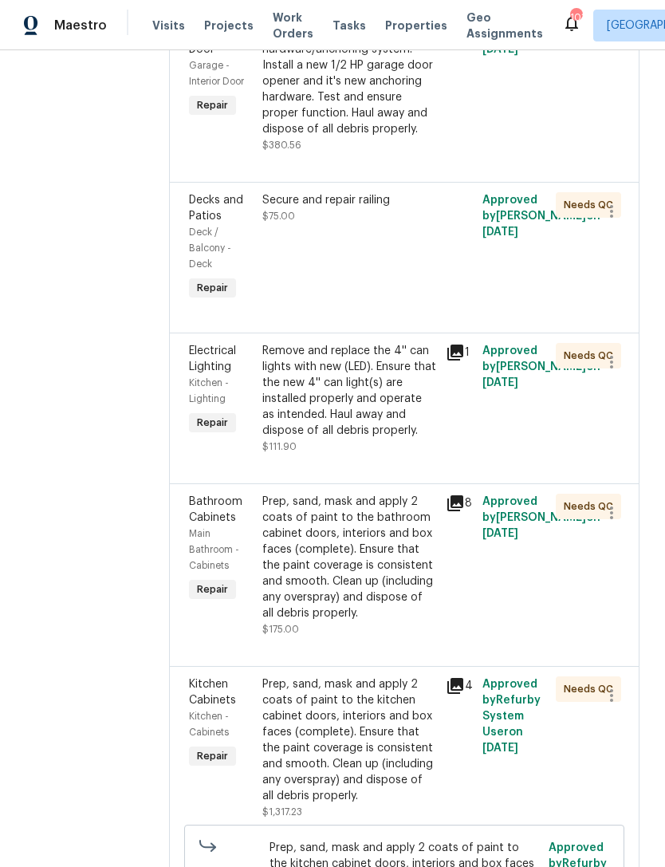
scroll to position [455, 0]
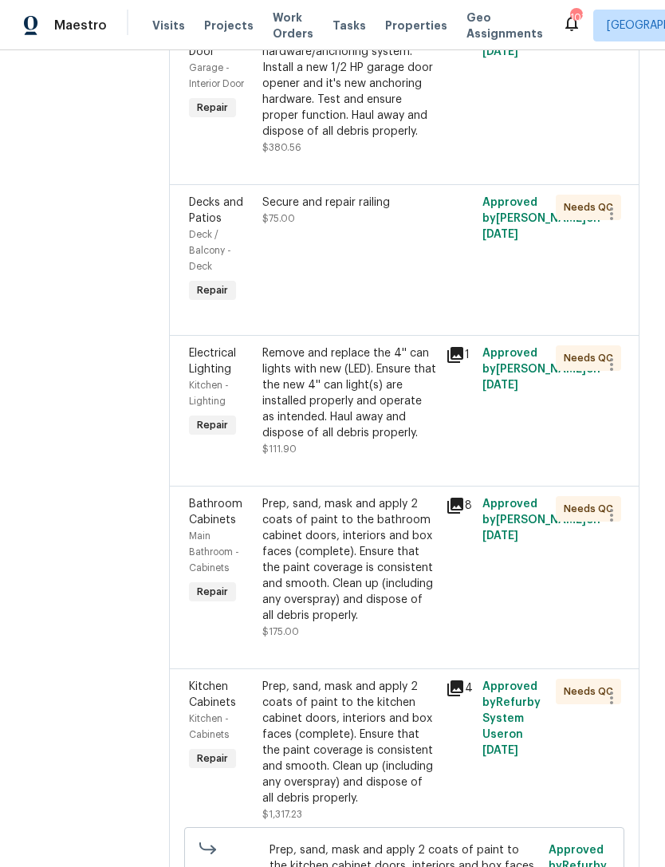
click at [236, 375] on div "Electrical Lighting" at bounding box center [221, 361] width 64 height 32
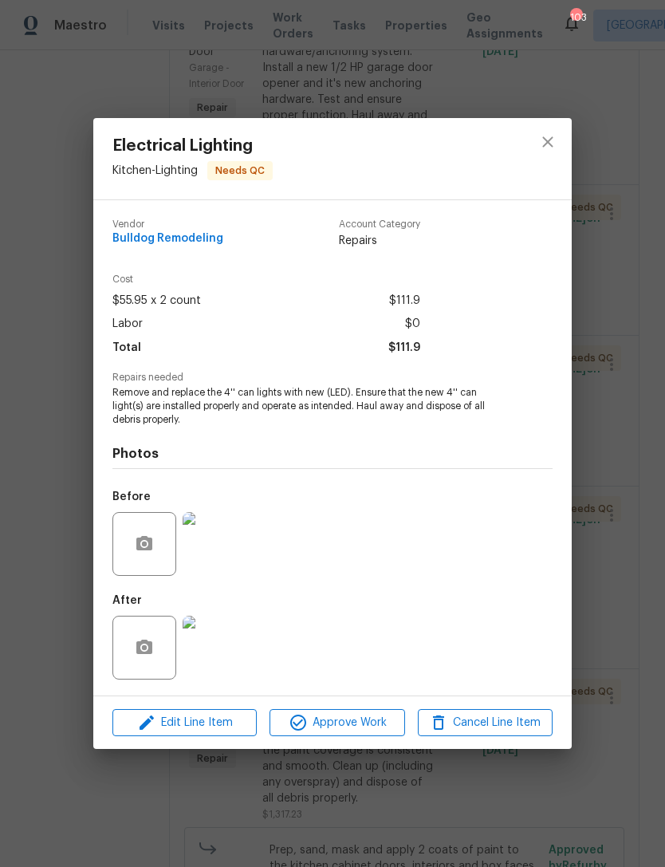
click at [226, 650] on img at bounding box center [215, 647] width 64 height 64
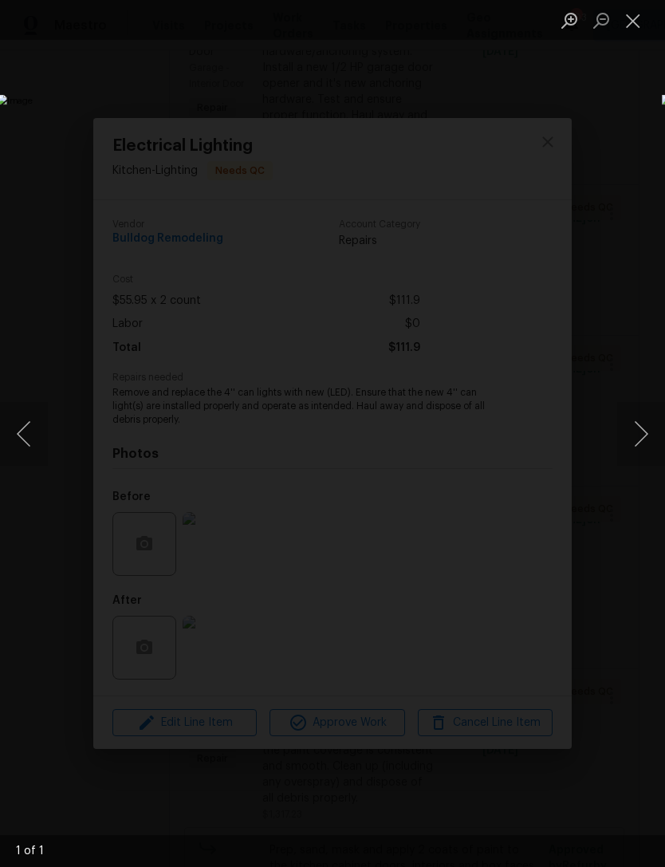
click at [639, 26] on button "Close lightbox" at bounding box center [633, 20] width 32 height 28
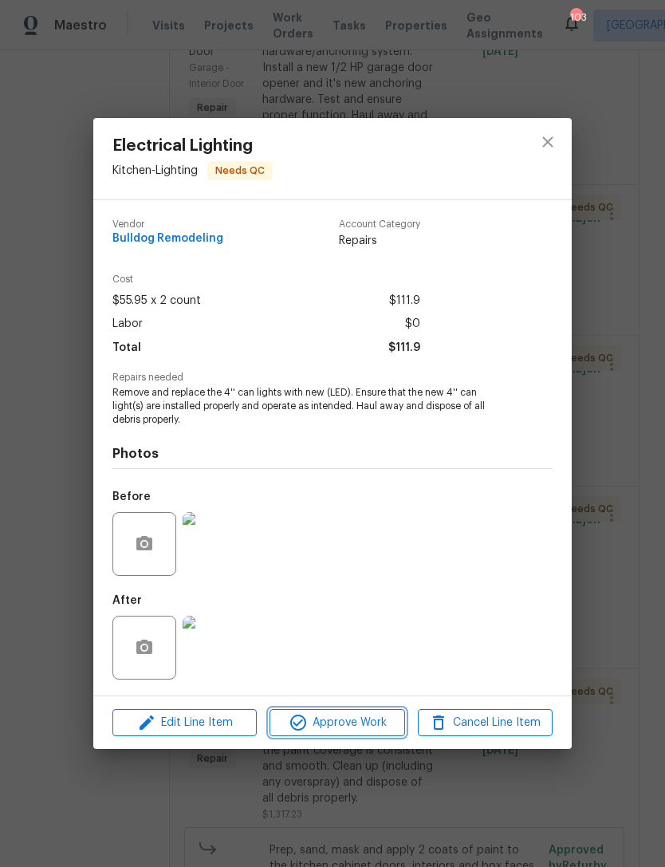
click at [350, 718] on span "Approve Work" at bounding box center [336, 723] width 125 height 20
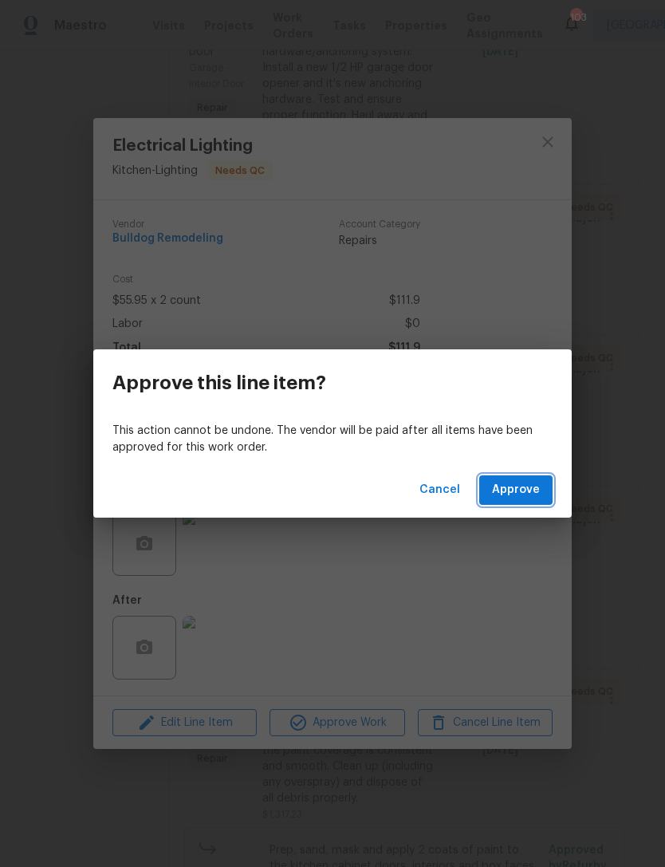
click at [529, 485] on span "Approve" at bounding box center [516, 490] width 48 height 20
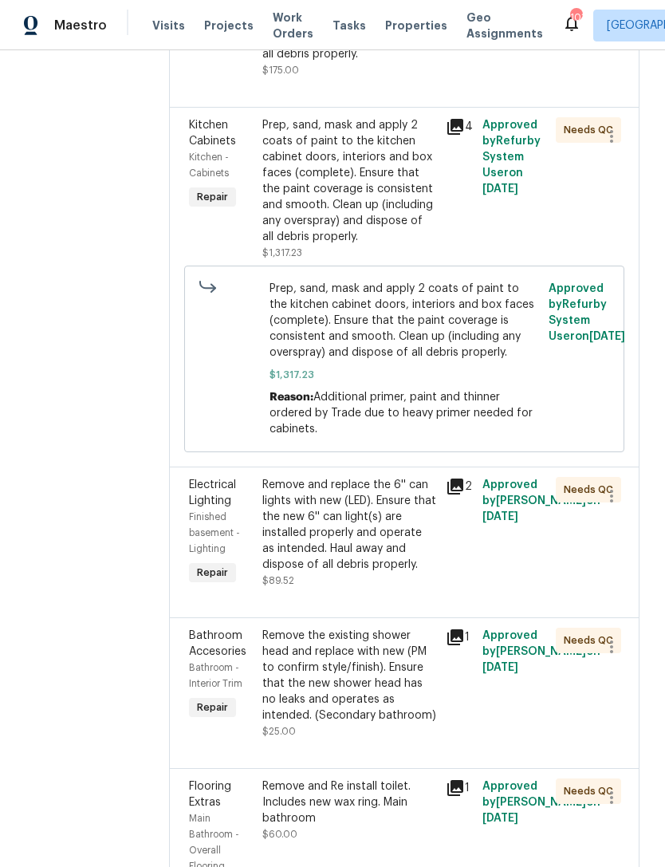
scroll to position [868, 0]
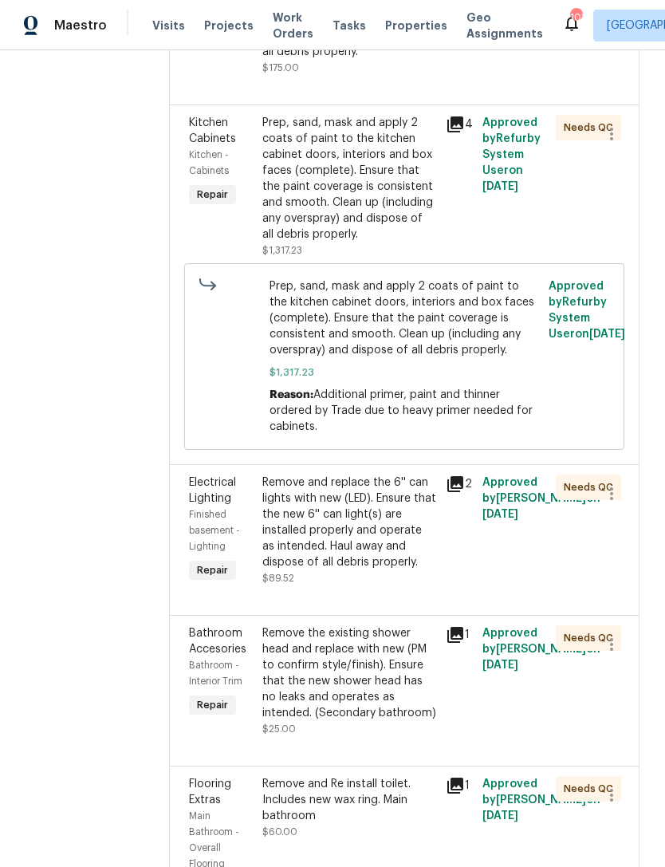
click at [225, 504] on span "Electrical Lighting" at bounding box center [212, 490] width 47 height 27
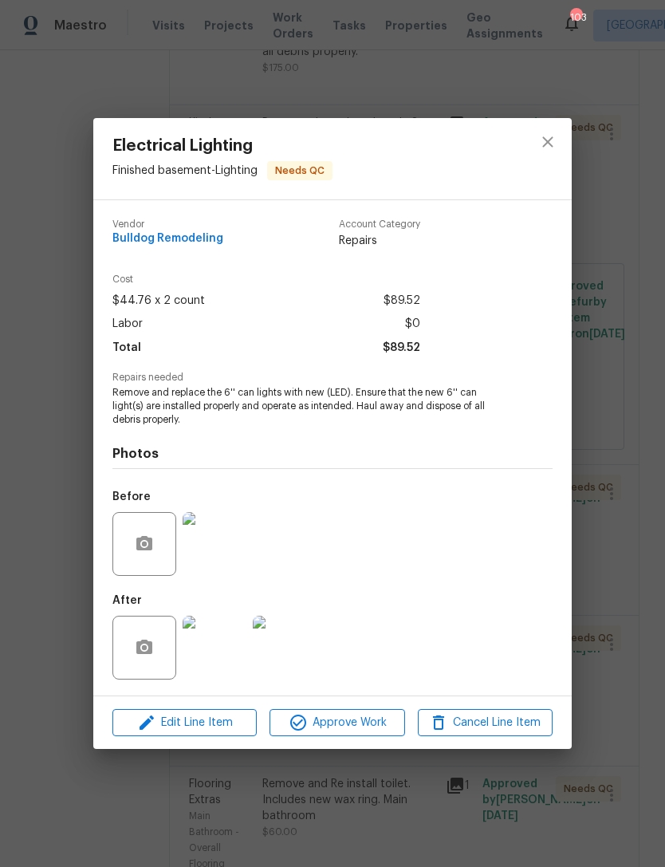
click at [216, 648] on img at bounding box center [215, 647] width 64 height 64
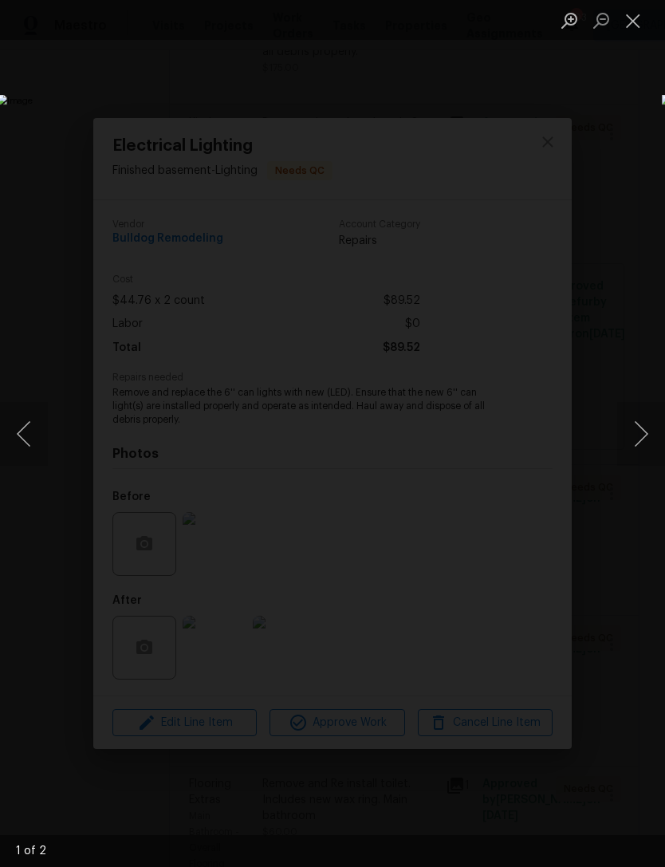
click at [631, 440] on button "Next image" at bounding box center [641, 434] width 48 height 64
click at [632, 441] on button "Next image" at bounding box center [641, 434] width 48 height 64
click at [38, 431] on button "Previous image" at bounding box center [24, 434] width 48 height 64
click at [37, 431] on button "Previous image" at bounding box center [24, 434] width 48 height 64
click at [638, 24] on button "Close lightbox" at bounding box center [633, 20] width 32 height 28
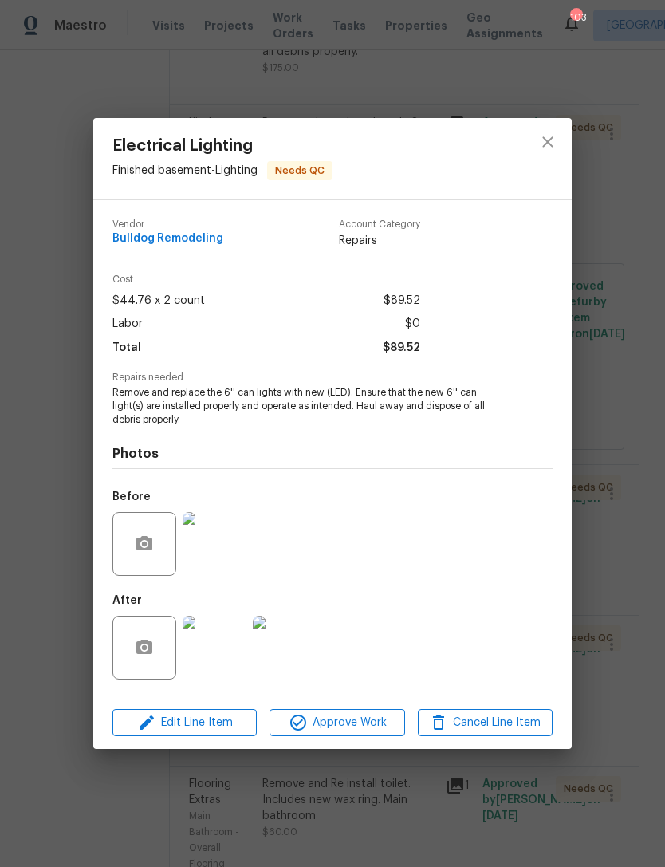
click at [210, 552] on img at bounding box center [215, 544] width 64 height 64
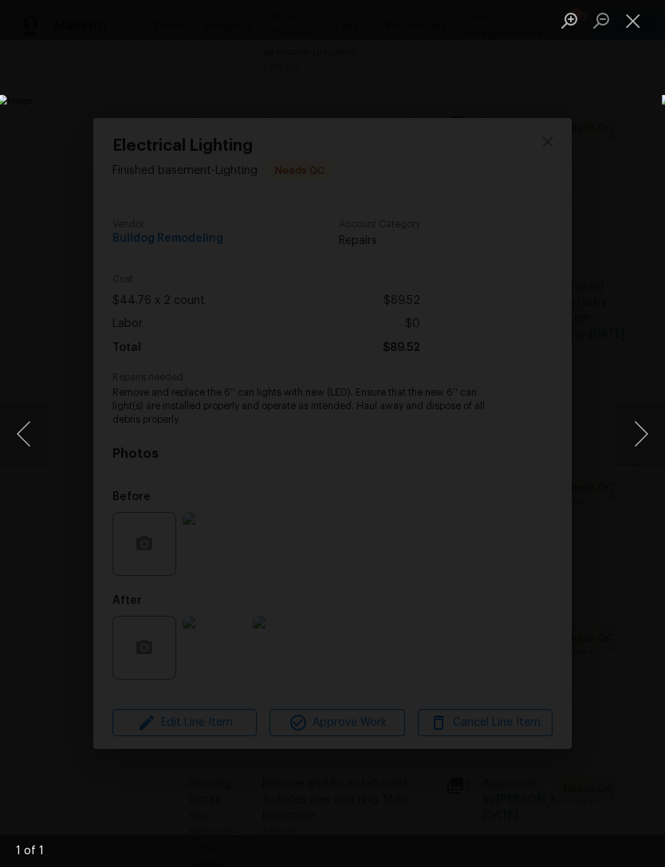
click at [633, 23] on button "Close lightbox" at bounding box center [633, 20] width 32 height 28
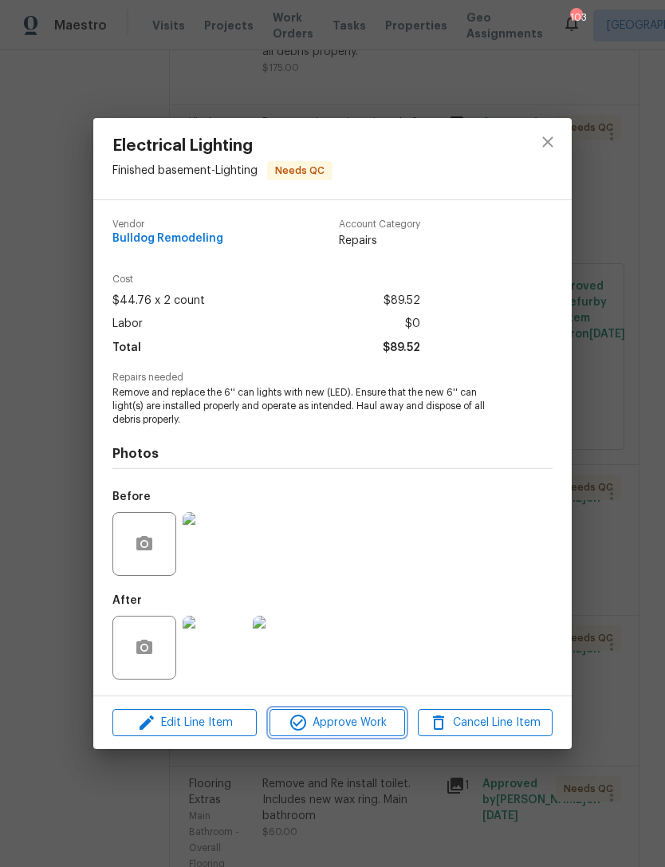
click at [344, 721] on span "Approve Work" at bounding box center [336, 723] width 125 height 20
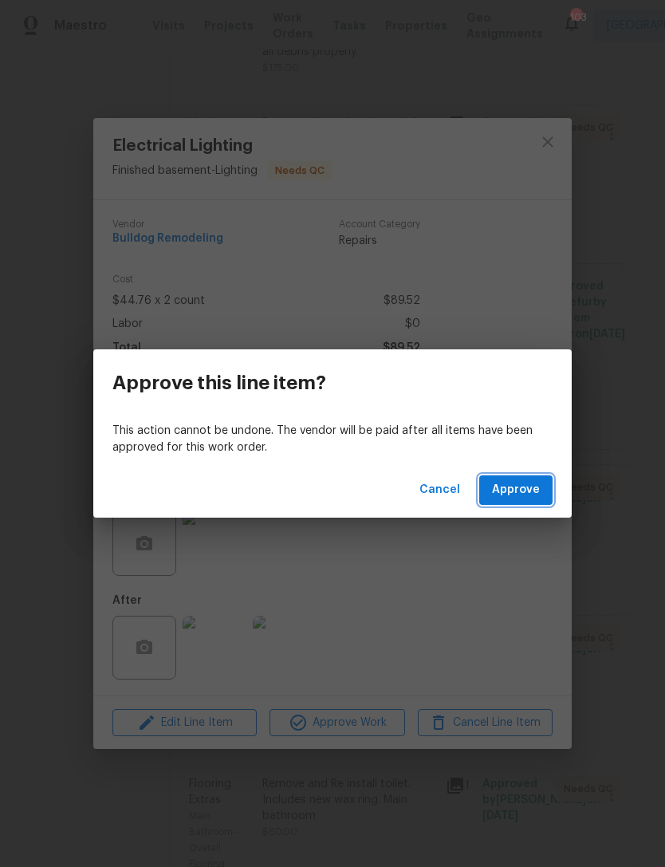
click at [525, 488] on span "Approve" at bounding box center [516, 490] width 48 height 20
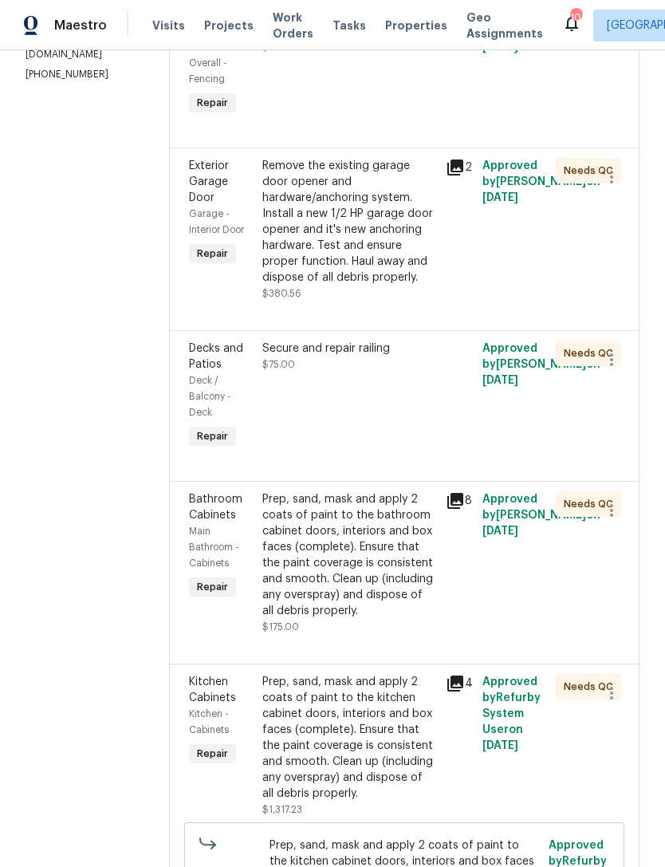
scroll to position [318, 0]
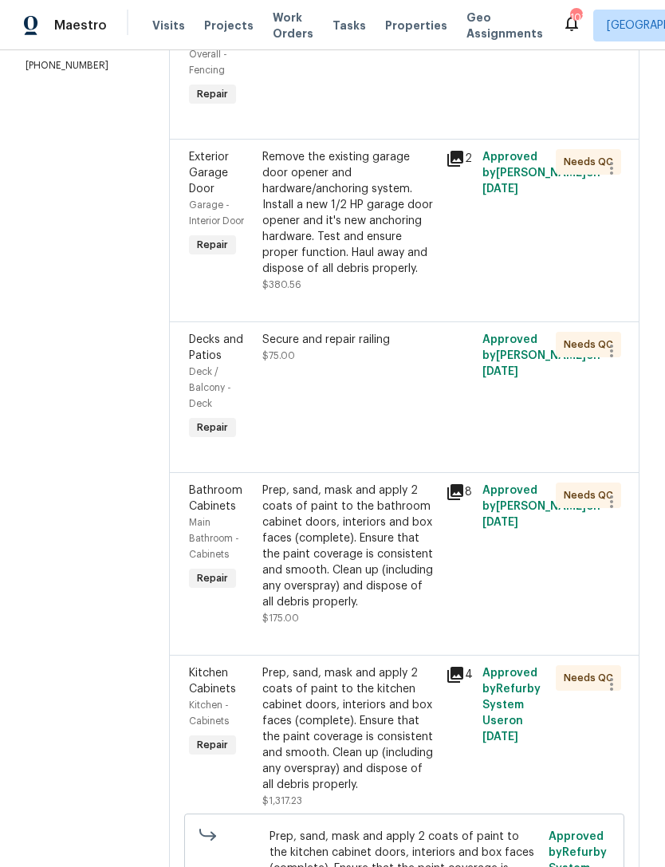
click at [230, 514] on div "Bathroom Cabinets" at bounding box center [221, 498] width 64 height 32
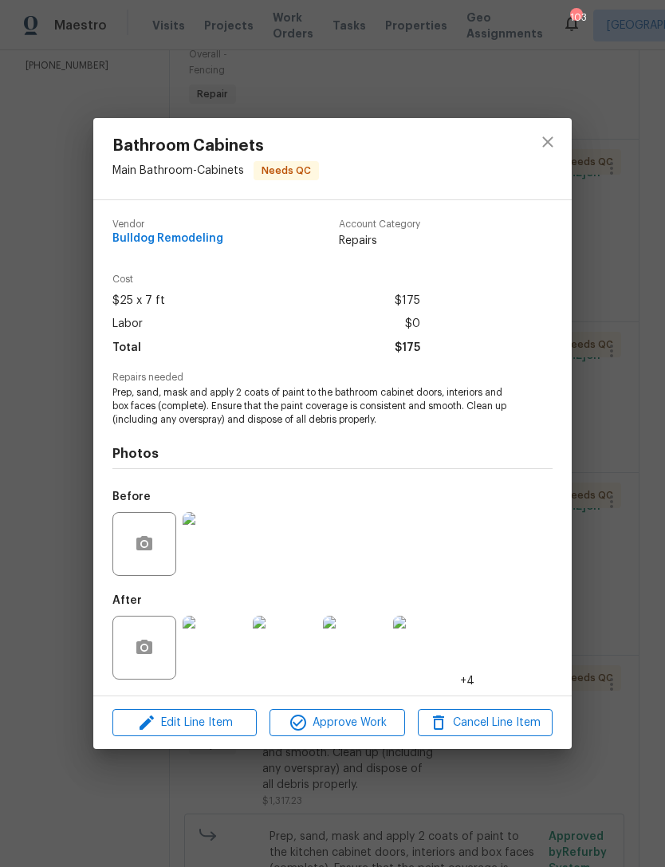
click at [221, 652] on img at bounding box center [215, 647] width 64 height 64
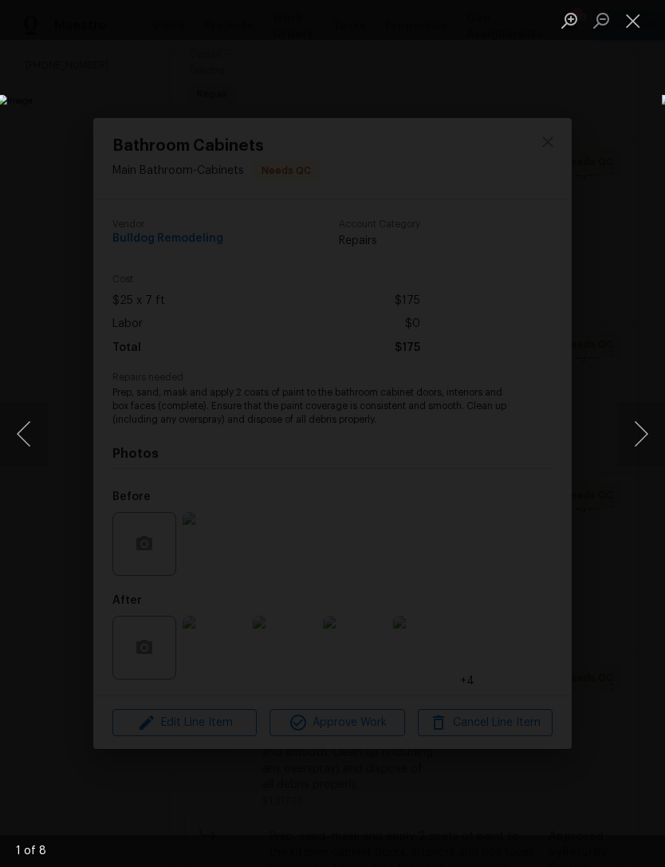
click at [634, 437] on button "Next image" at bounding box center [641, 434] width 48 height 64
click at [630, 432] on button "Next image" at bounding box center [641, 434] width 48 height 64
click at [630, 438] on button "Next image" at bounding box center [641, 434] width 48 height 64
click at [623, 431] on button "Next image" at bounding box center [641, 434] width 48 height 64
click at [639, 23] on button "Close lightbox" at bounding box center [633, 20] width 32 height 28
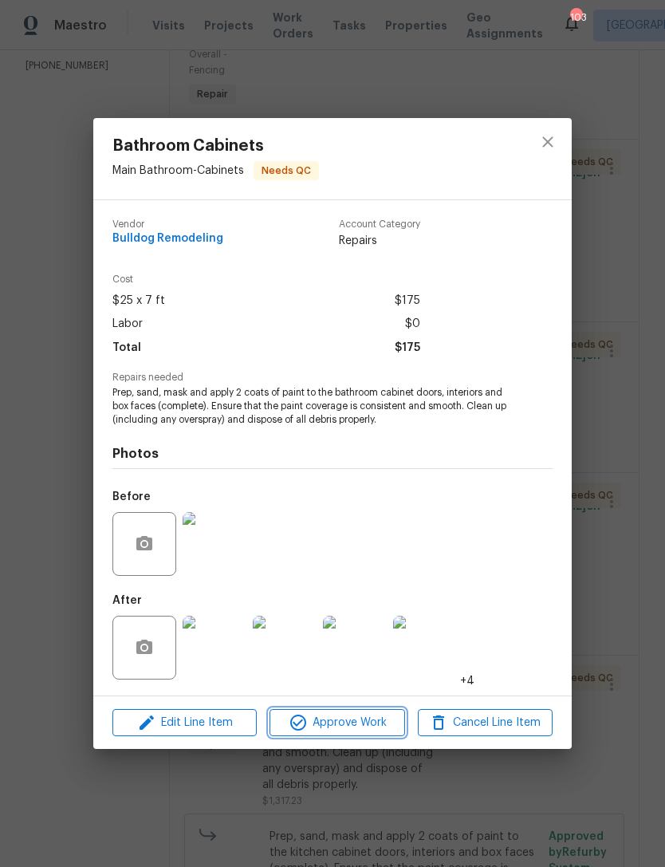
click at [356, 721] on span "Approve Work" at bounding box center [336, 723] width 125 height 20
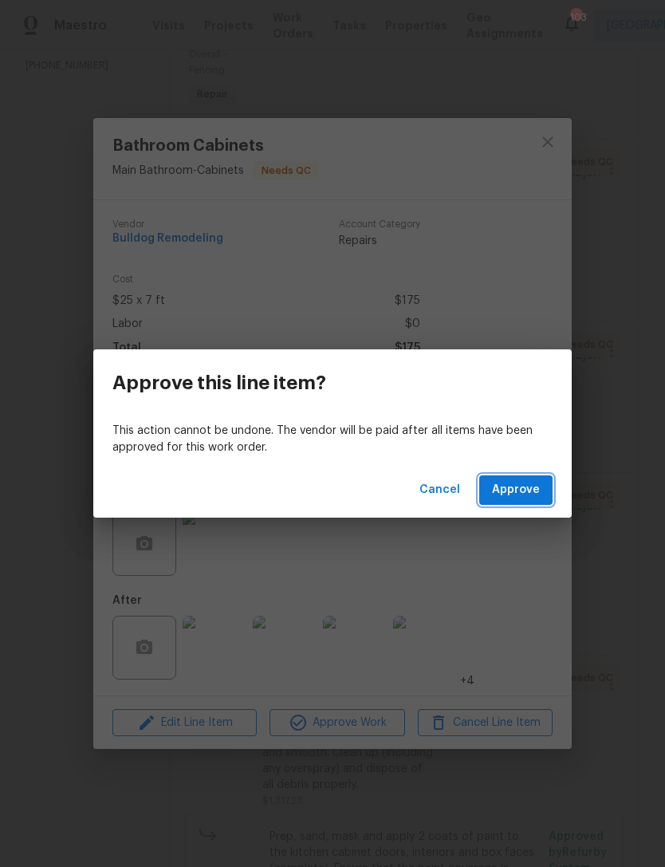
click at [525, 488] on span "Approve" at bounding box center [516, 490] width 48 height 20
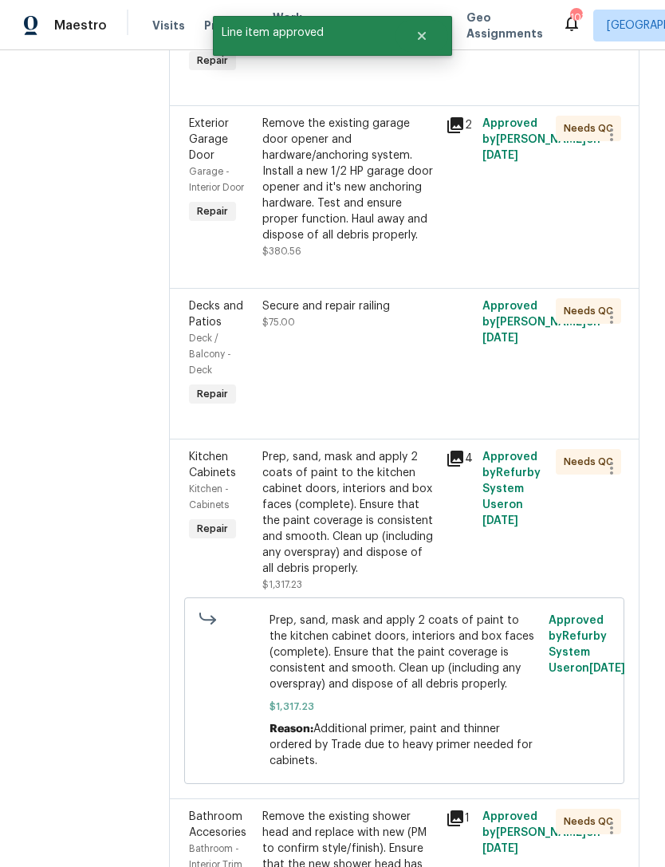
scroll to position [356, 0]
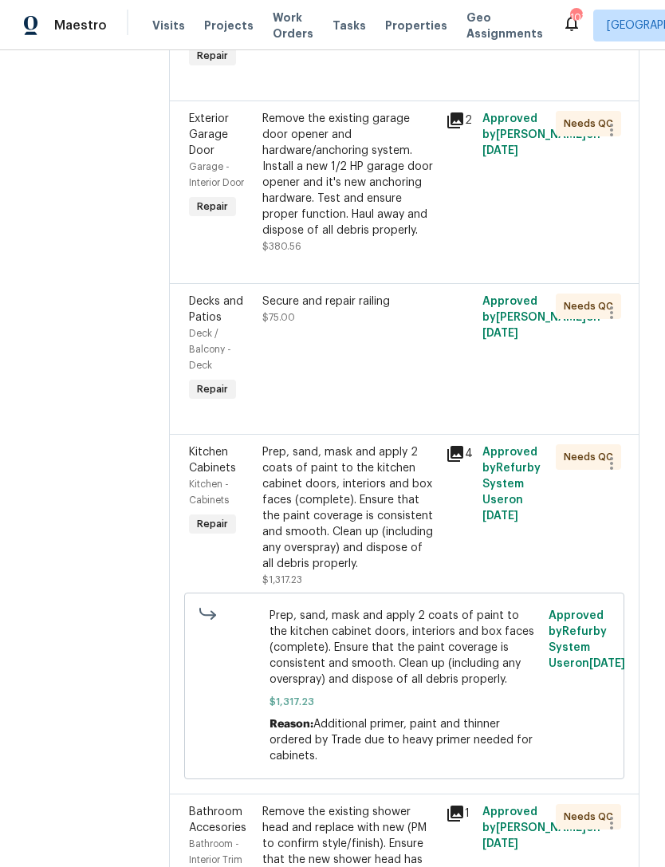
click at [228, 474] on span "Kitchen Cabinets" at bounding box center [212, 459] width 47 height 27
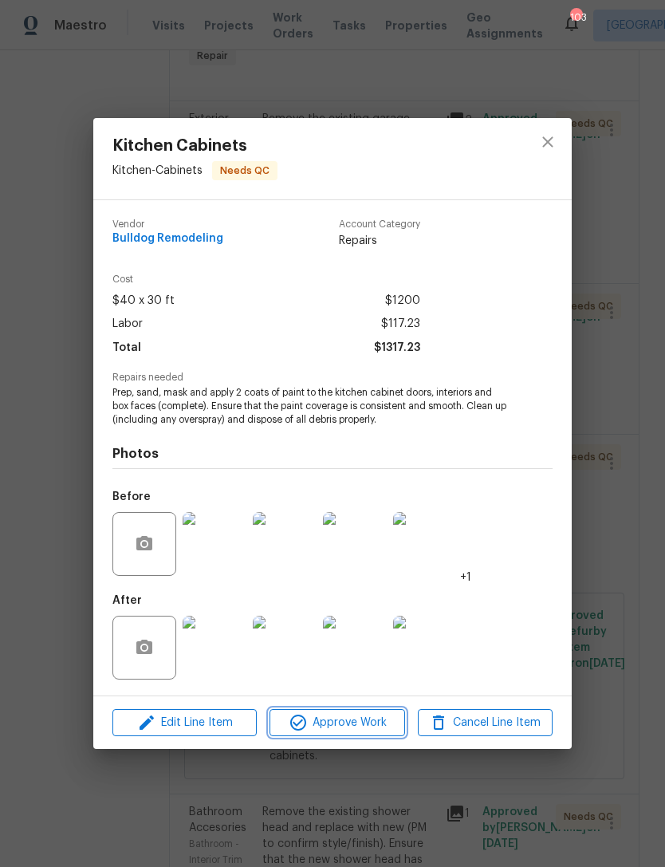
click at [318, 722] on span "Approve Work" at bounding box center [336, 723] width 125 height 20
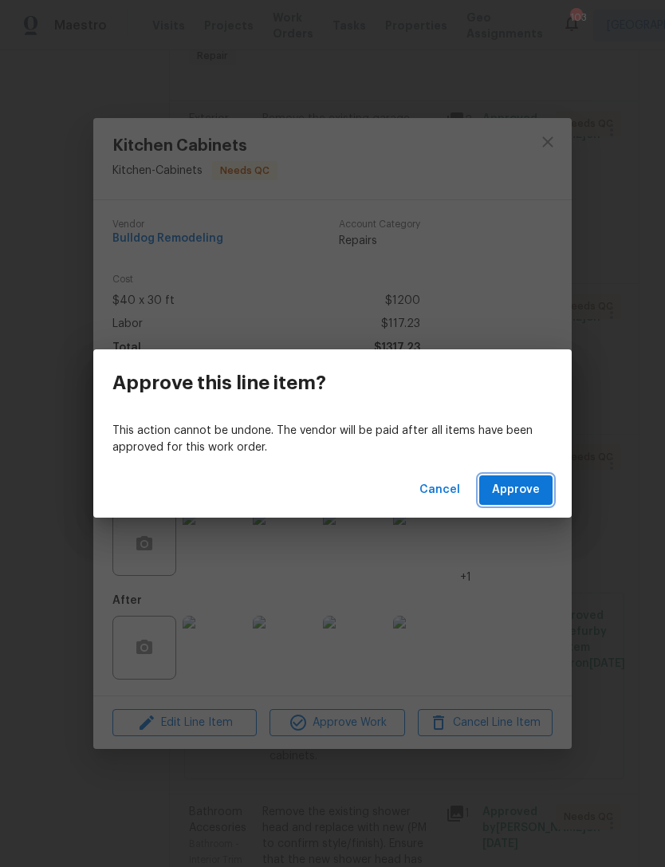
click at [524, 487] on span "Approve" at bounding box center [516, 490] width 48 height 20
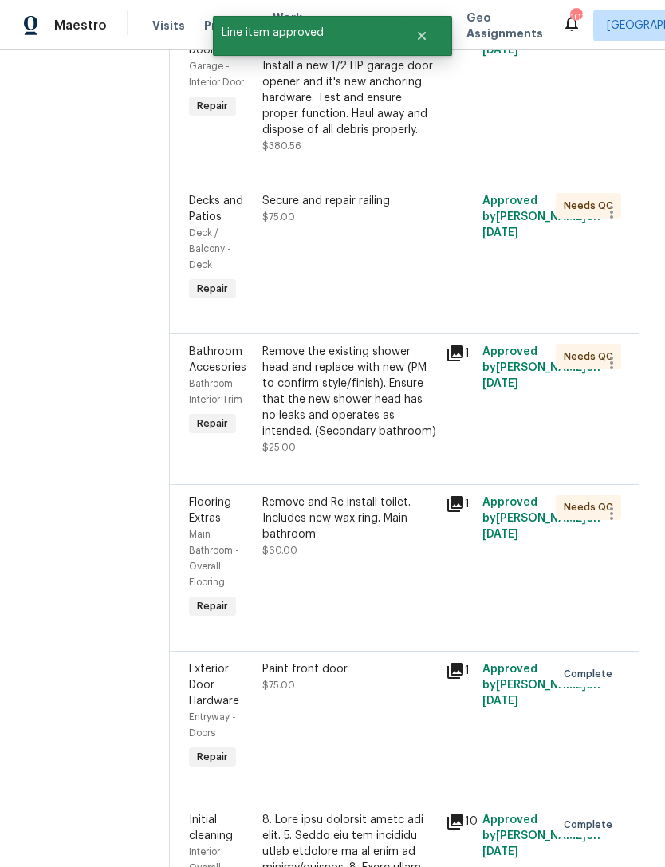
scroll to position [458, 0]
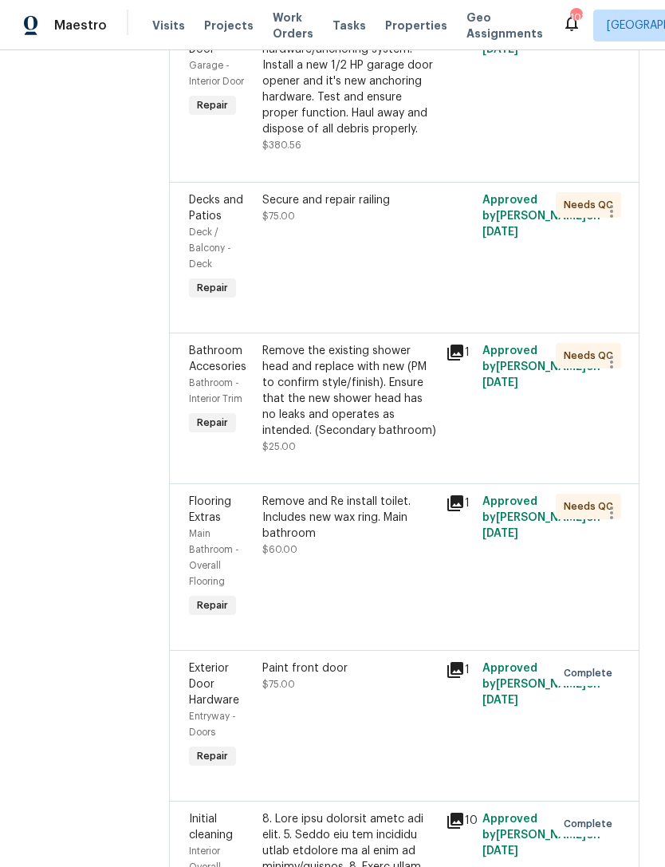
click at [231, 369] on span "Bathroom Accesories" at bounding box center [217, 358] width 57 height 27
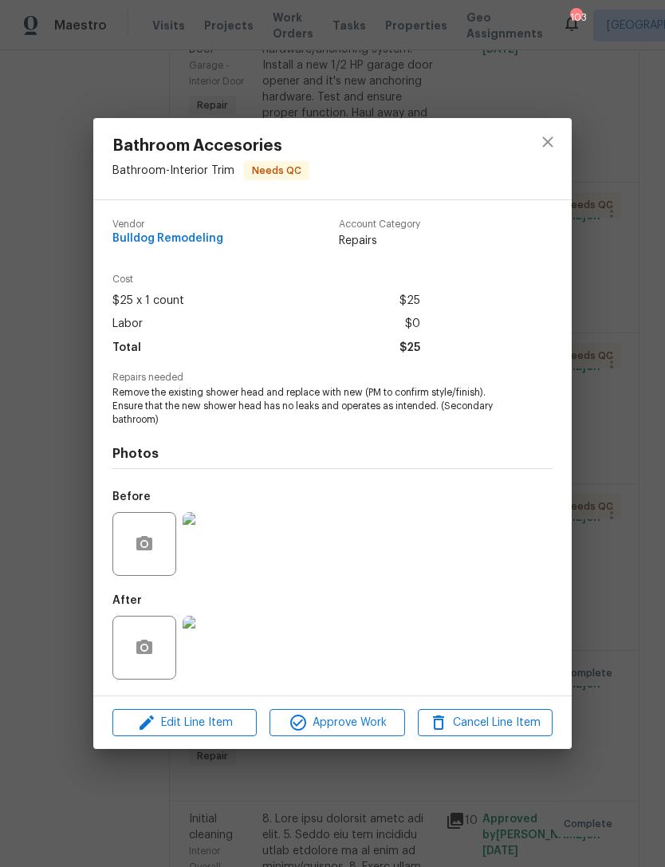
click at [224, 558] on img at bounding box center [215, 544] width 64 height 64
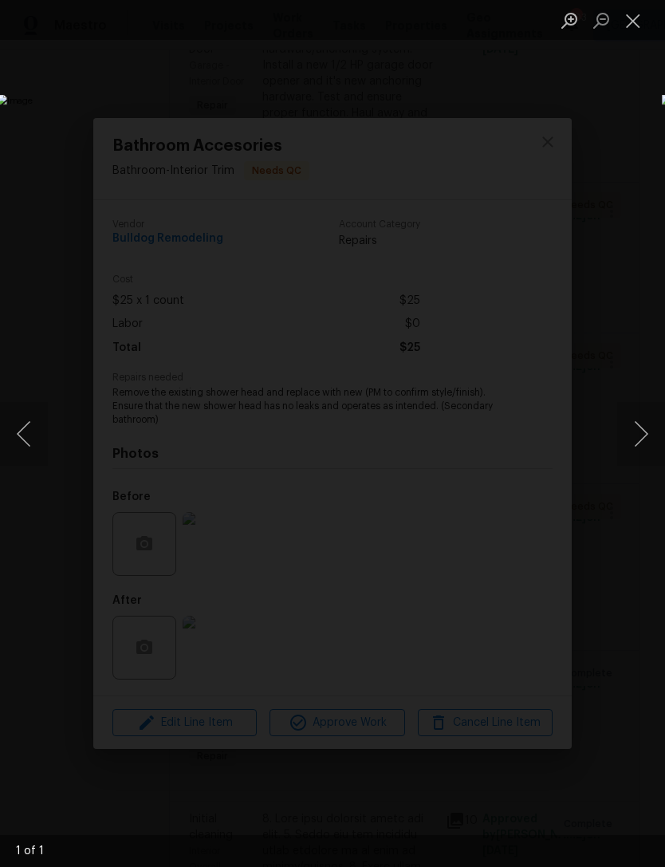
click at [635, 27] on button "Close lightbox" at bounding box center [633, 20] width 32 height 28
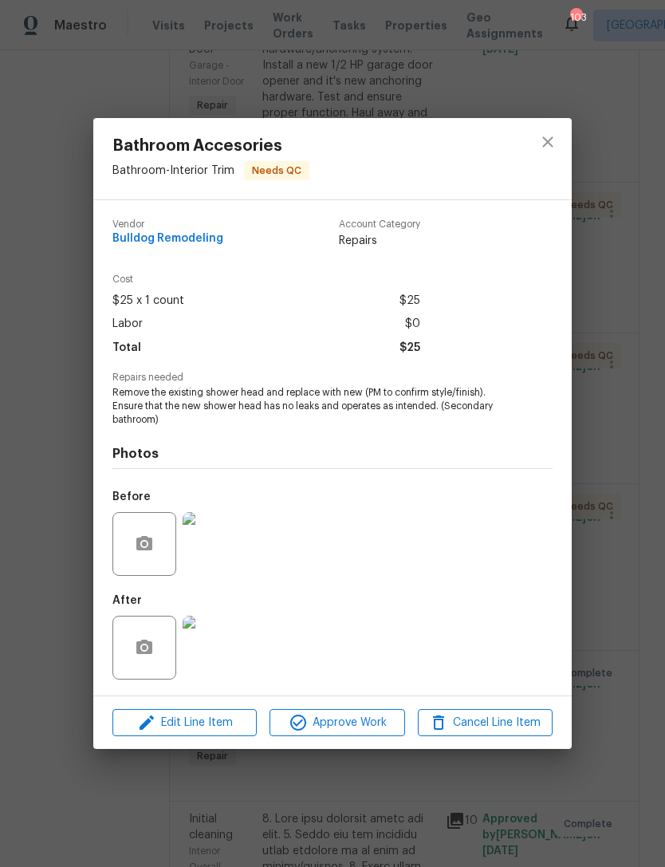
click at [217, 655] on img at bounding box center [215, 647] width 64 height 64
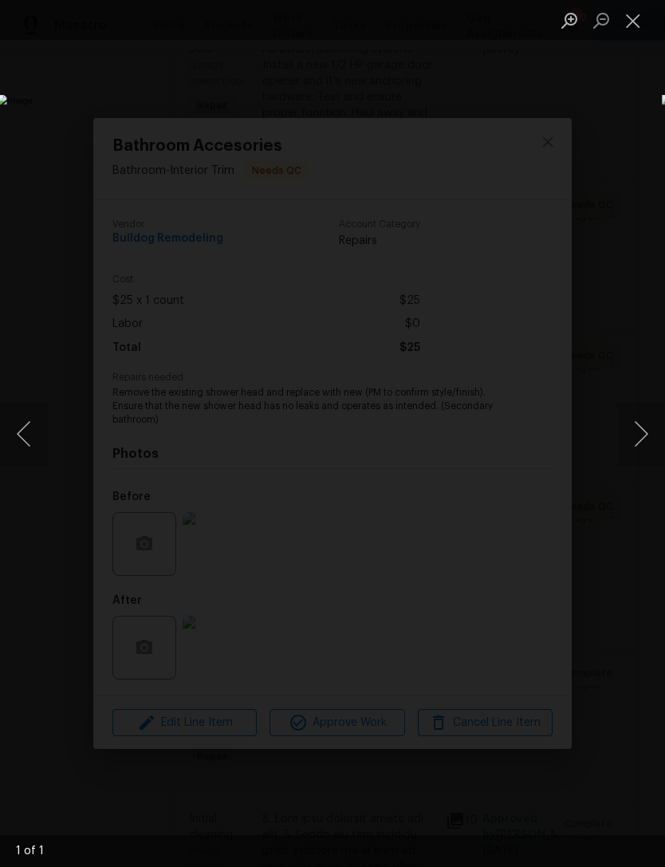
click at [646, 22] on button "Close lightbox" at bounding box center [633, 20] width 32 height 28
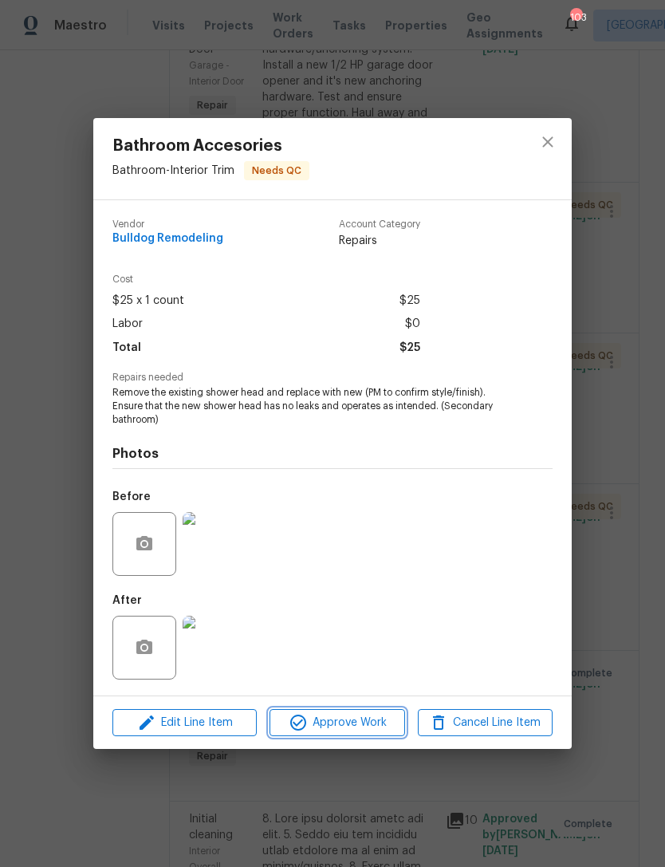
click at [358, 725] on span "Approve Work" at bounding box center [336, 723] width 125 height 20
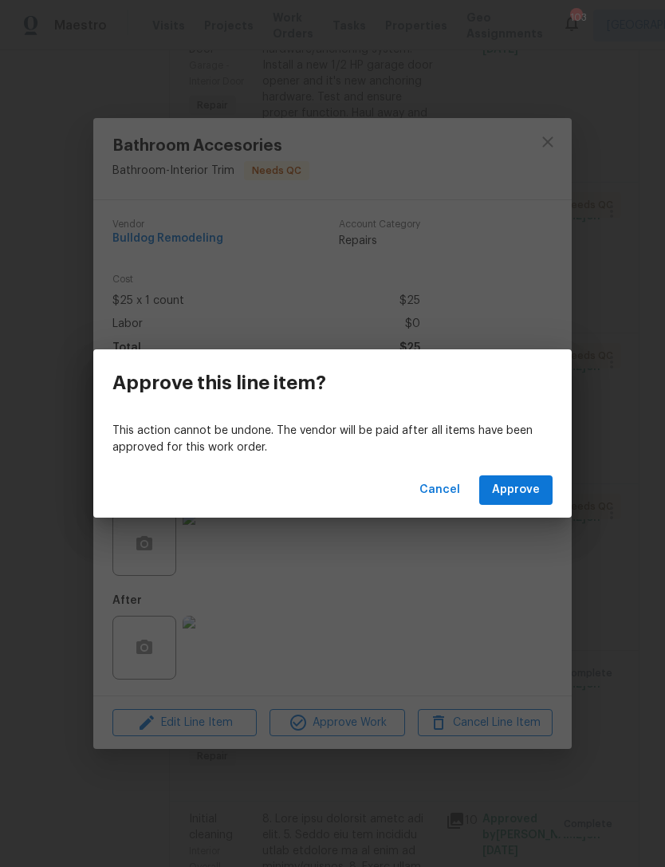
click at [520, 494] on span "Approve" at bounding box center [516, 490] width 48 height 20
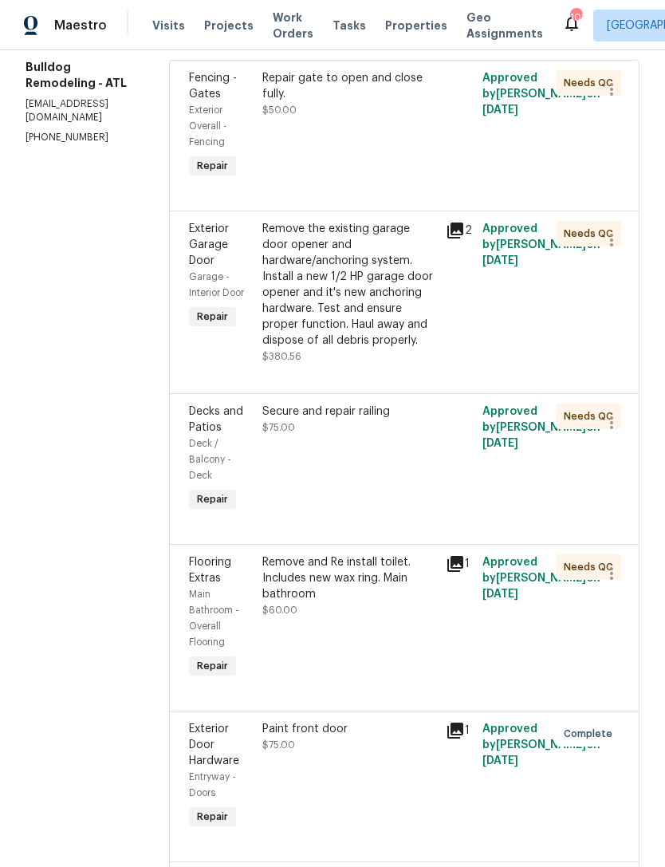
scroll to position [248, 0]
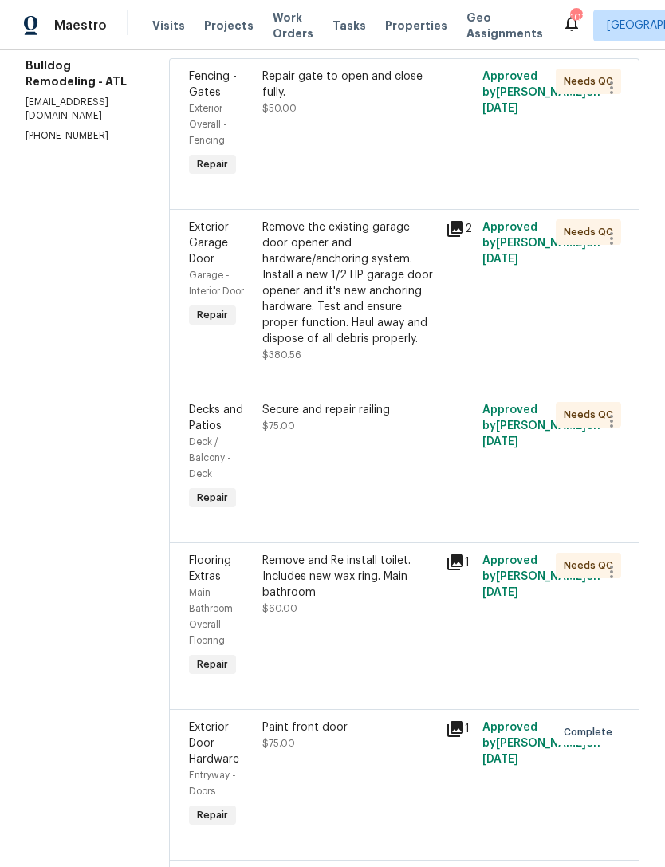
click at [219, 584] on div "Flooring Extras" at bounding box center [221, 568] width 64 height 32
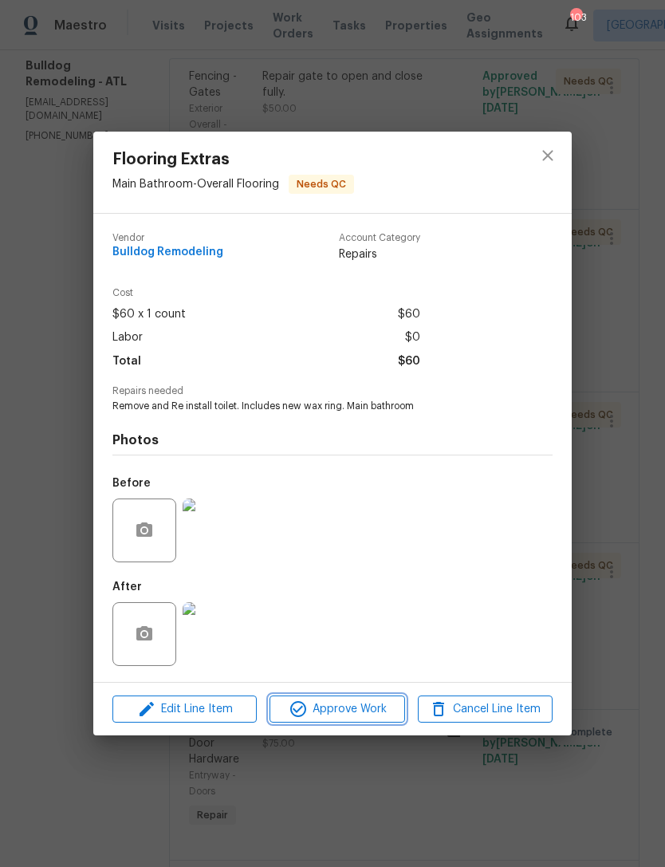
click at [344, 710] on span "Approve Work" at bounding box center [336, 709] width 125 height 20
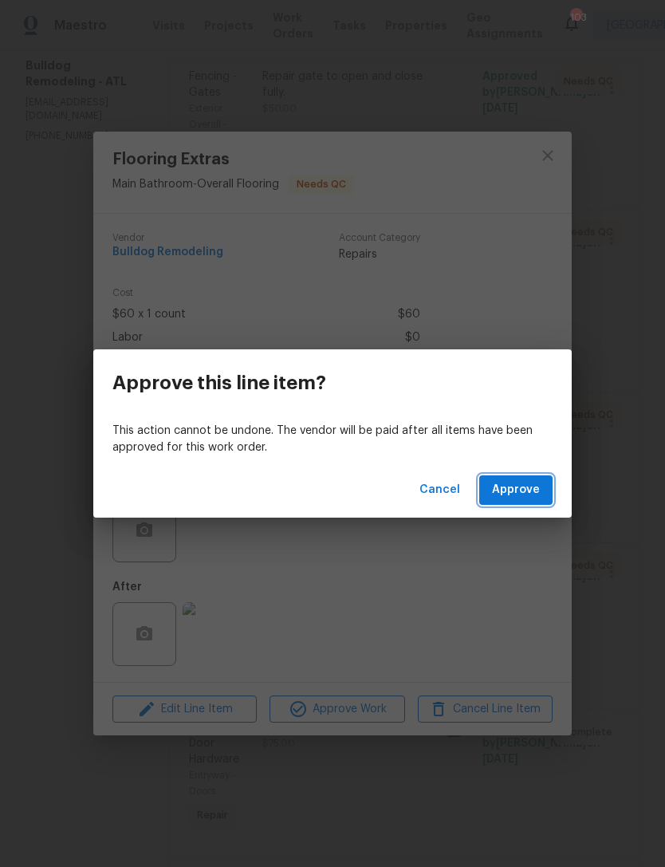
click at [522, 491] on span "Approve" at bounding box center [516, 490] width 48 height 20
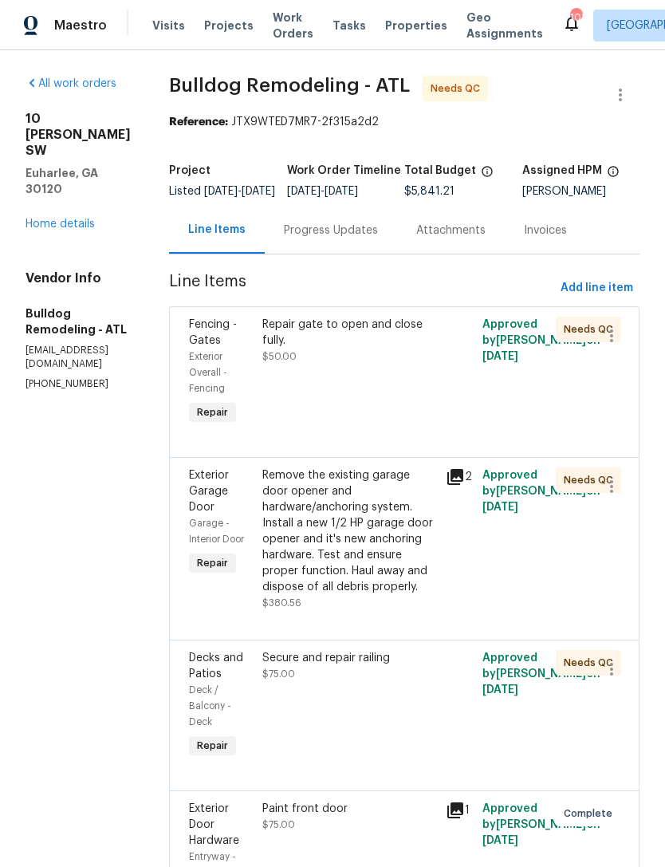
scroll to position [0, 0]
click at [78, 218] on link "Home details" at bounding box center [60, 223] width 69 height 11
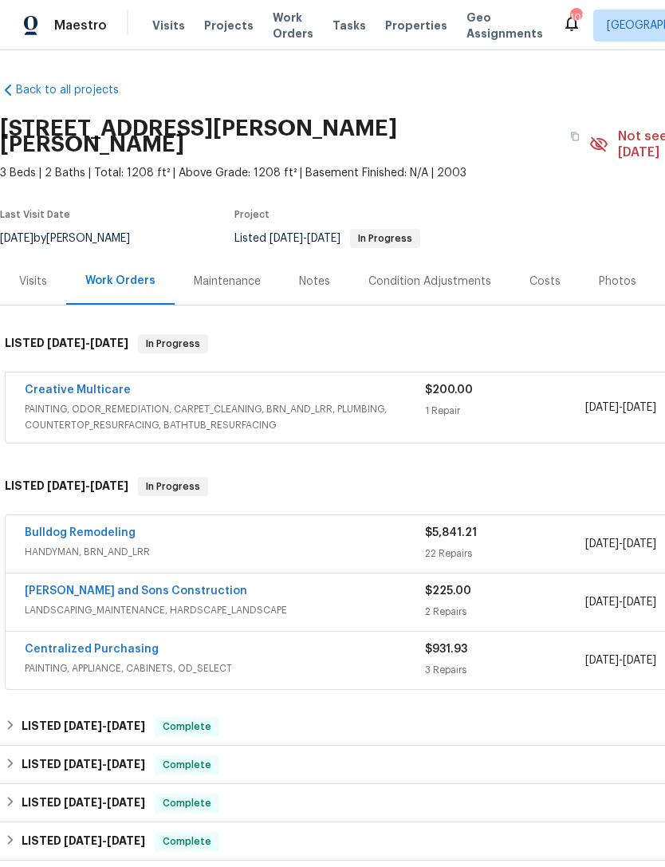
click at [86, 384] on link "Creative Multicare" at bounding box center [78, 389] width 106 height 11
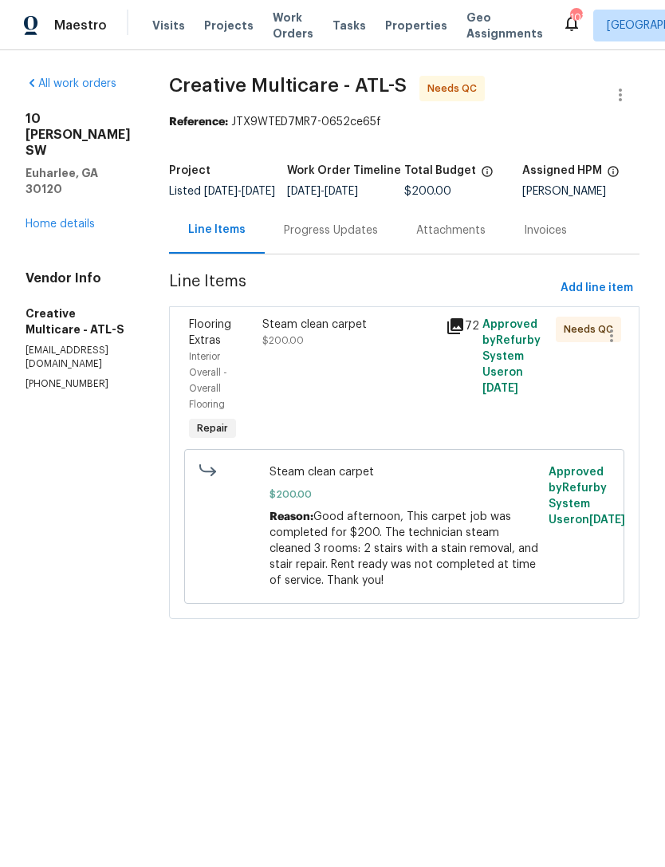
click at [376, 238] on div "Progress Updates" at bounding box center [331, 230] width 94 height 16
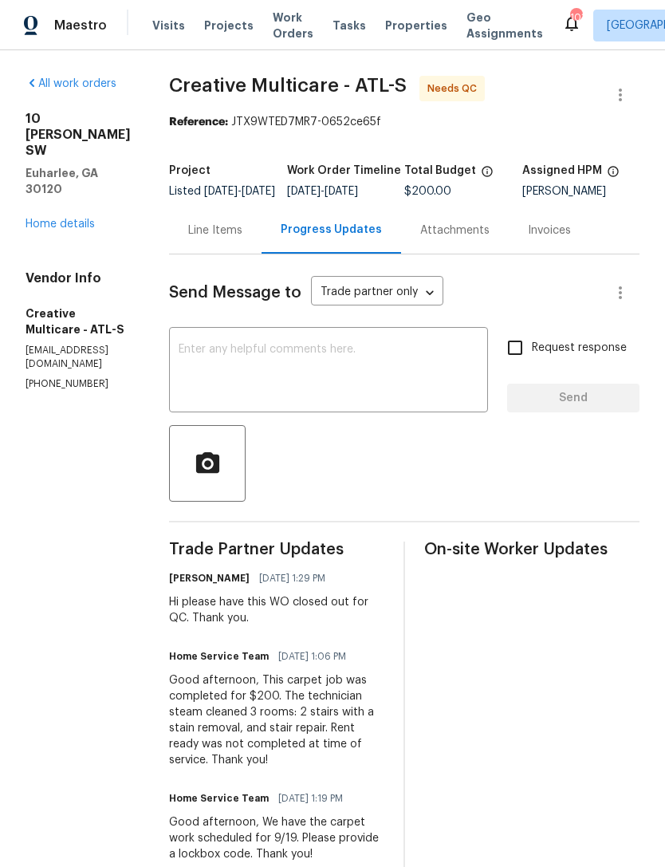
click at [242, 238] on div "Line Items" at bounding box center [215, 230] width 54 height 16
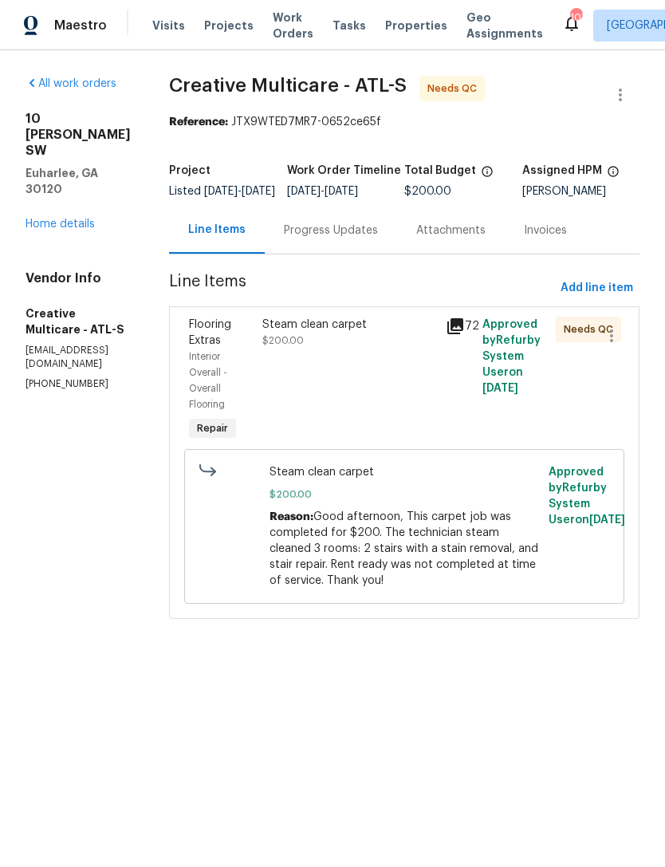
click at [231, 346] on span "Flooring Extras" at bounding box center [210, 332] width 42 height 27
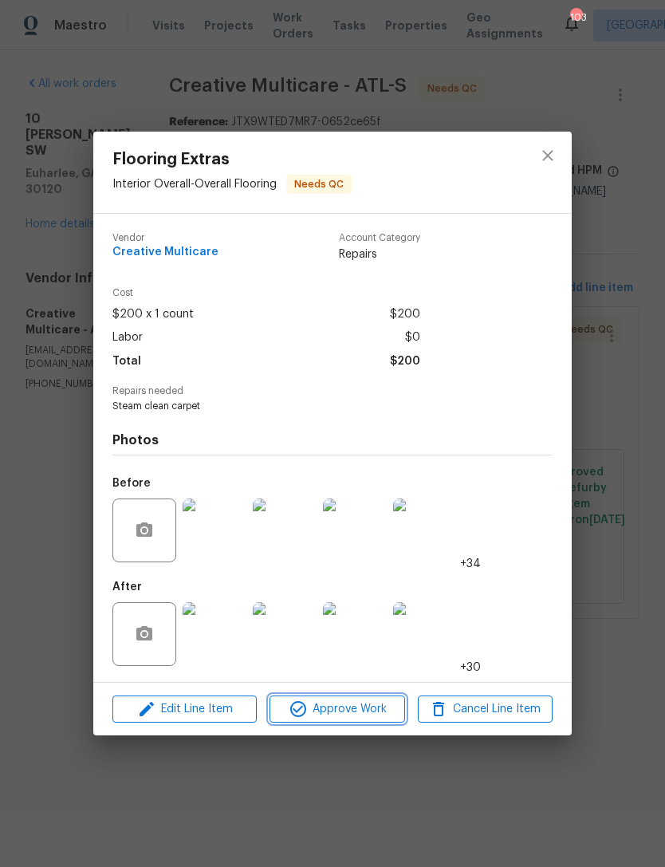
click at [345, 704] on span "Approve Work" at bounding box center [336, 709] width 125 height 20
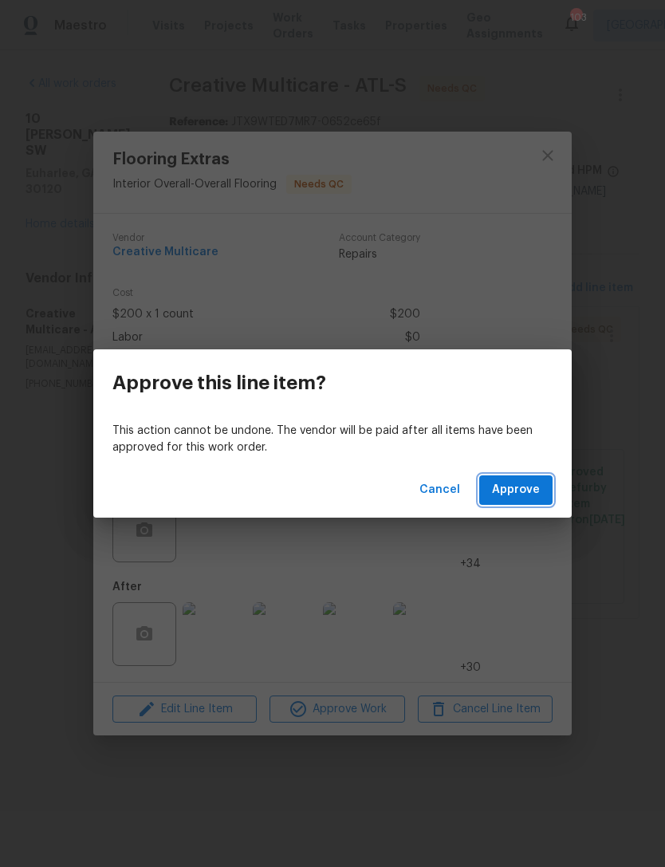
click at [526, 486] on span "Approve" at bounding box center [516, 490] width 48 height 20
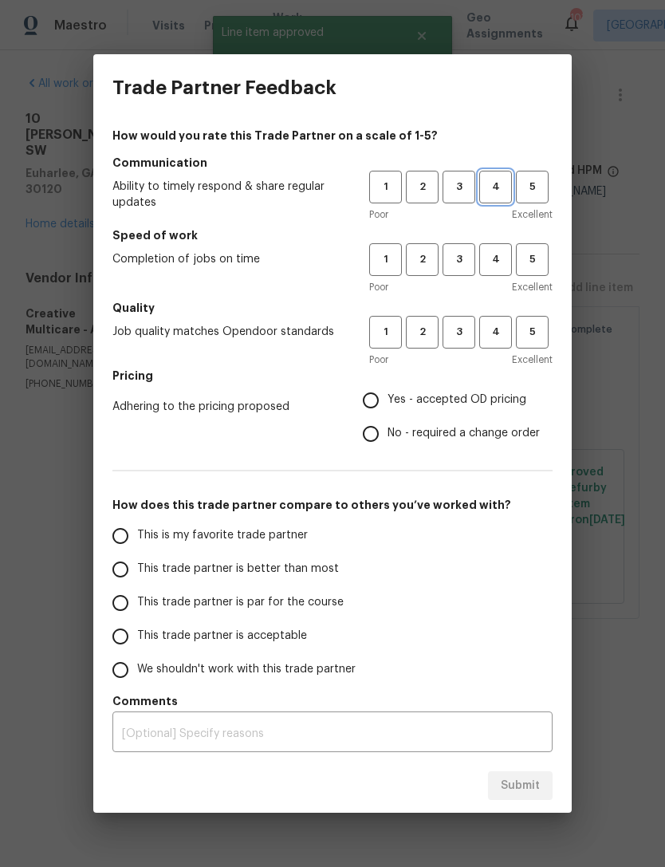
click at [493, 181] on span "4" at bounding box center [495, 187] width 29 height 18
click at [498, 263] on span "4" at bounding box center [495, 259] width 29 height 18
click at [496, 328] on span "4" at bounding box center [495, 332] width 29 height 18
click at [381, 401] on input "Yes - accepted OD pricing" at bounding box center [370, 399] width 33 height 33
radio input "true"
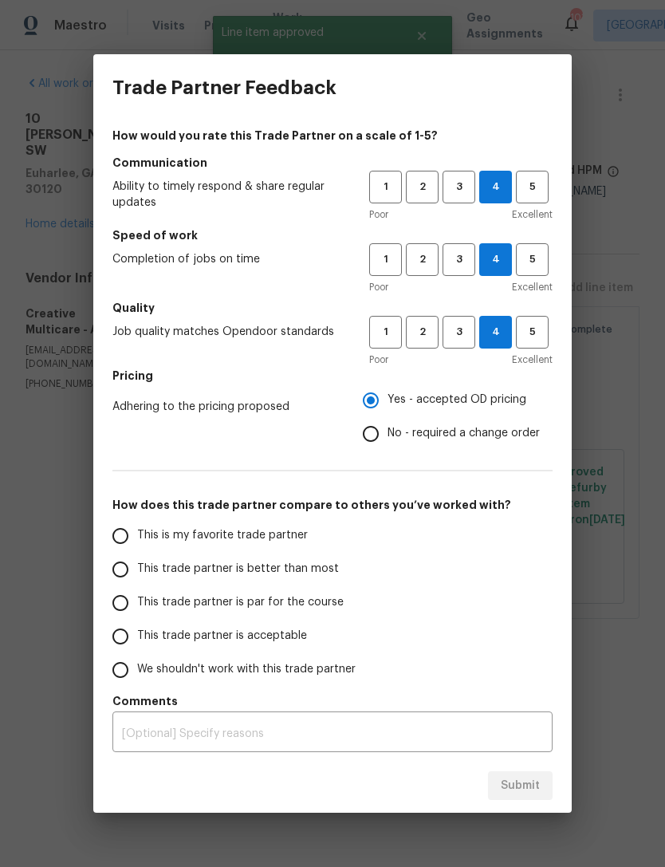
click at [117, 636] on input "This trade partner is acceptable" at bounding box center [120, 635] width 33 height 33
click at [513, 785] on span "Submit" at bounding box center [520, 786] width 39 height 20
radio input "true"
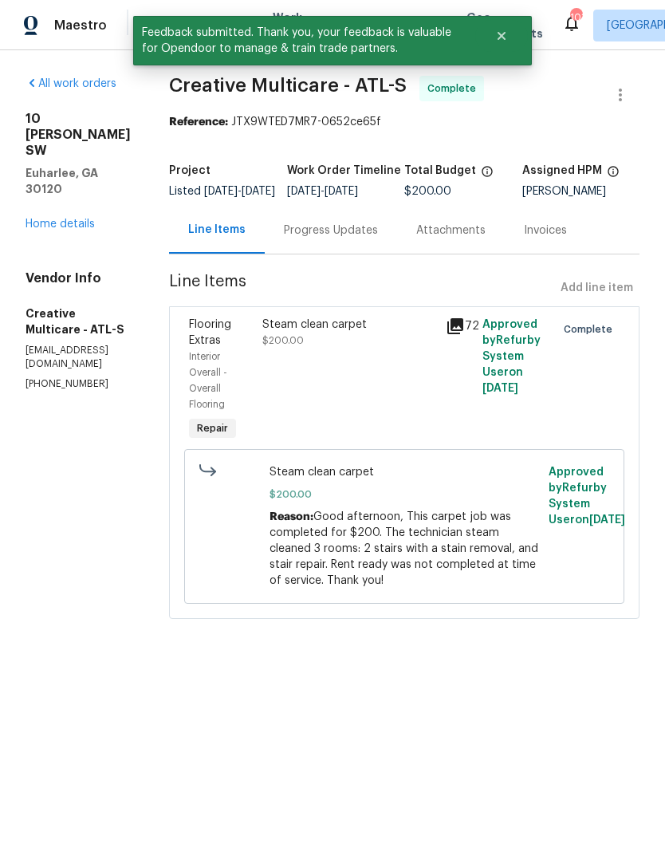
click at [84, 218] on link "Home details" at bounding box center [60, 223] width 69 height 11
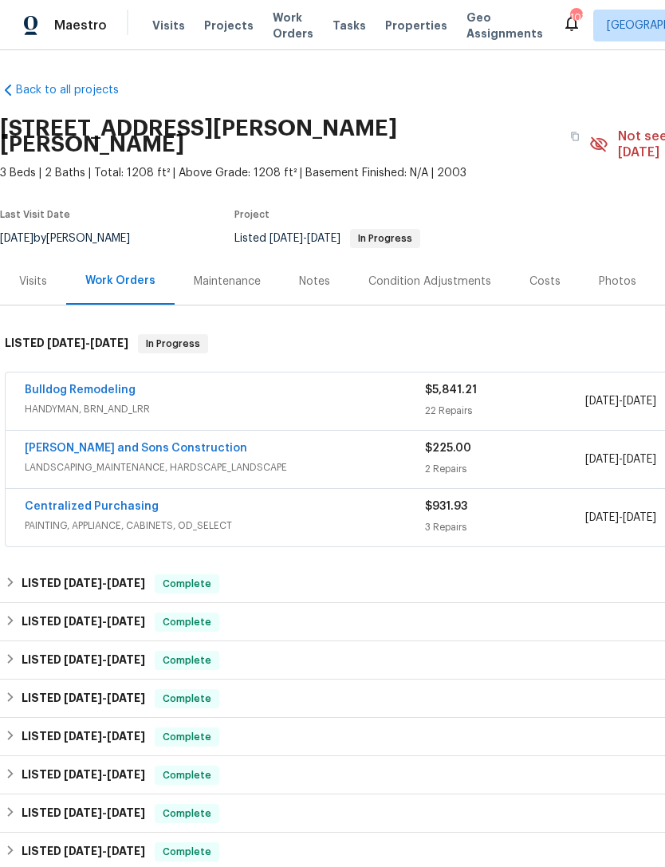
click at [103, 384] on link "Bulldog Remodeling" at bounding box center [80, 389] width 111 height 11
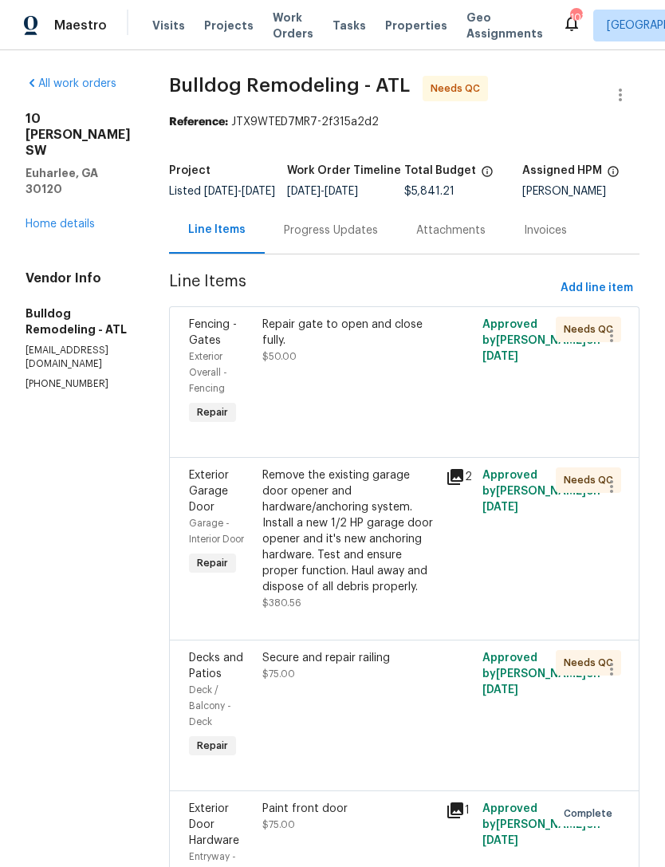
scroll to position [5, 0]
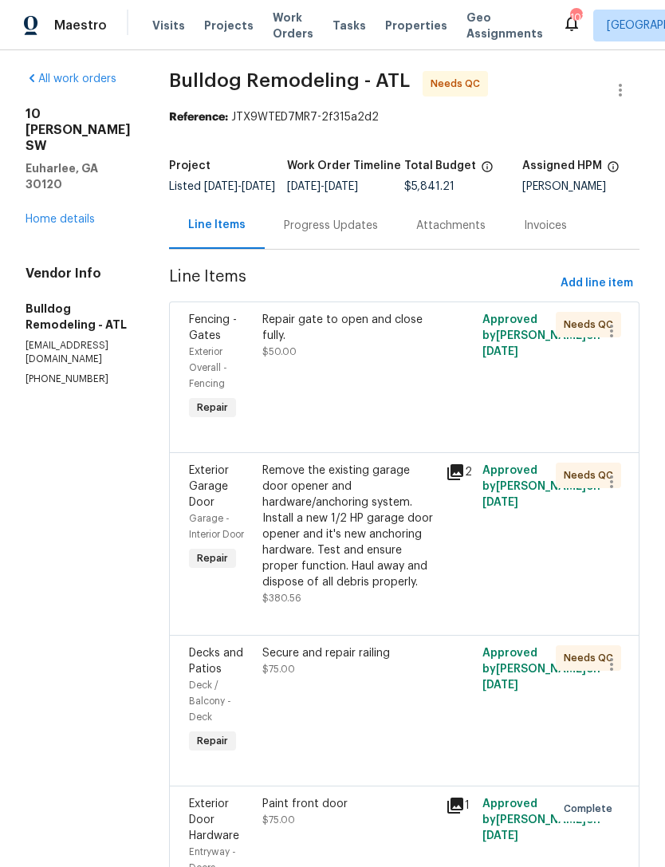
click at [224, 341] on span "Fencing - Gates" at bounding box center [213, 327] width 48 height 27
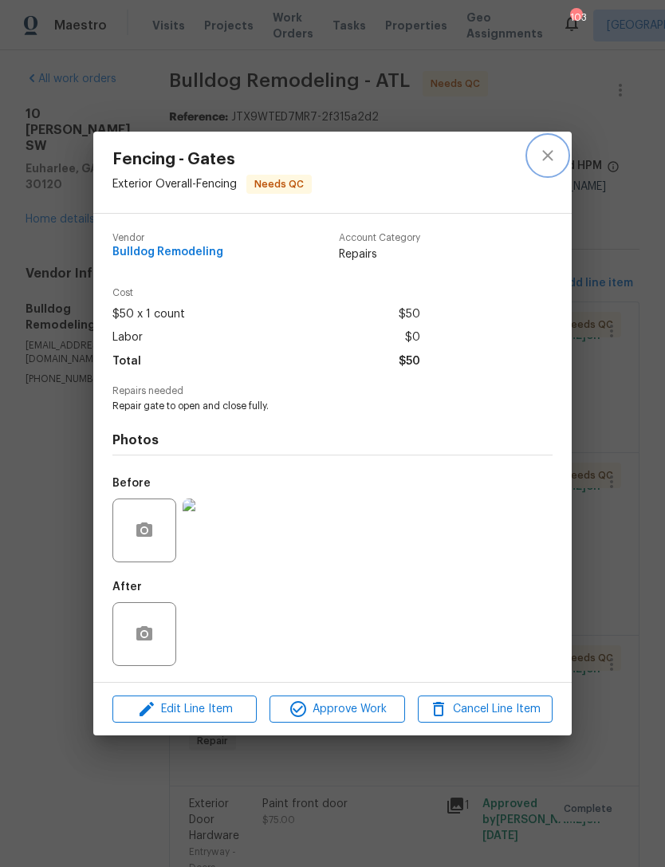
click at [541, 154] on icon "close" at bounding box center [547, 155] width 19 height 19
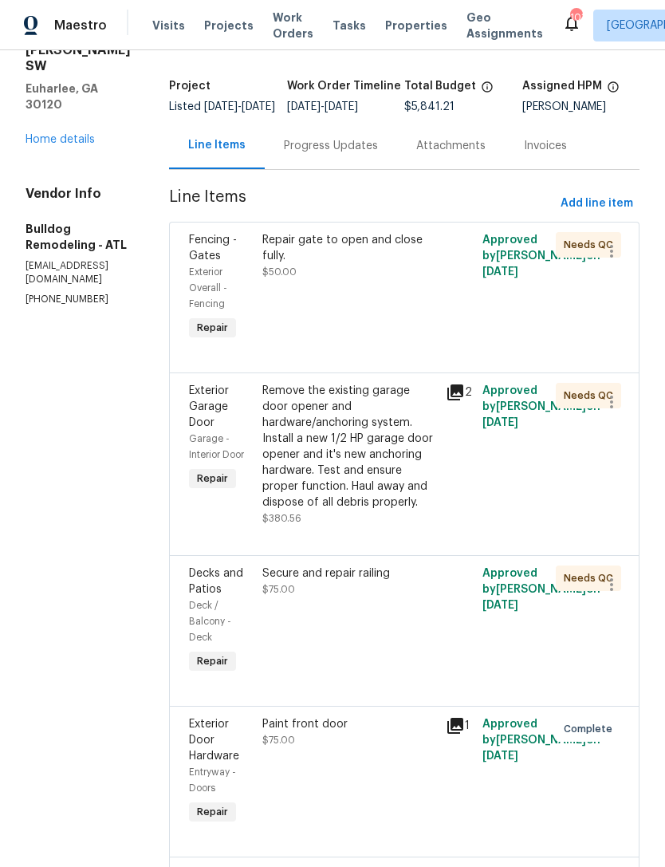
scroll to position [90, 0]
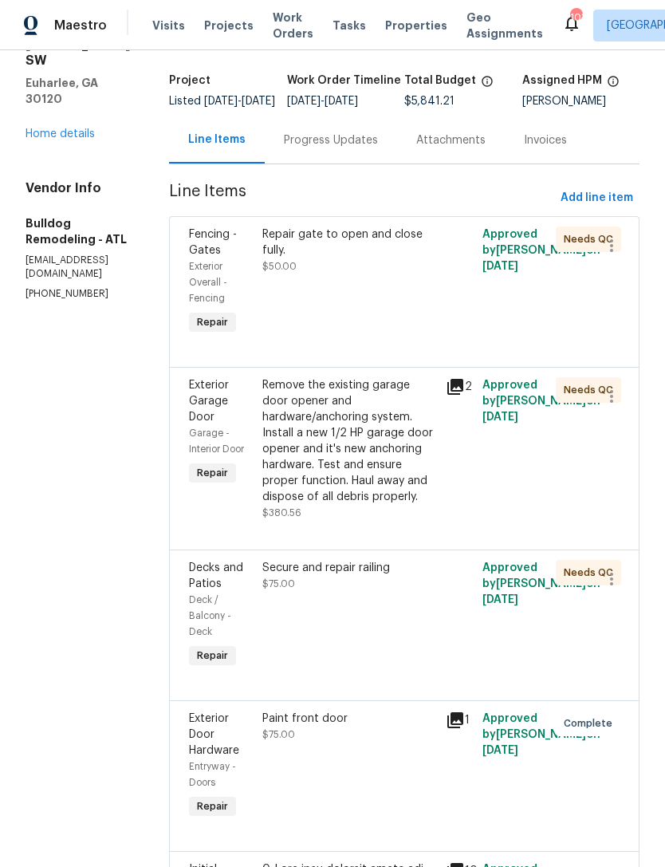
click at [220, 583] on span "Decks and Patios" at bounding box center [216, 575] width 54 height 27
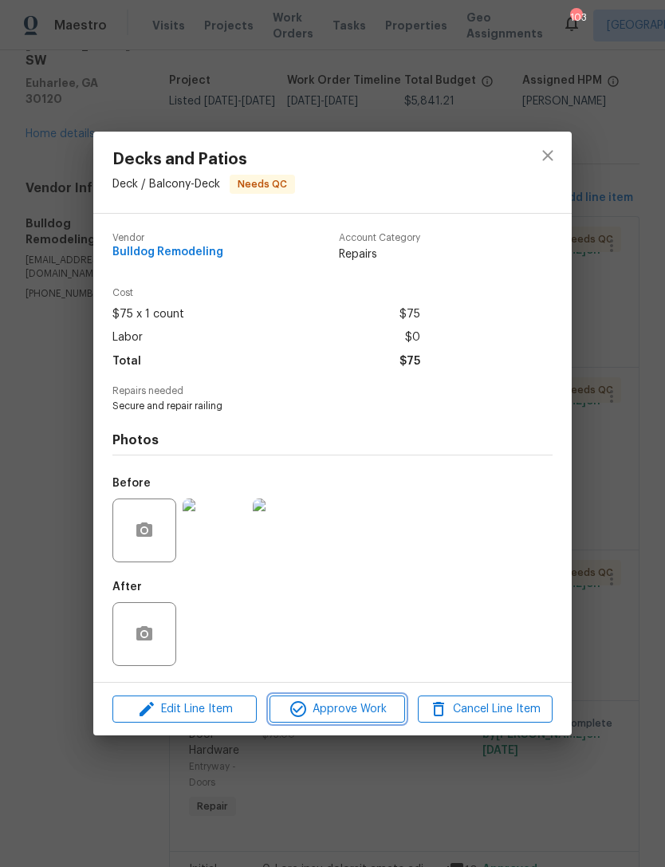
click at [355, 713] on span "Approve Work" at bounding box center [336, 709] width 125 height 20
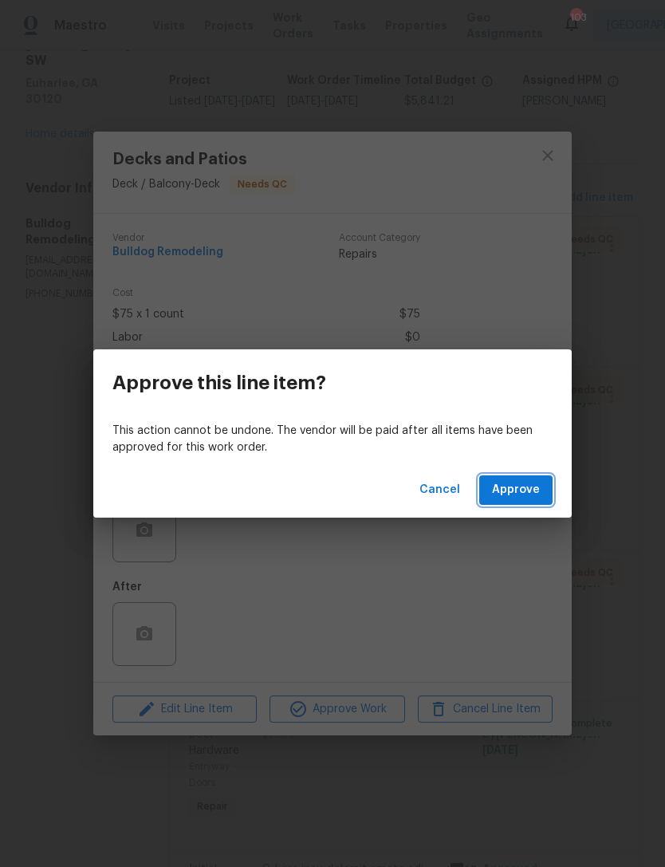
click at [525, 487] on span "Approve" at bounding box center [516, 490] width 48 height 20
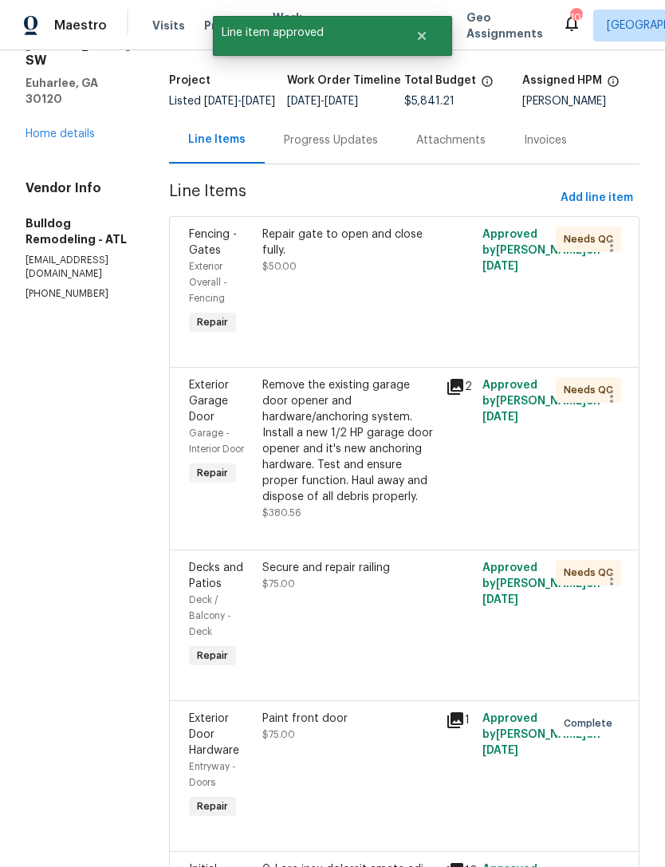
scroll to position [0, 0]
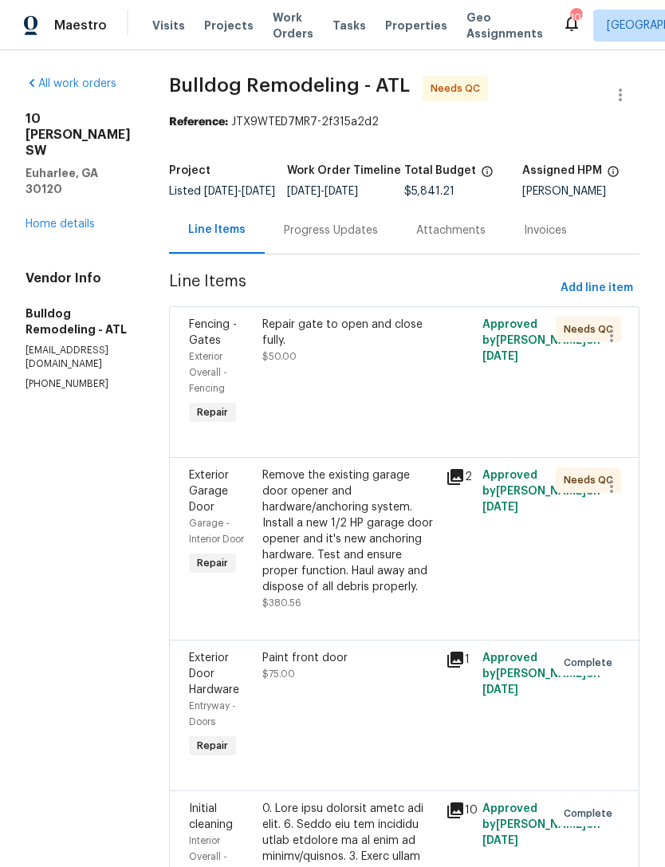
click at [229, 505] on span "Exterior Garage Door" at bounding box center [209, 491] width 40 height 43
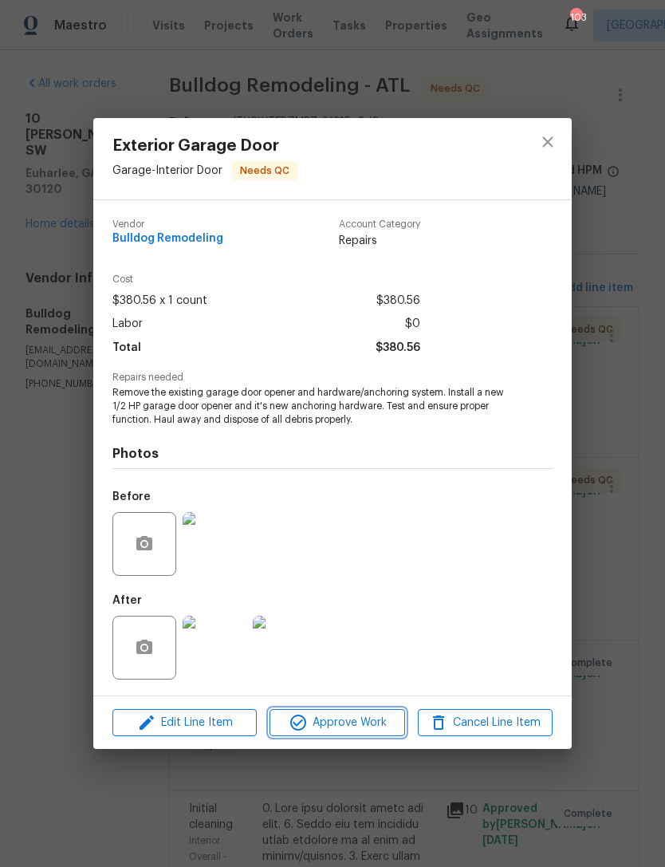
click at [357, 726] on span "Approve Work" at bounding box center [336, 723] width 125 height 20
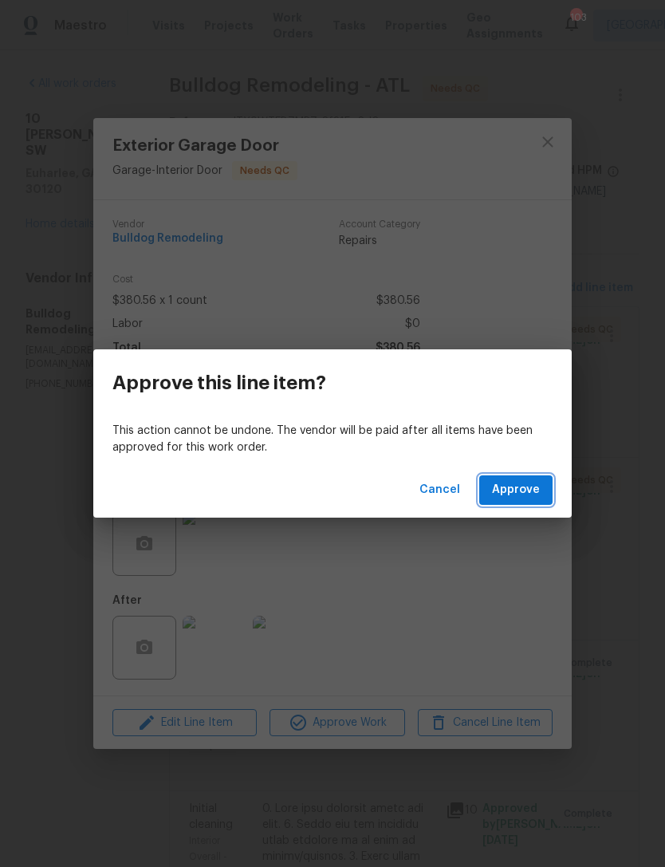
click at [525, 496] on span "Approve" at bounding box center [516, 490] width 48 height 20
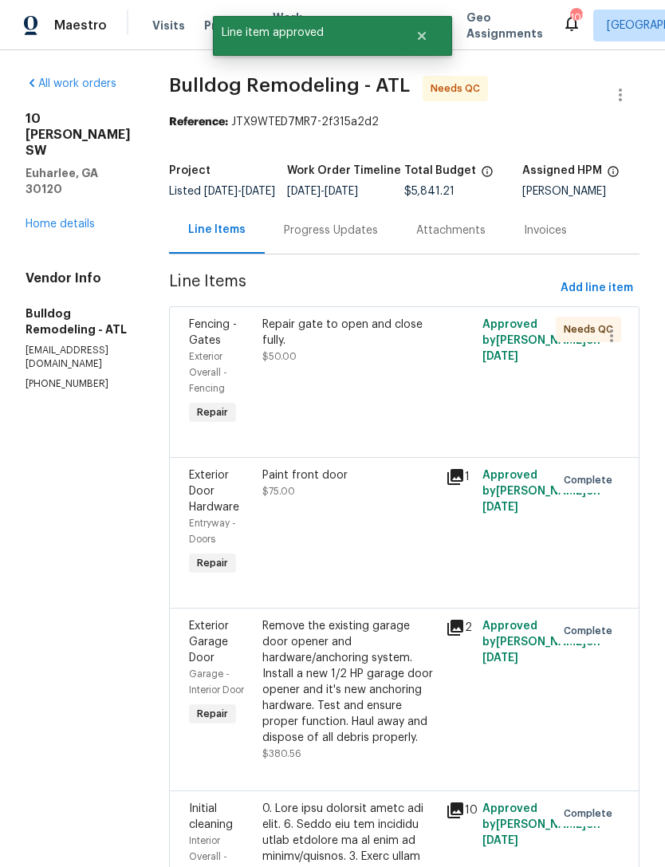
click at [219, 336] on span "Fencing - Gates" at bounding box center [213, 332] width 48 height 27
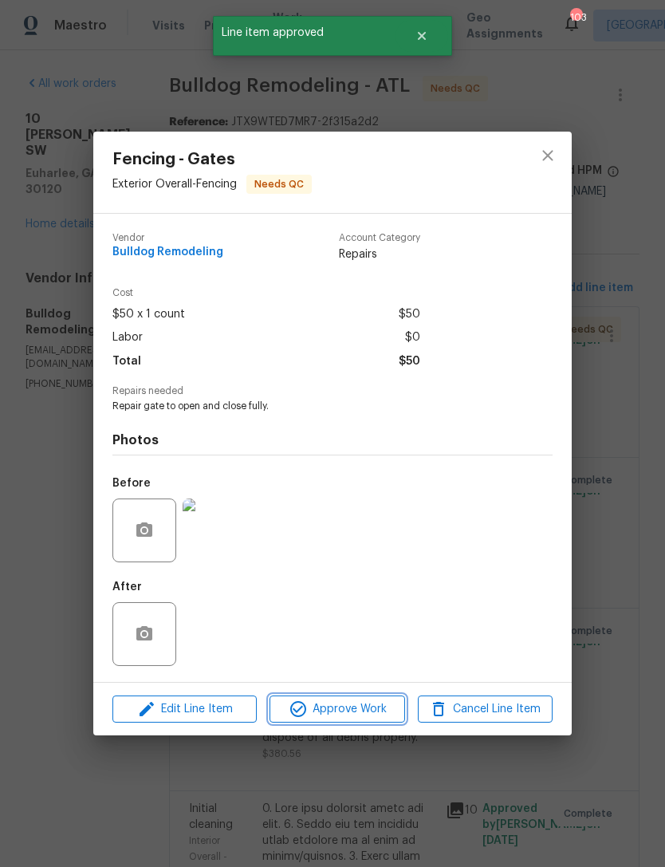
click at [354, 709] on span "Approve Work" at bounding box center [336, 709] width 125 height 20
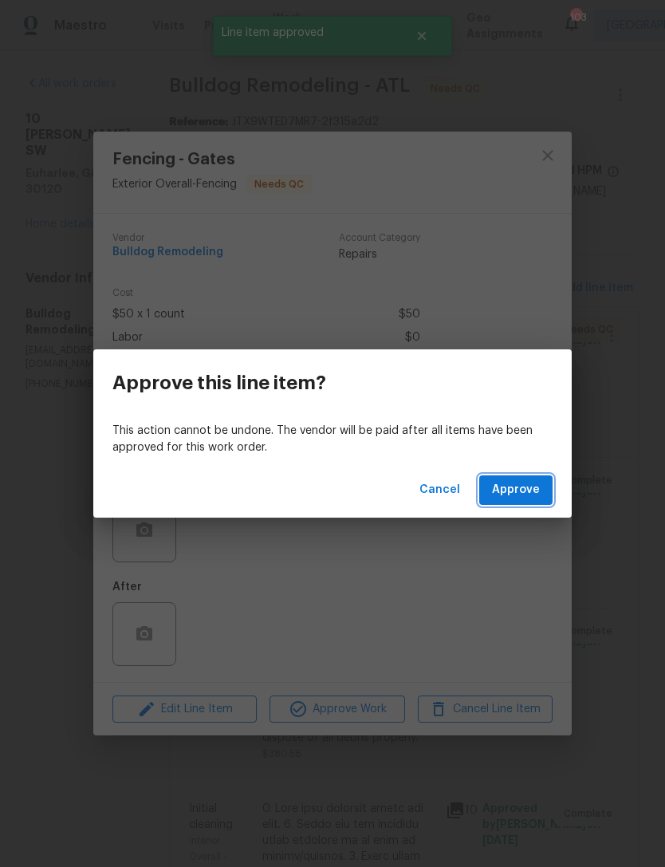
click at [519, 497] on span "Approve" at bounding box center [516, 490] width 48 height 20
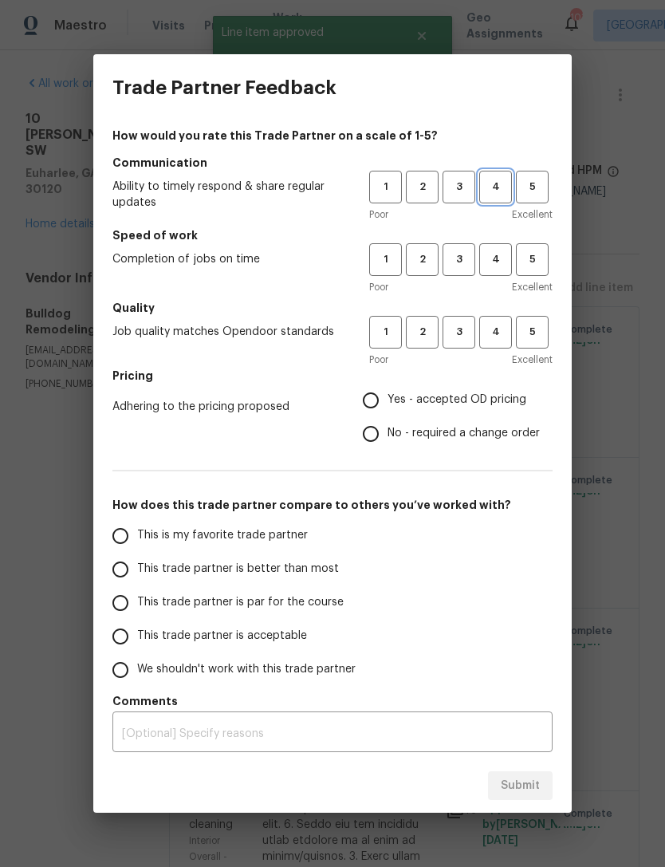
click at [498, 192] on span "4" at bounding box center [495, 187] width 29 height 18
click at [489, 261] on span "4" at bounding box center [495, 259] width 29 height 18
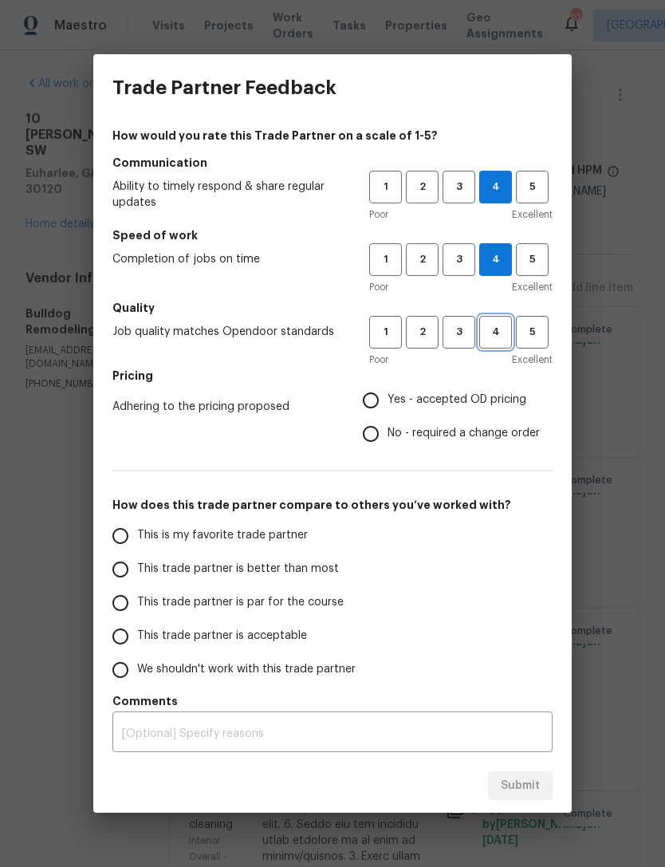
click at [489, 332] on span "4" at bounding box center [495, 332] width 29 height 18
click at [376, 438] on input "No - required a change order" at bounding box center [370, 433] width 33 height 33
radio input "true"
click at [126, 636] on input "This trade partner is acceptable" at bounding box center [120, 635] width 33 height 33
click at [521, 787] on span "Submit" at bounding box center [520, 786] width 39 height 20
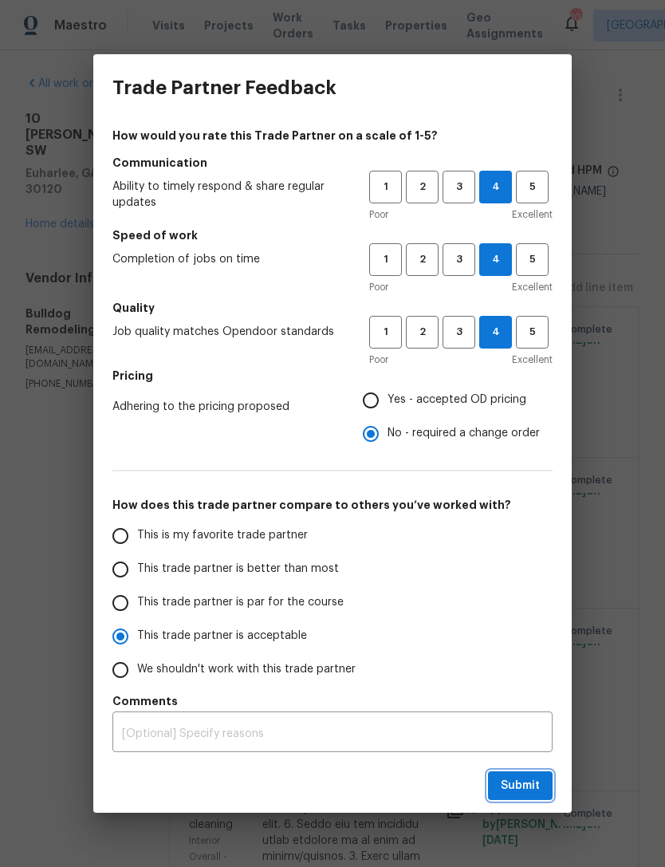
radio input "true"
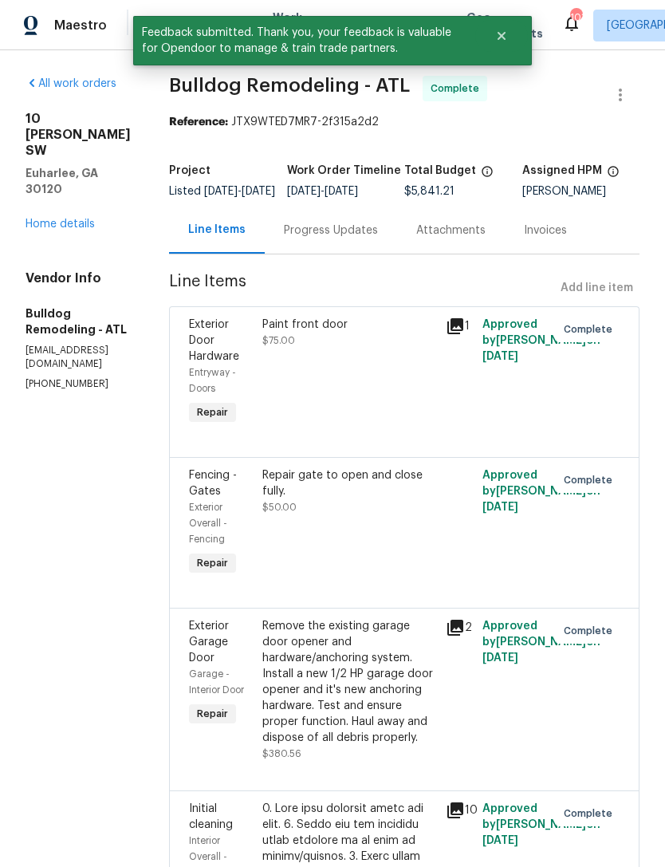
click at [61, 218] on link "Home details" at bounding box center [60, 223] width 69 height 11
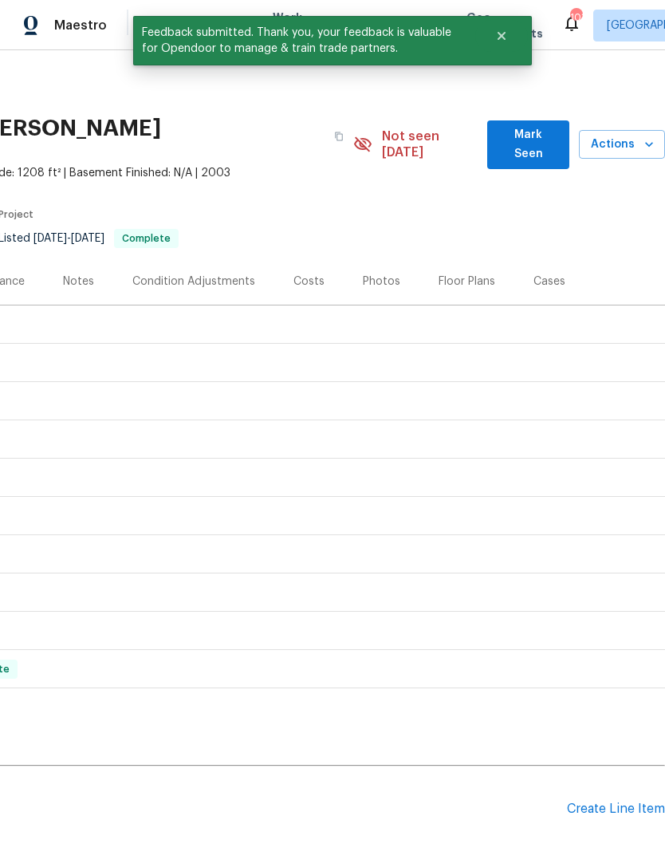
scroll to position [0, 236]
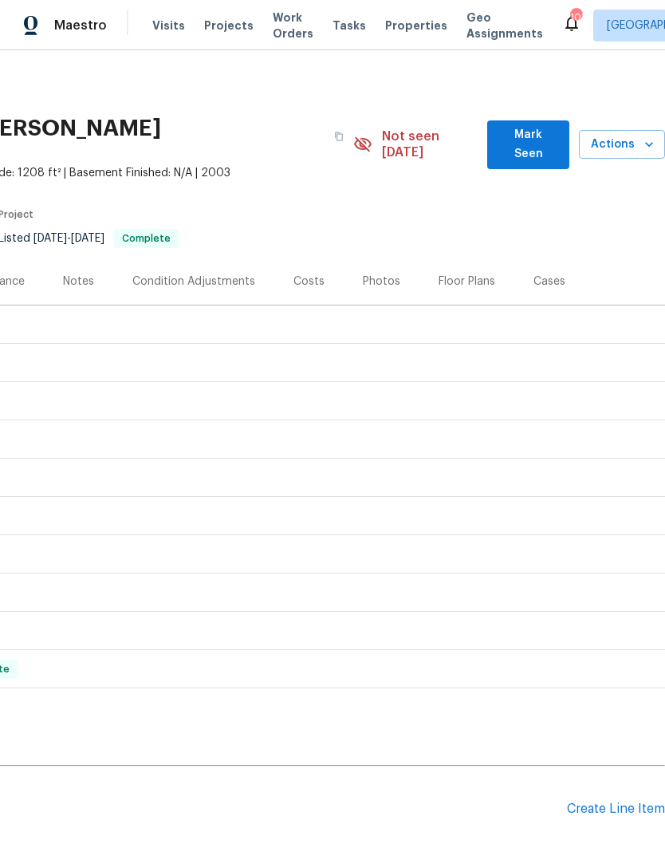
click at [387, 273] on div "Photos" at bounding box center [381, 281] width 37 height 16
click at [594, 801] on div "Create Line Item" at bounding box center [616, 808] width 98 height 15
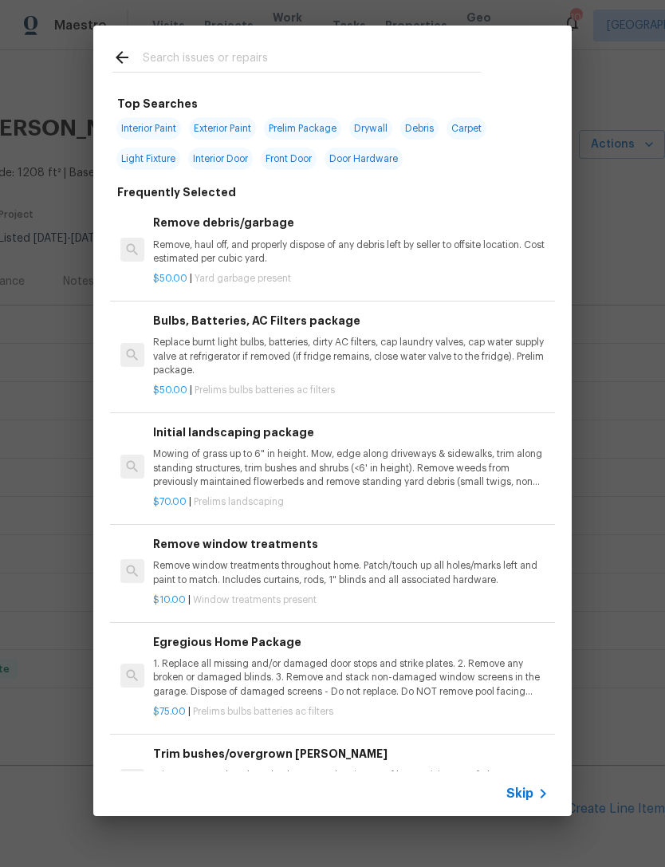
click at [340, 61] on input "text" at bounding box center [312, 60] width 338 height 24
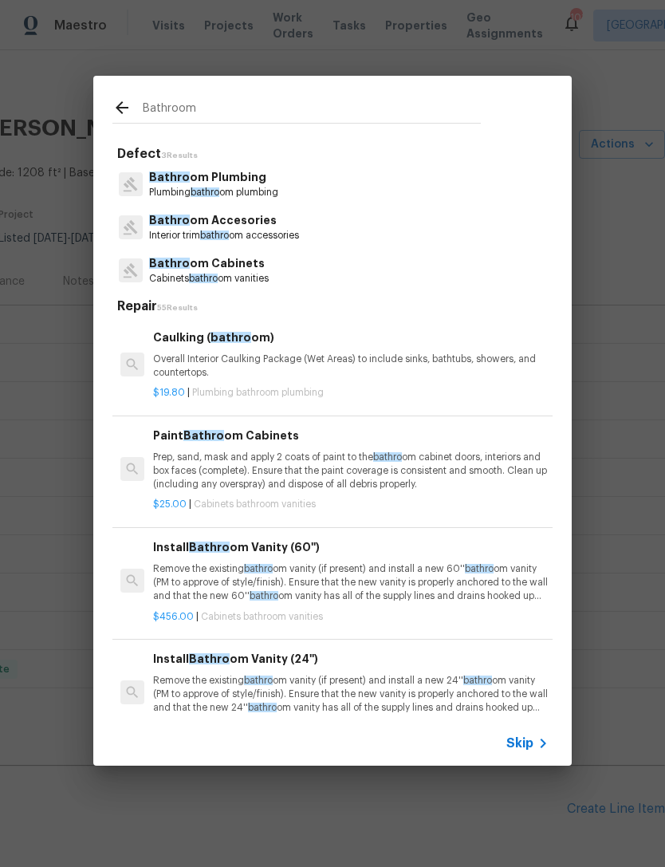
type input "Bathroom"
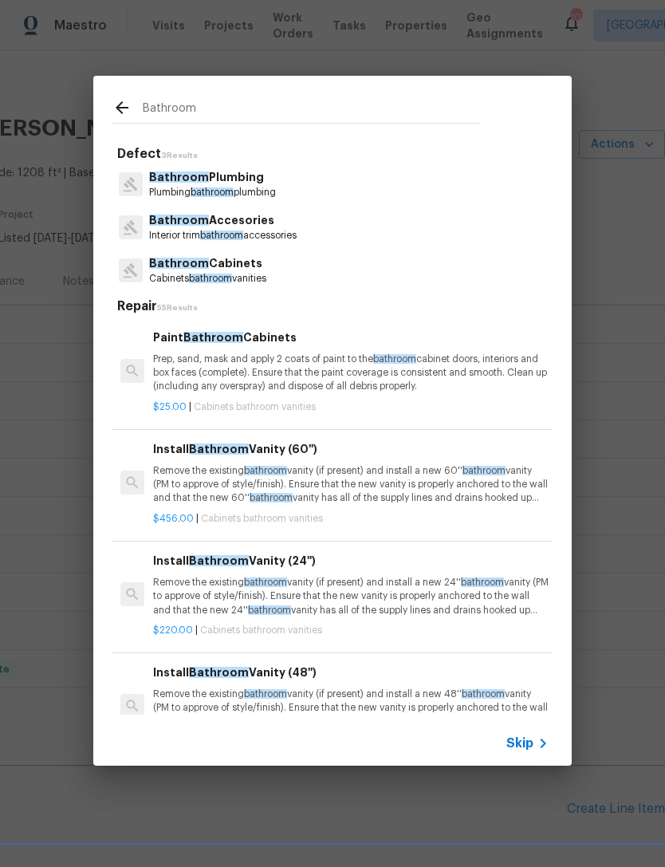
click at [276, 185] on p "Bathroom Plumbing" at bounding box center [212, 177] width 127 height 17
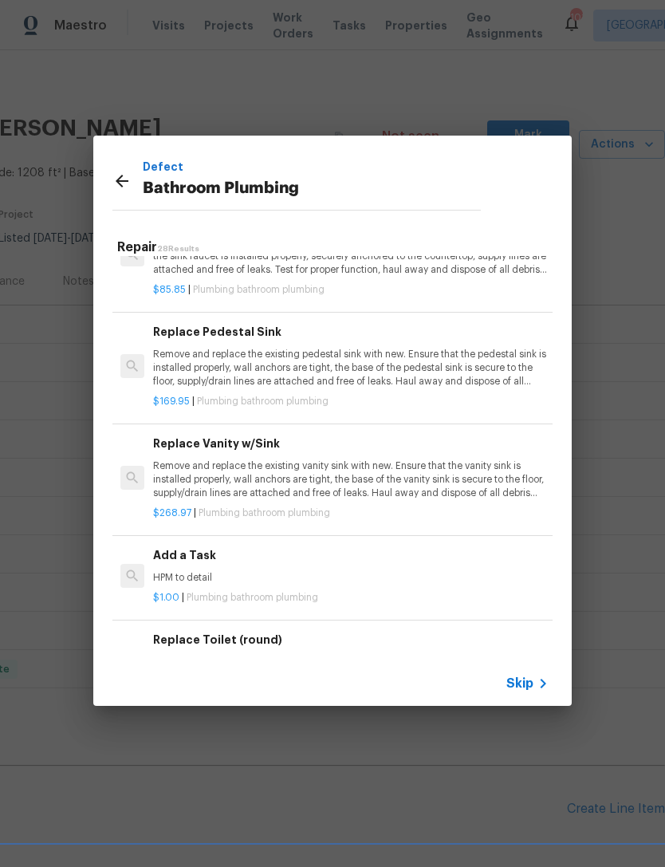
scroll to position [2238, 0]
click at [347, 570] on p "HPM to detail" at bounding box center [350, 577] width 395 height 14
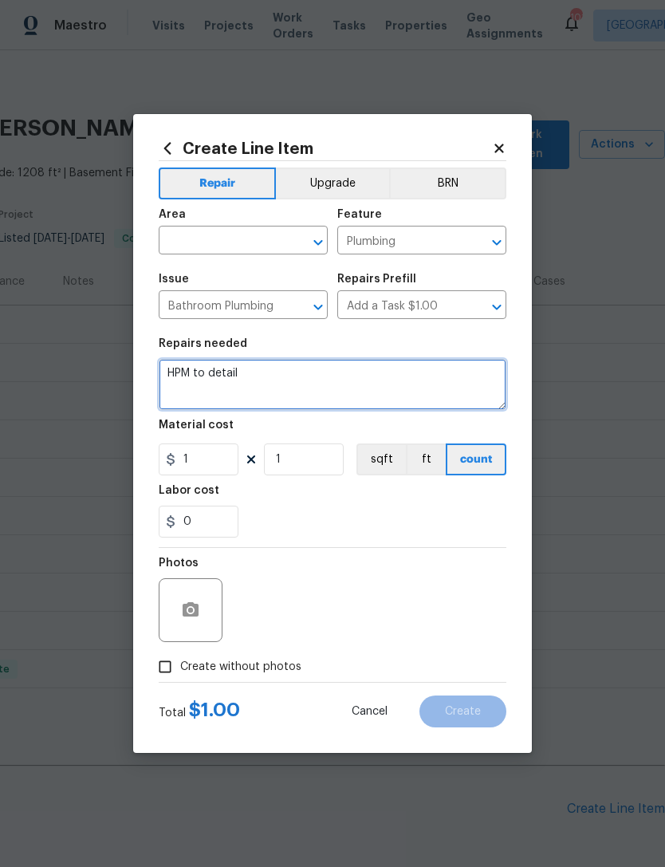
click at [265, 373] on textarea "HPM to detail" at bounding box center [333, 384] width 348 height 51
type textarea "H"
click at [313, 371] on textarea "ADD MIXER WASHER R CARTIGE" at bounding box center [333, 384] width 348 height 51
click at [313, 380] on textarea "ADD MIXER WASHER R CARTIGE" at bounding box center [333, 384] width 348 height 51
click at [306, 380] on textarea "ADD MIXER WASHER R CARTIGE" at bounding box center [333, 384] width 348 height 51
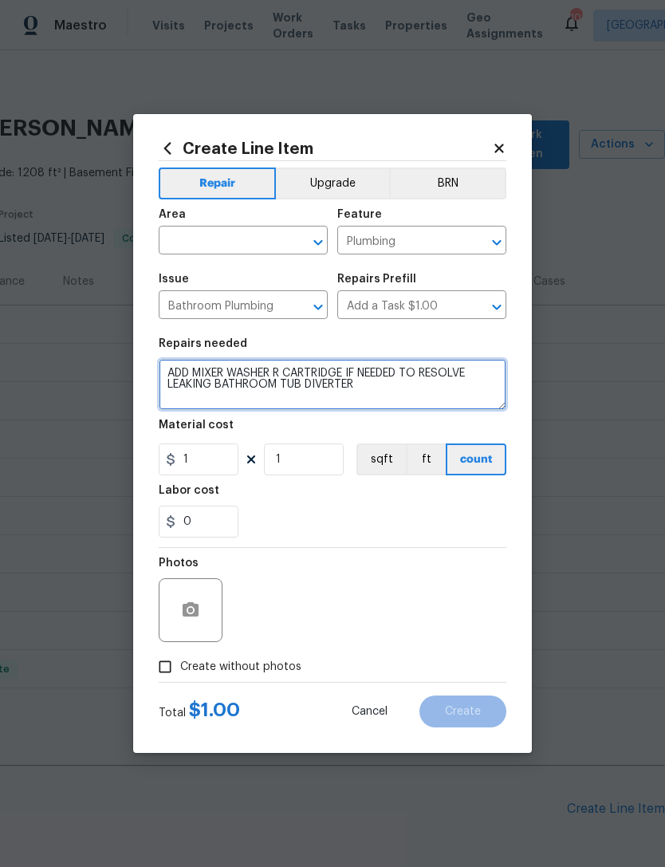
type textarea "ADD MIXER WASHER R CARTRIDGE IF NEEDED TO RESOLVE LEAKING BATHROOM TUB DIVERTER"
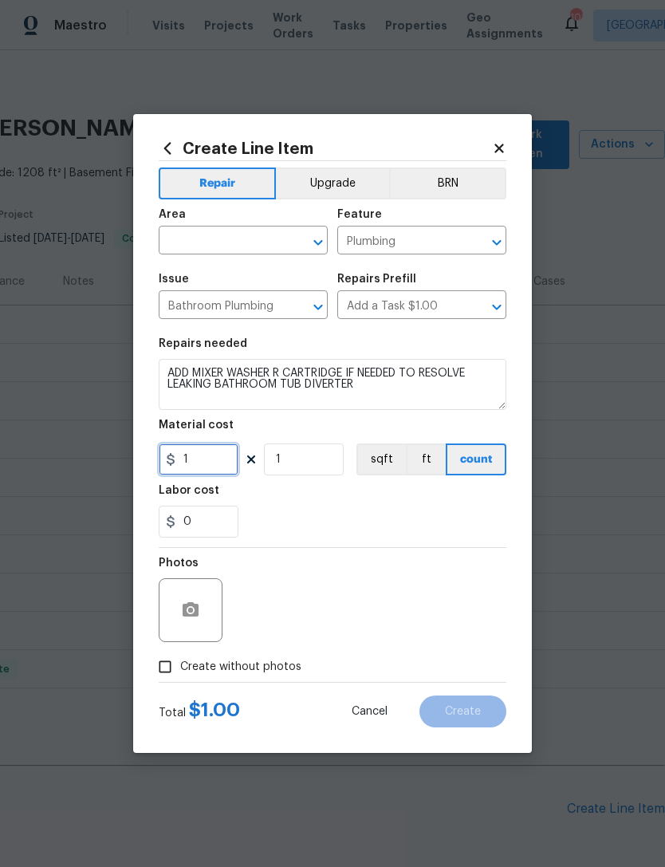
click at [191, 465] on input "1" at bounding box center [199, 459] width 80 height 32
type input "95"
click at [437, 529] on div "0" at bounding box center [333, 521] width 348 height 32
click at [181, 611] on icon "button" at bounding box center [190, 609] width 19 height 19
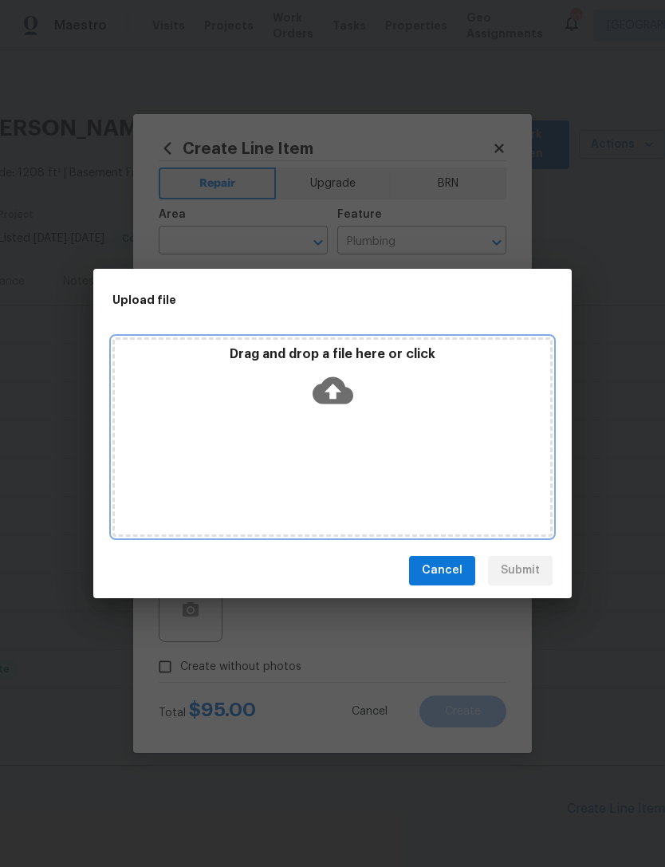
click at [404, 436] on div "Drag and drop a file here or click" at bounding box center [332, 436] width 440 height 199
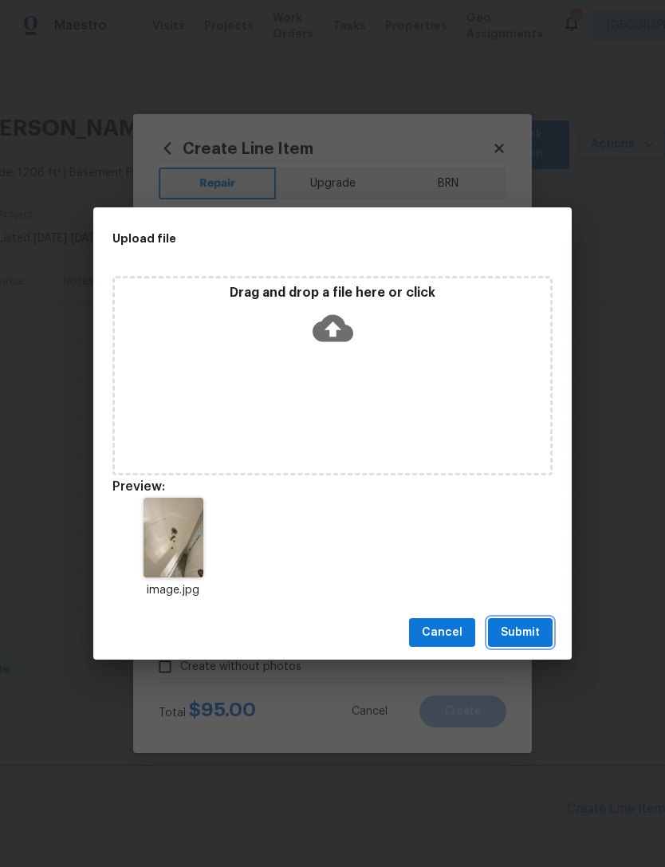
click at [517, 637] on span "Submit" at bounding box center [520, 633] width 39 height 20
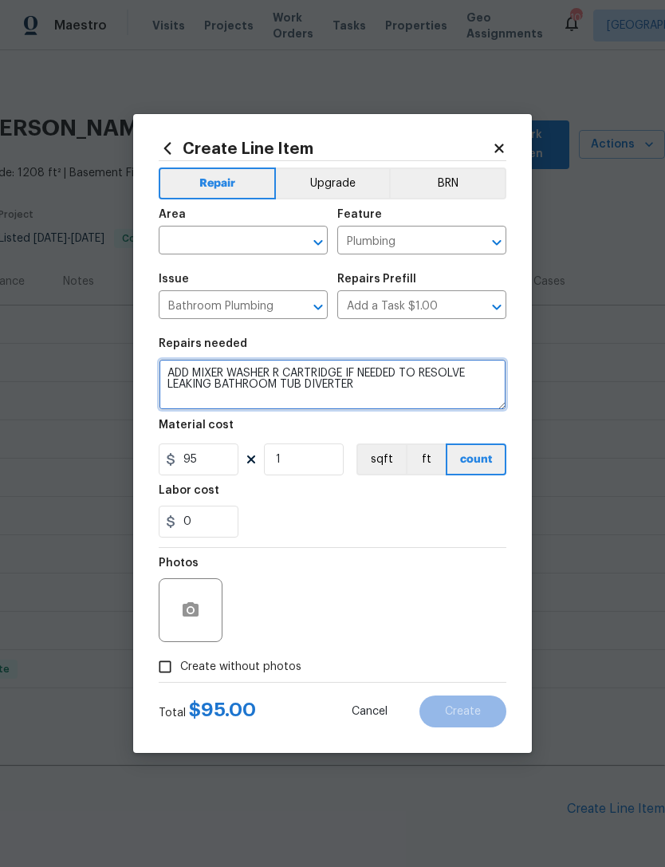
click at [387, 391] on textarea "ADD MIXER WASHER R CARTRIDGE IF NEEDED TO RESOLVE LEAKING BATHROOM TUB DIVERTER" at bounding box center [333, 384] width 348 height 51
type textarea "ADD MIXER WASHER R CARTRIDGE IF NEEDED TO RESOLVE LEAKING BATHROOM TUB DIVERTER…"
click at [280, 523] on div "0" at bounding box center [333, 521] width 348 height 32
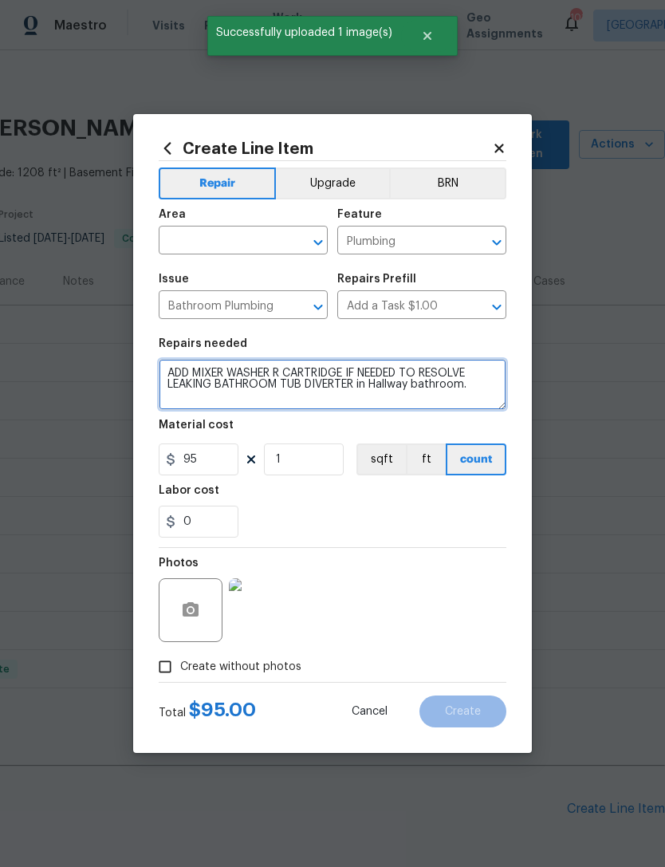
click at [176, 383] on textarea "ADD MIXER WASHER R CARTRIDGE IF NEEDED TO RESOLVE LEAKING BATHROOM TUB DIVERTER…" at bounding box center [333, 384] width 348 height 51
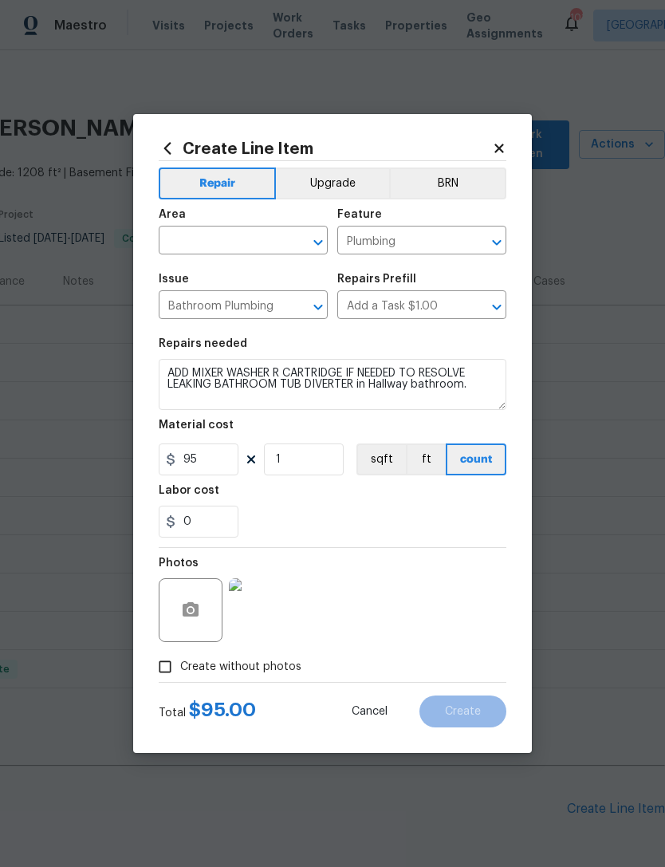
click at [234, 235] on input "text" at bounding box center [221, 242] width 124 height 25
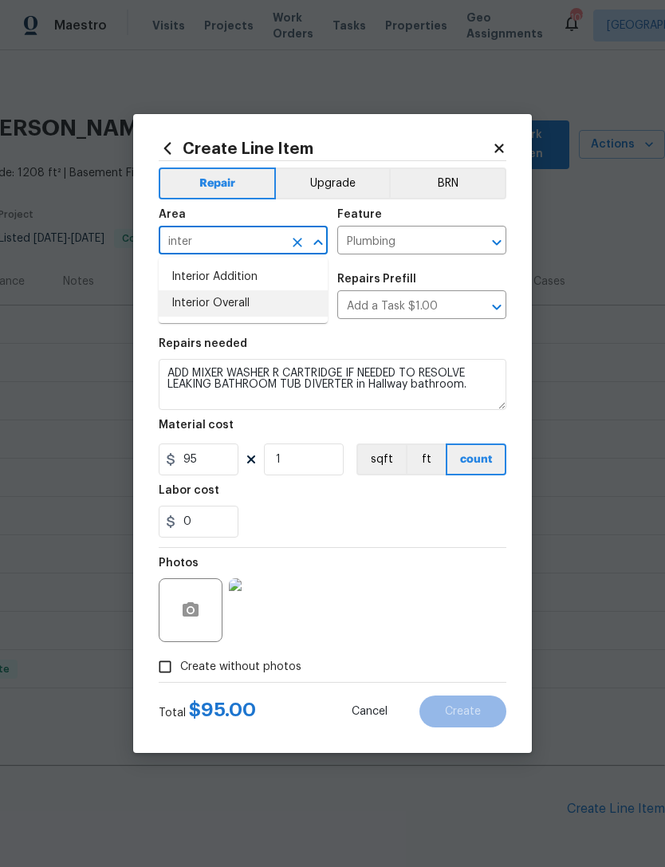
click at [250, 305] on li "Interior Overall" at bounding box center [243, 303] width 169 height 26
type input "Interior Overall"
click at [403, 521] on div "0" at bounding box center [333, 521] width 348 height 32
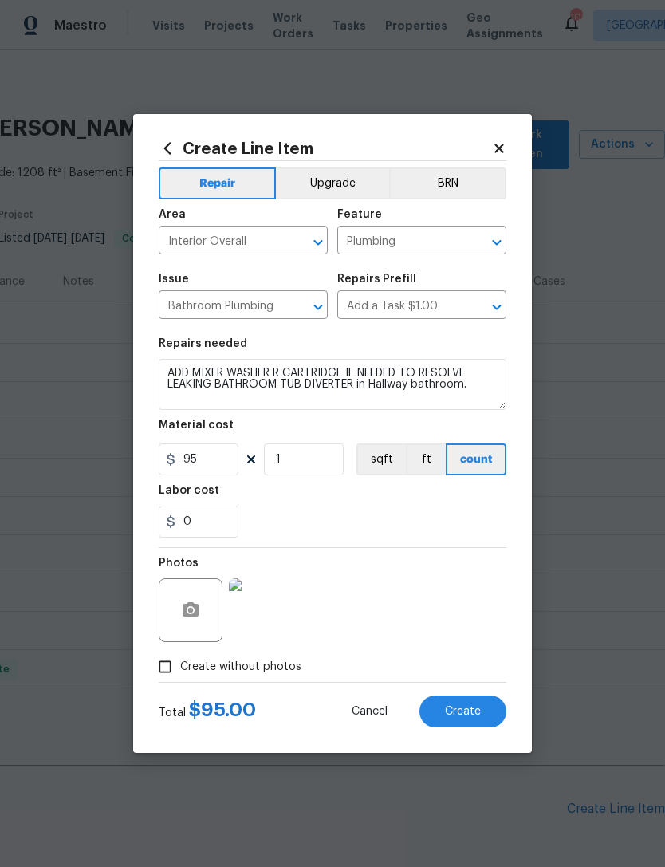
click at [458, 710] on span "Create" at bounding box center [463, 712] width 36 height 12
type input "0"
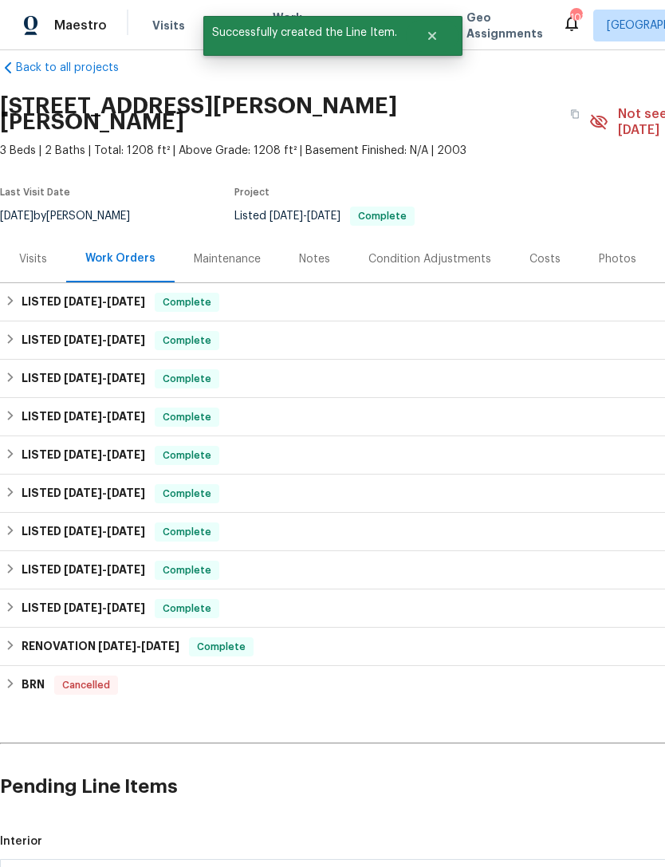
scroll to position [23, 0]
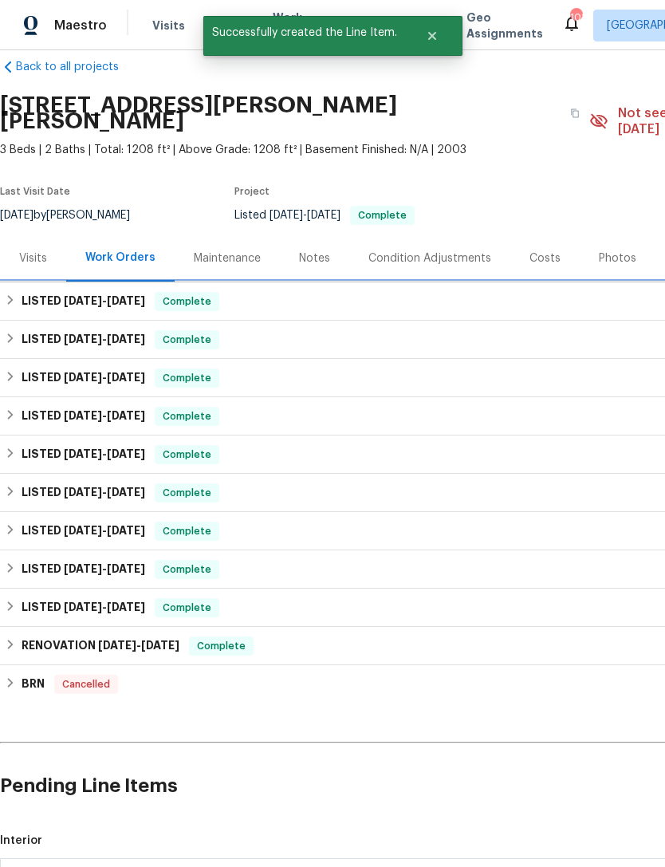
click at [154, 292] on div "LISTED 9/12/25 - 9/19/25 Complete" at bounding box center [450, 301] width 891 height 19
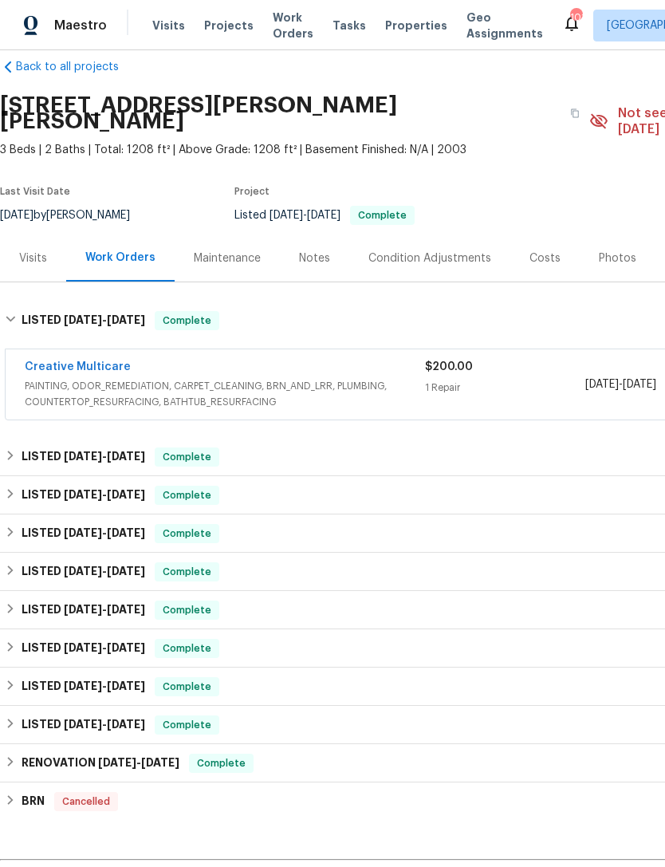
click at [337, 378] on span "PAINTING, ODOR_REMEDIATION, CARPET_CLEANING, BRN_AND_LRR, PLUMBING, COUNTERTOP_…" at bounding box center [225, 394] width 400 height 32
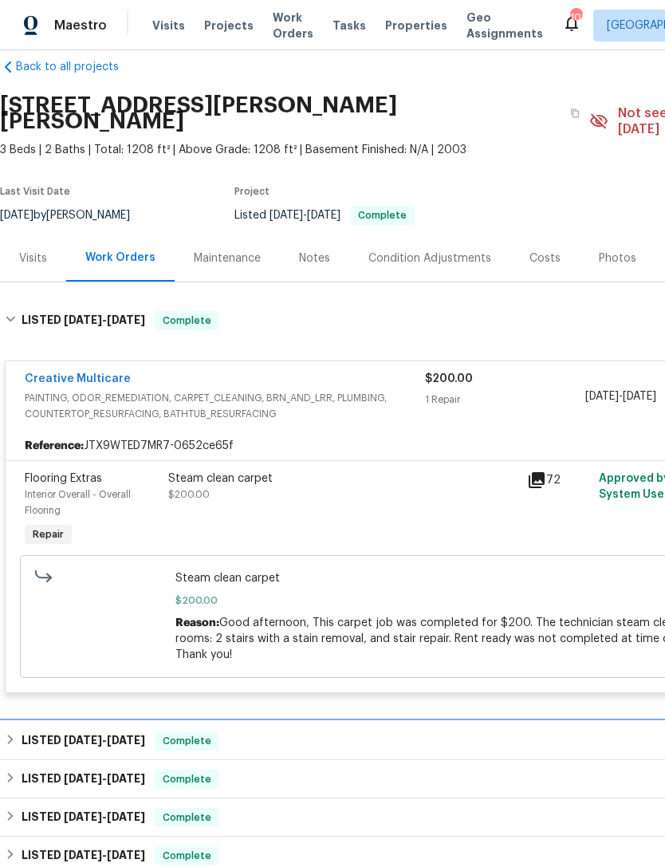
click at [288, 721] on div "LISTED 9/12/25 - 9/19/25 Complete" at bounding box center [450, 740] width 901 height 38
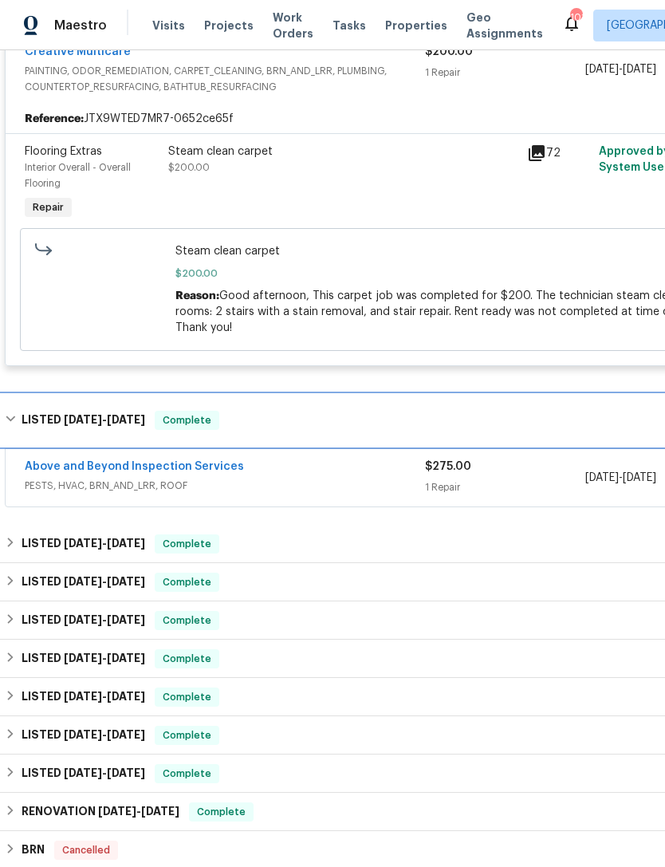
scroll to position [352, 0]
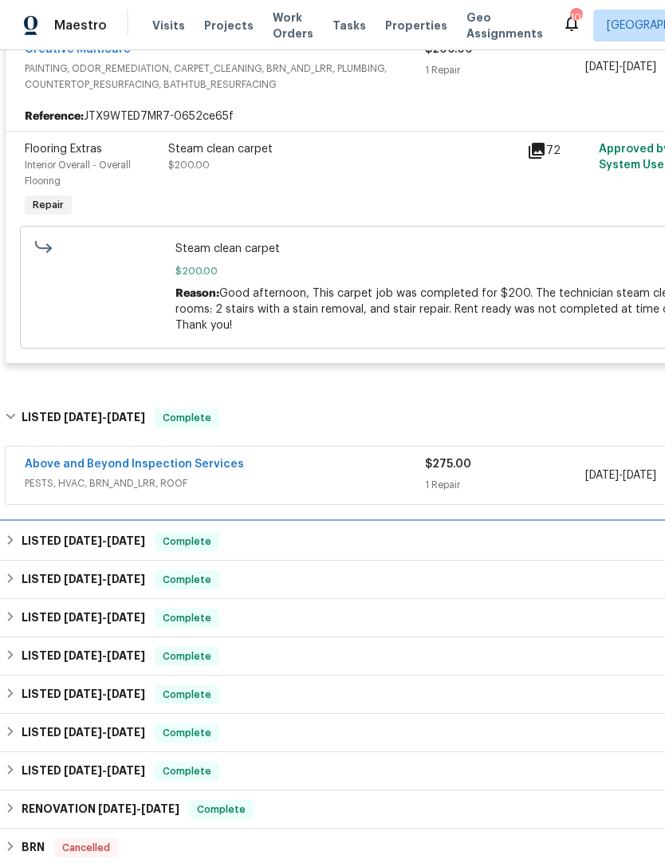
click at [331, 532] on div "LISTED 9/12/25 - 9/19/25 Complete" at bounding box center [450, 541] width 891 height 19
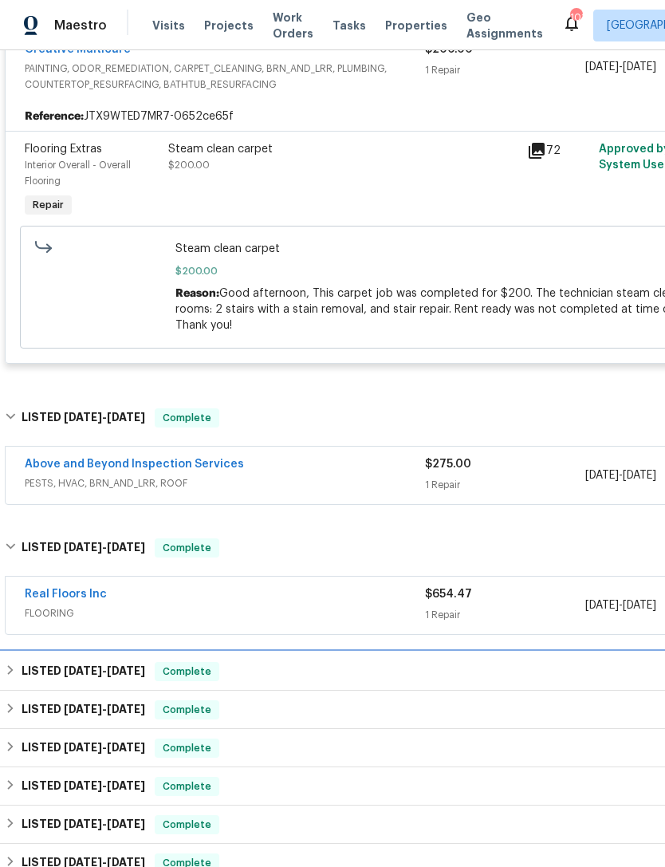
click at [309, 668] on div "LISTED 9/12/25 - 9/19/25 Complete" at bounding box center [450, 671] width 901 height 38
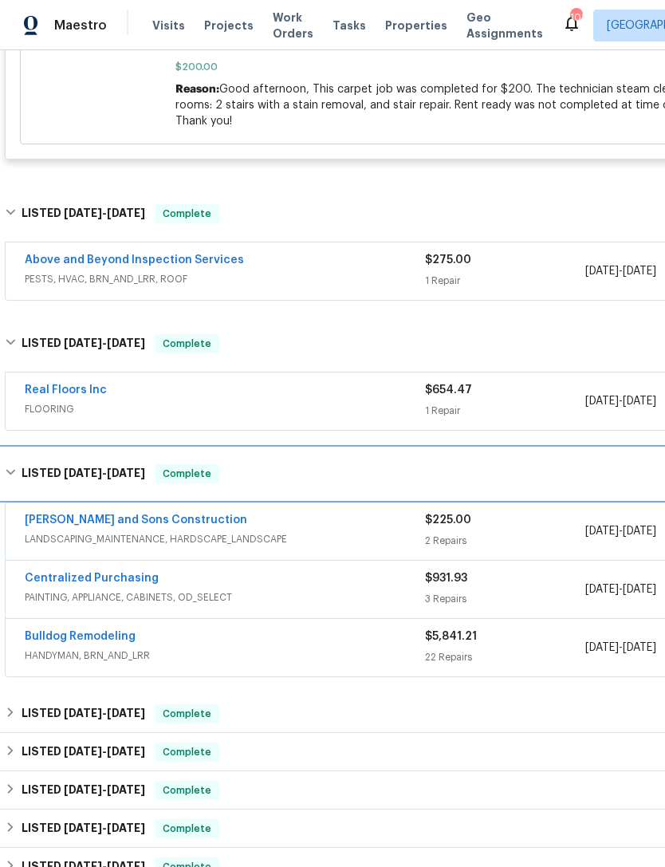
scroll to position [557, 0]
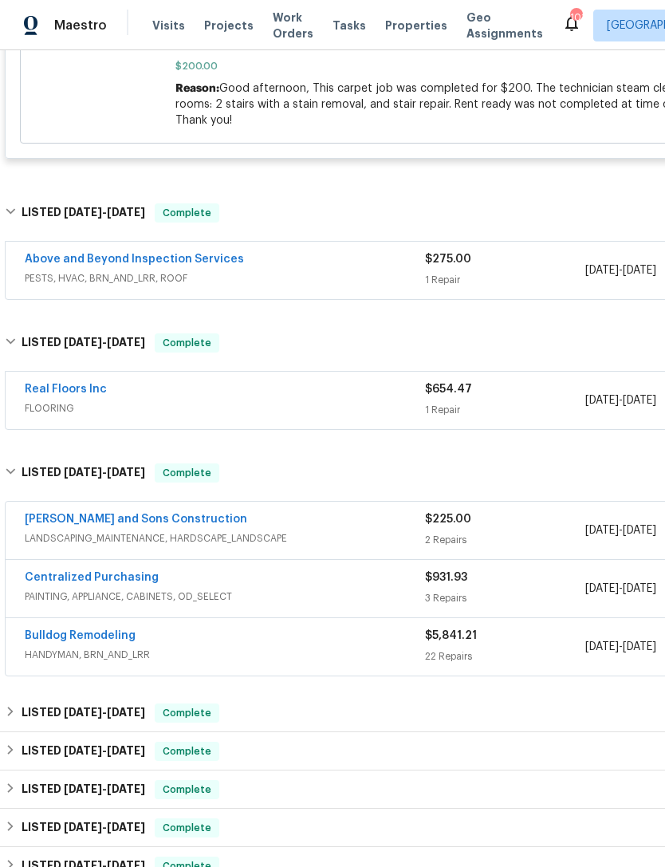
click at [108, 630] on link "Bulldog Remodeling" at bounding box center [80, 635] width 111 height 11
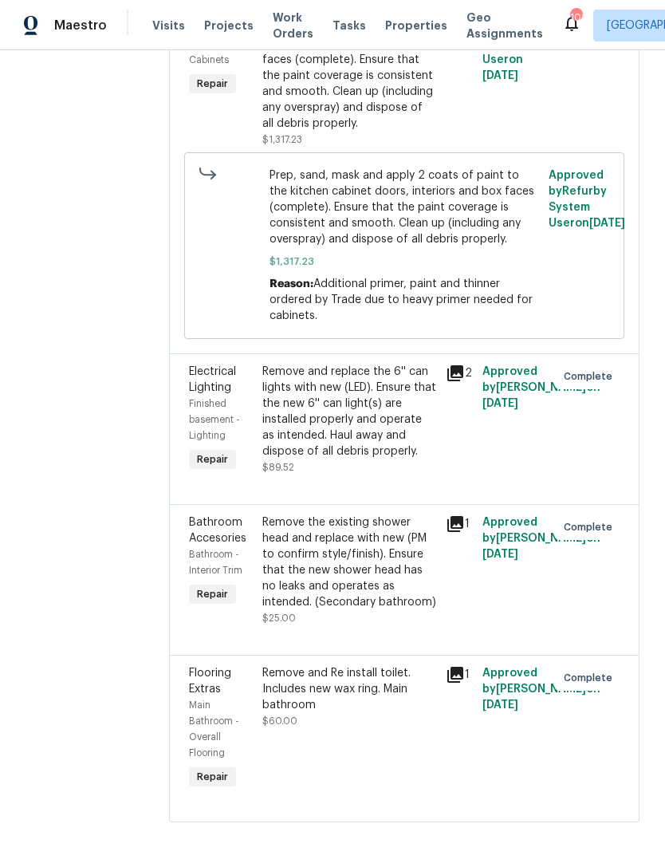
scroll to position [4229, 0]
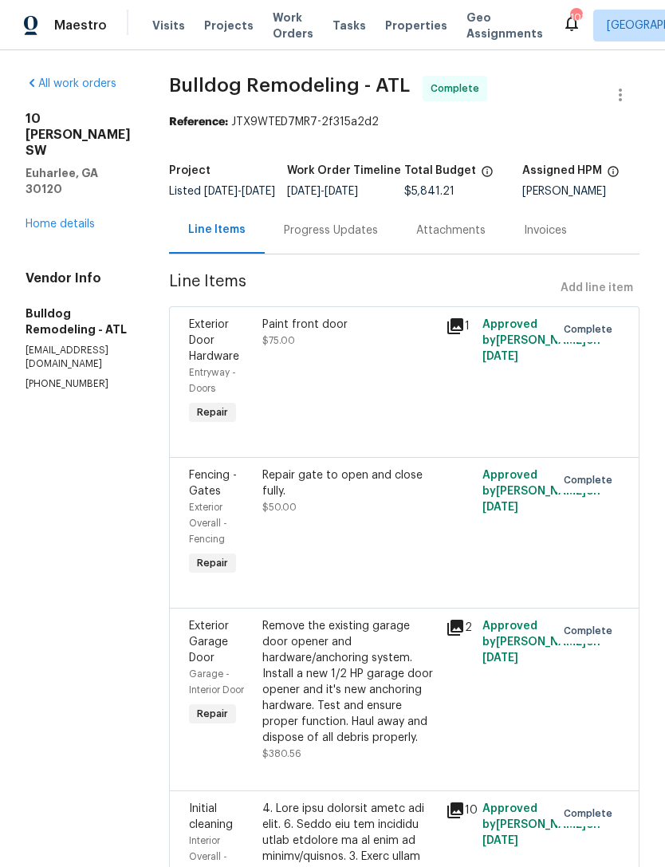
scroll to position [0, 0]
click at [73, 218] on link "Home details" at bounding box center [60, 223] width 69 height 11
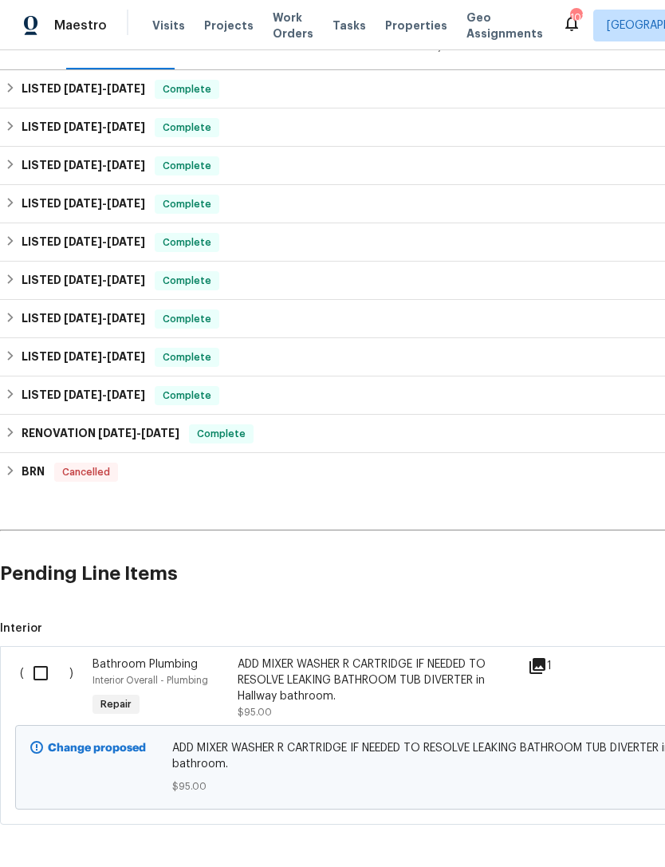
scroll to position [234, 0]
click at [41, 660] on input "checkbox" at bounding box center [46, 673] width 45 height 33
checkbox input "true"
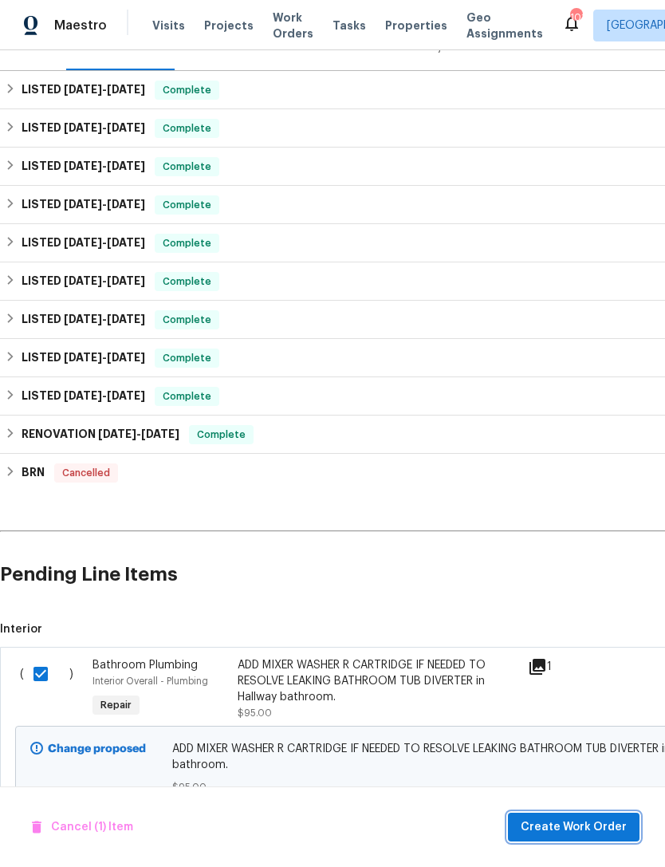
click at [564, 828] on span "Create Work Order" at bounding box center [574, 827] width 106 height 20
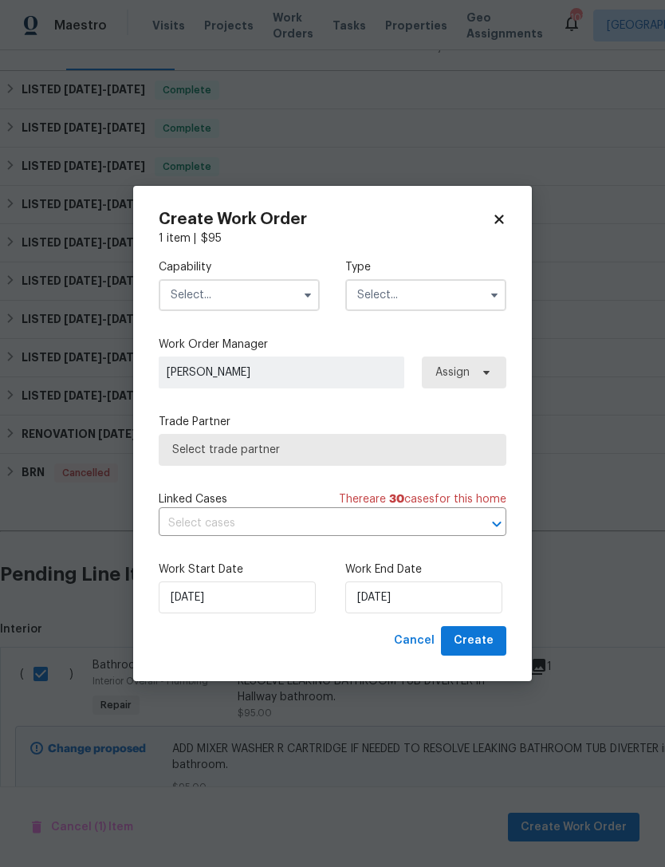
click at [256, 291] on input "text" at bounding box center [239, 295] width 161 height 32
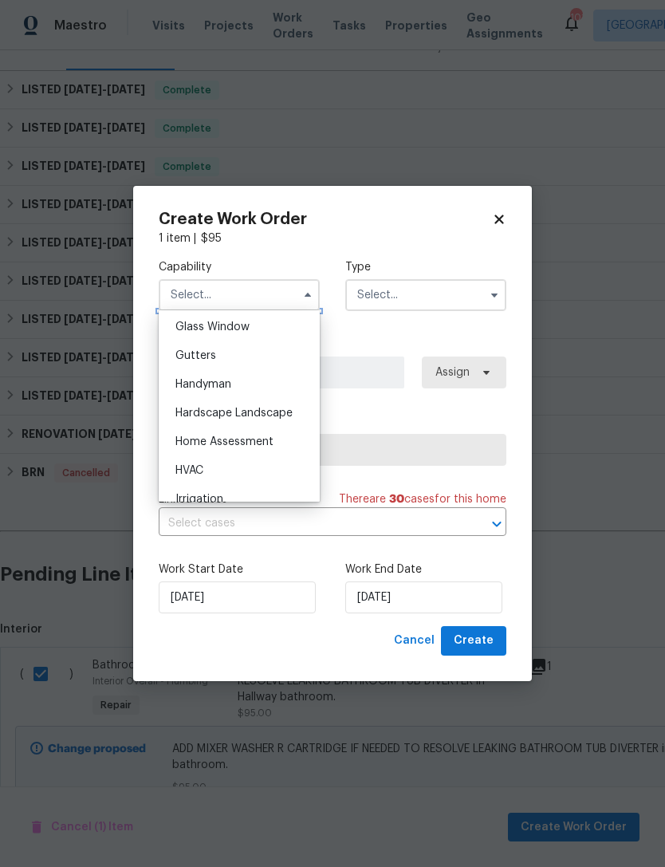
scroll to position [839, 0]
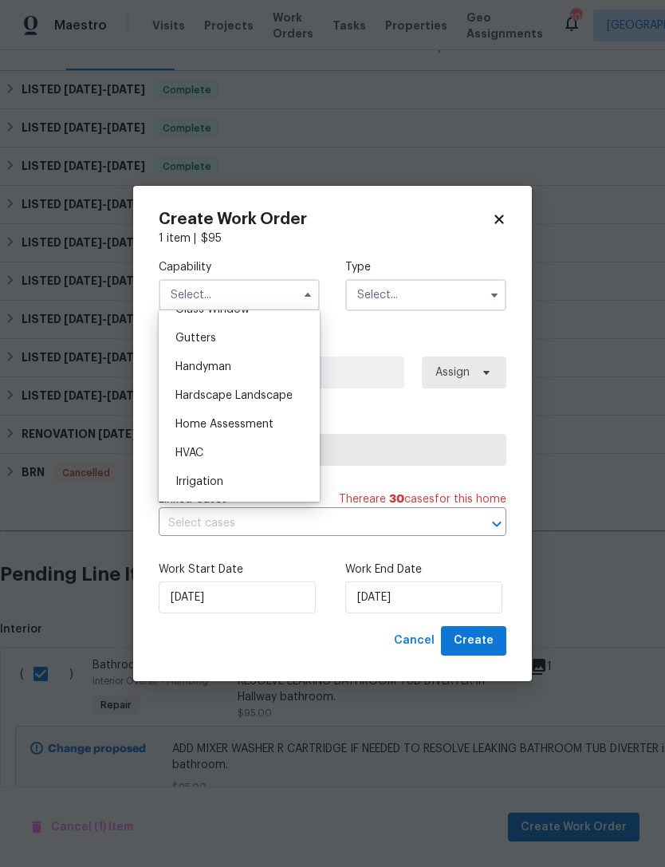
click at [222, 368] on span "Handyman" at bounding box center [203, 366] width 56 height 11
type input "Handyman"
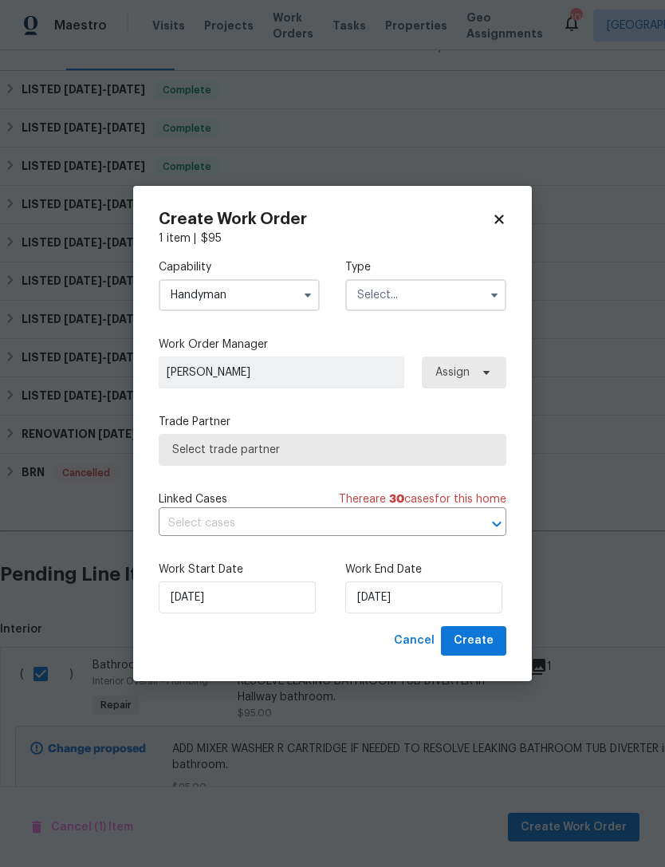
click at [414, 297] on input "text" at bounding box center [425, 295] width 161 height 32
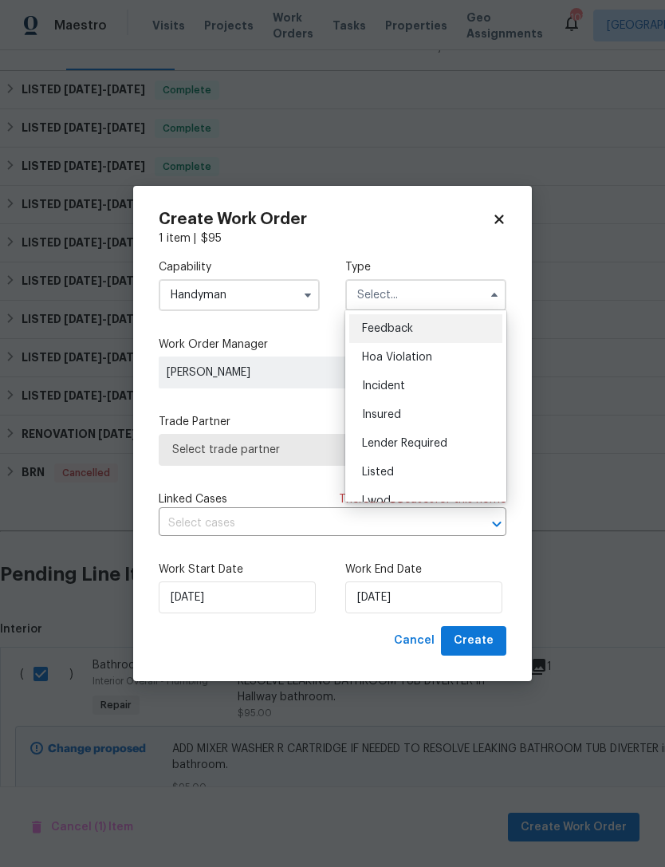
click at [388, 474] on span "Listed" at bounding box center [378, 471] width 32 height 11
type input "Listed"
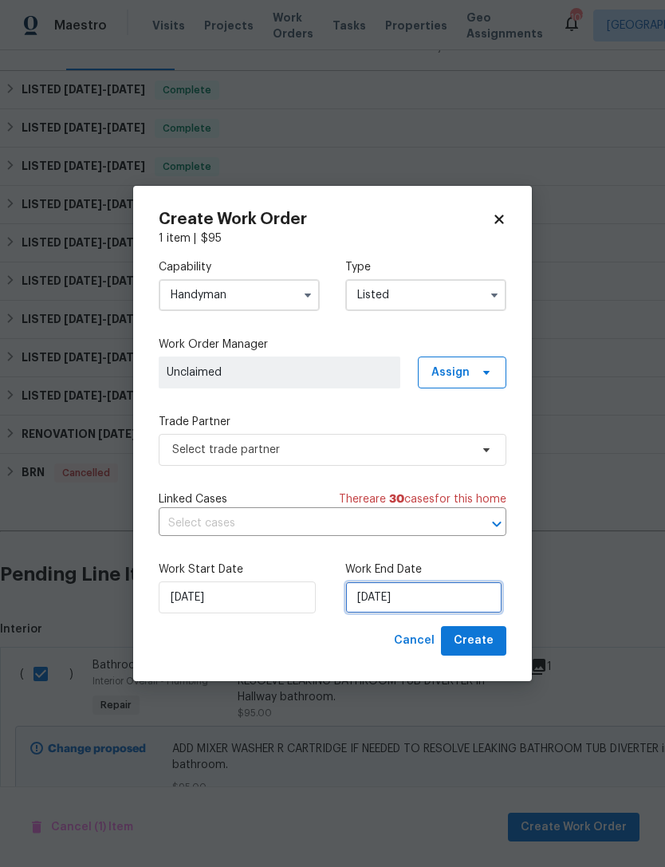
click at [383, 599] on input "[DATE]" at bounding box center [423, 597] width 157 height 32
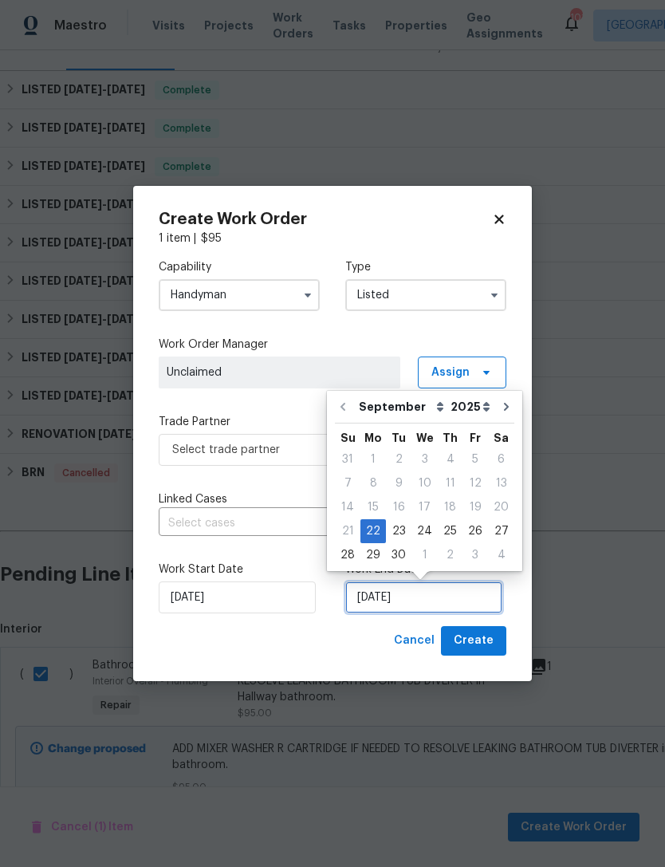
scroll to position [29, 0]
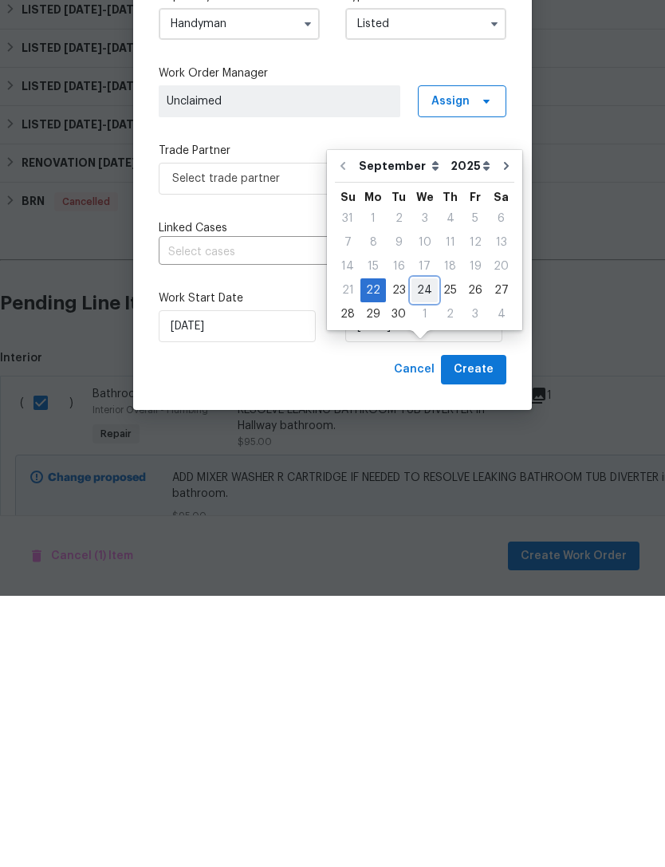
click at [423, 550] on div "24" at bounding box center [424, 561] width 26 height 22
type input "[DATE]"
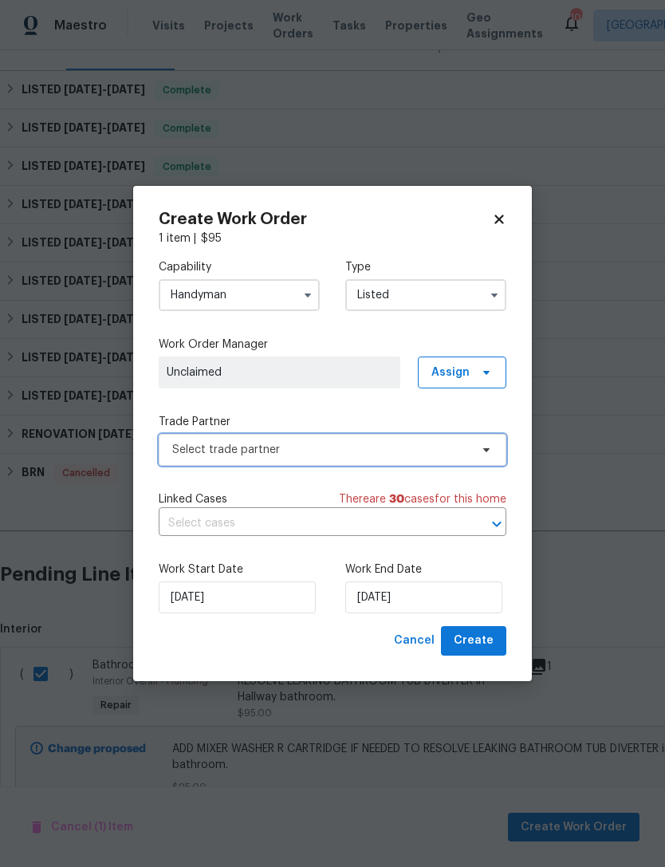
click at [311, 458] on span "Select trade partner" at bounding box center [333, 450] width 348 height 32
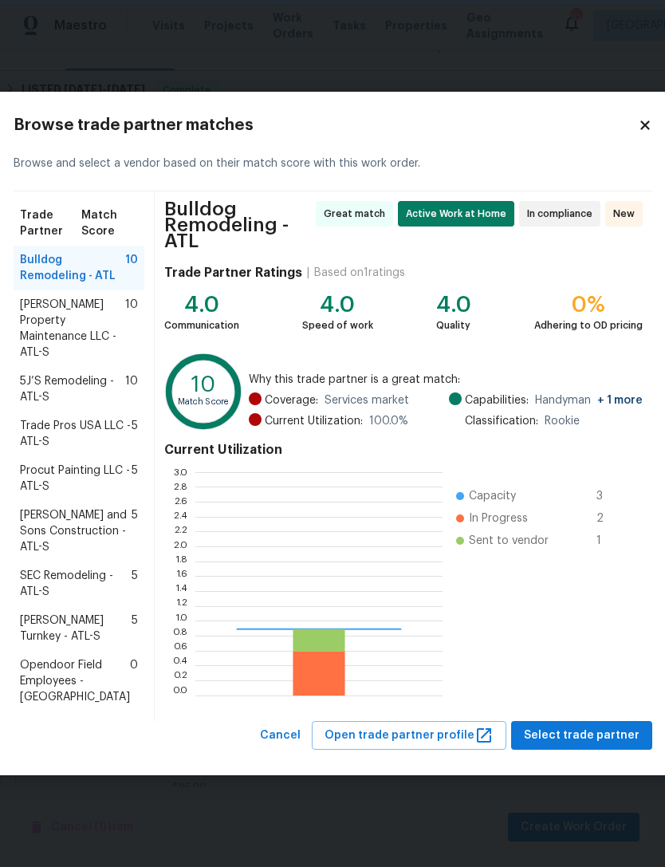
scroll to position [223, 247]
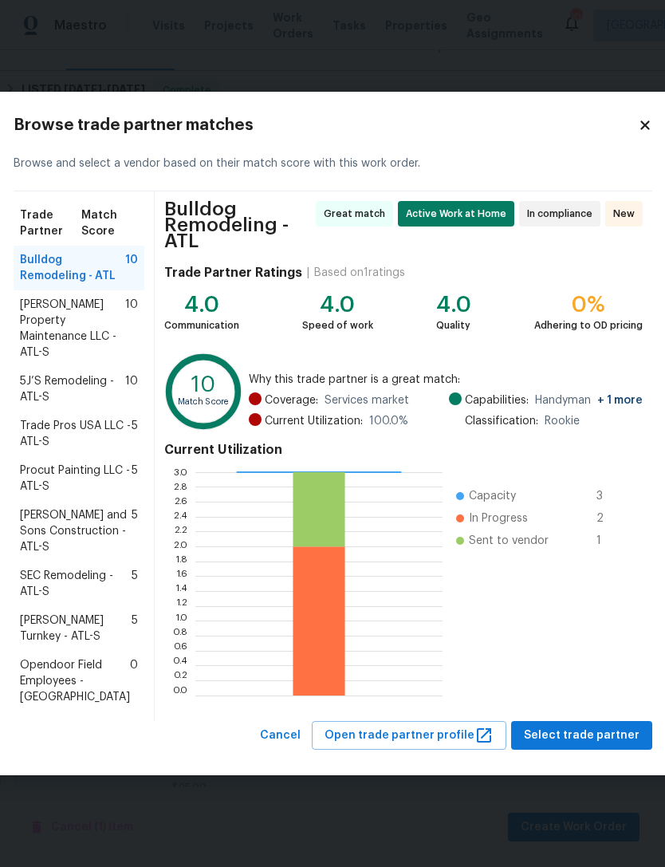
click at [72, 321] on span "Glen Property Maintenance LLC - ATL-S" at bounding box center [72, 329] width 105 height 64
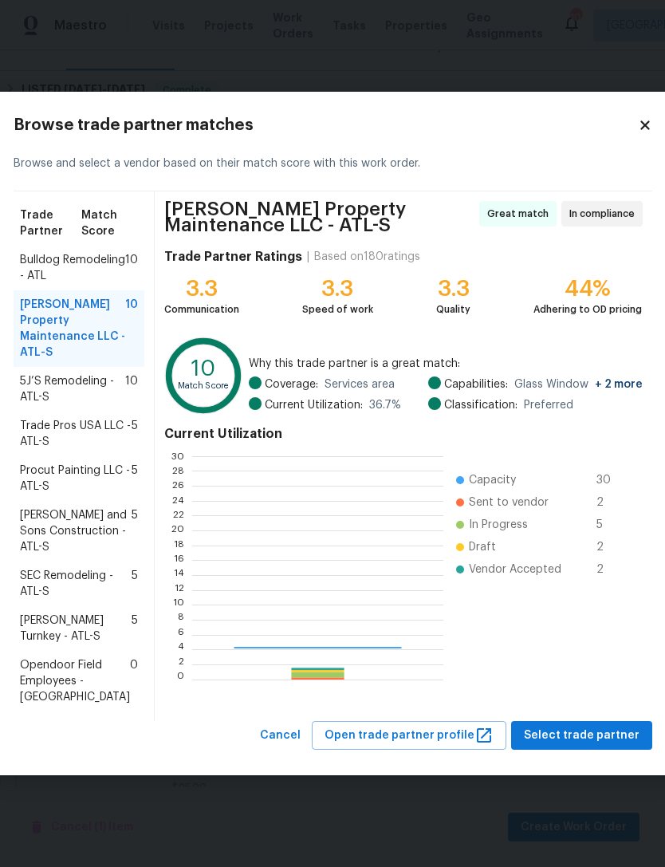
scroll to position [223, 250]
click at [73, 252] on span "Bulldog Remodeling - ATL" at bounding box center [72, 268] width 105 height 32
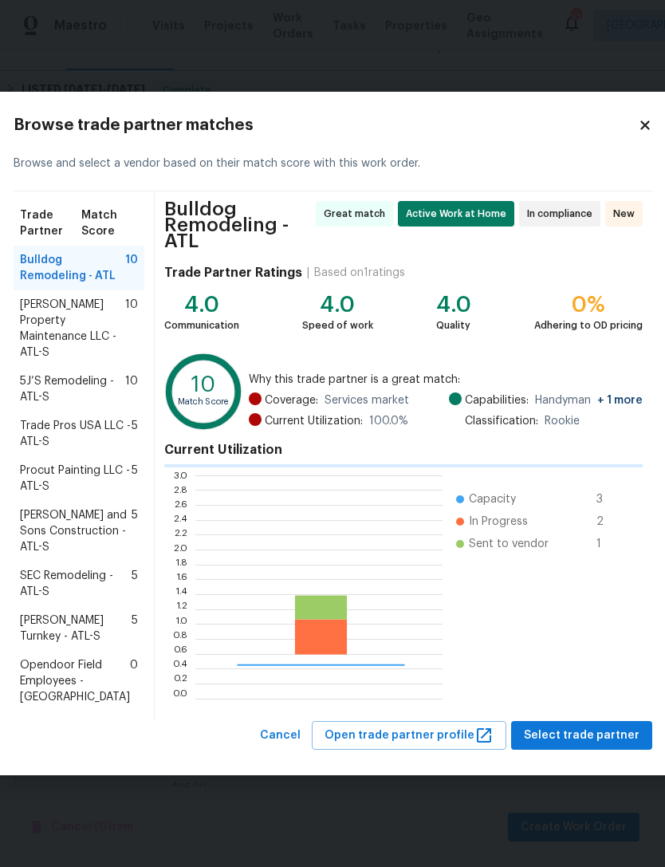
scroll to position [223, 247]
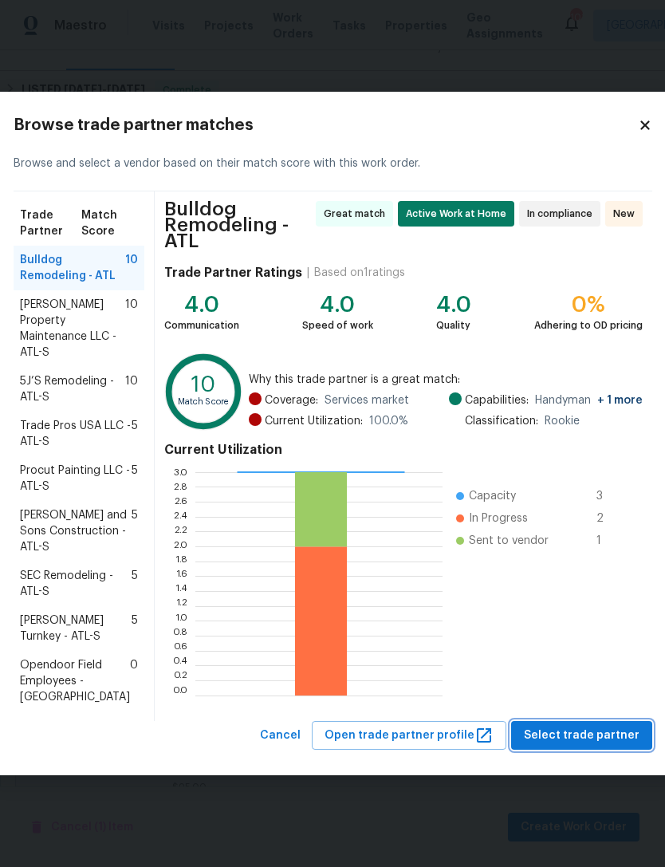
click at [575, 744] on span "Select trade partner" at bounding box center [582, 735] width 116 height 20
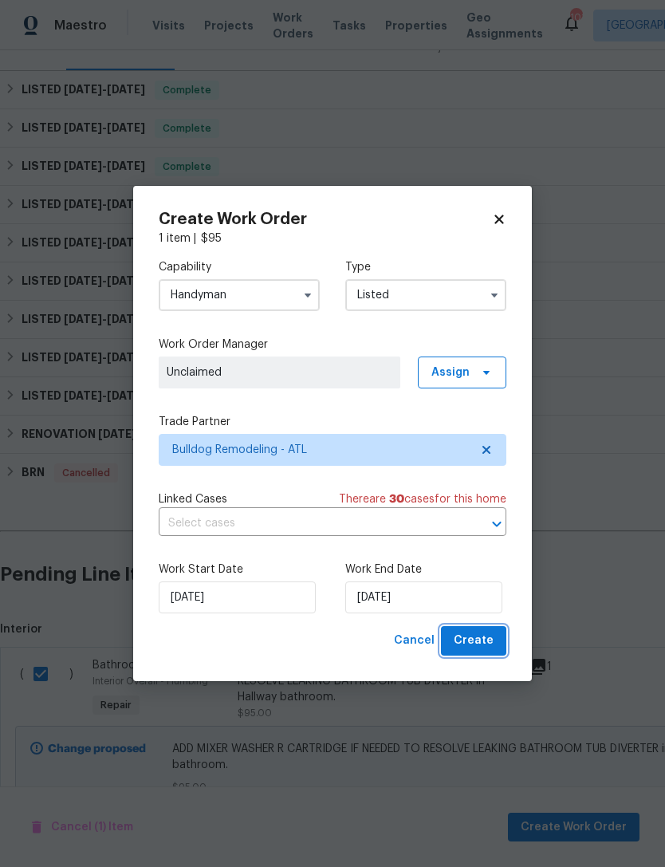
click at [473, 641] on span "Create" at bounding box center [474, 641] width 40 height 20
checkbox input "false"
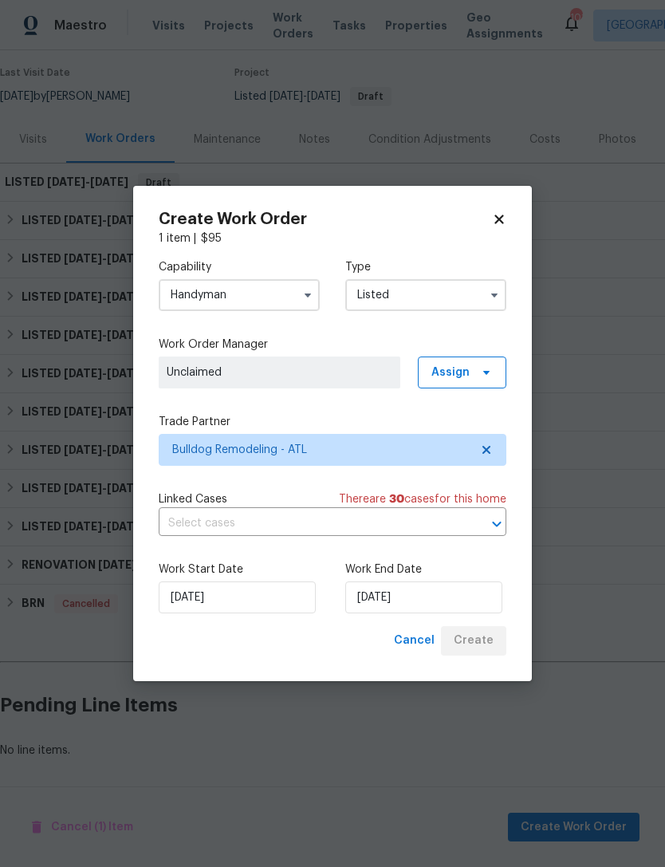
scroll to position [74, 0]
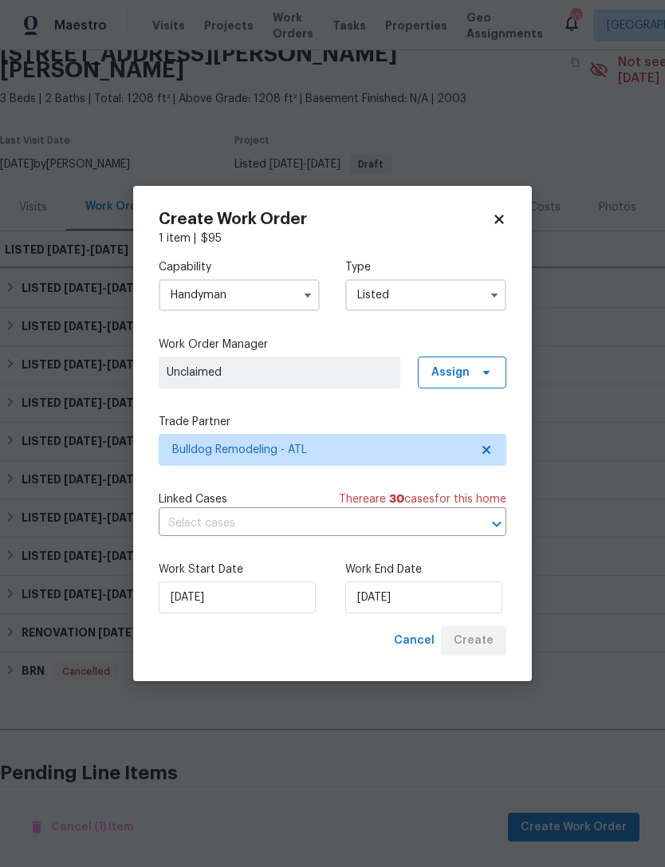
click at [584, 269] on div "LISTED 9/12/25 - 9/19/25 Complete" at bounding box center [450, 288] width 901 height 38
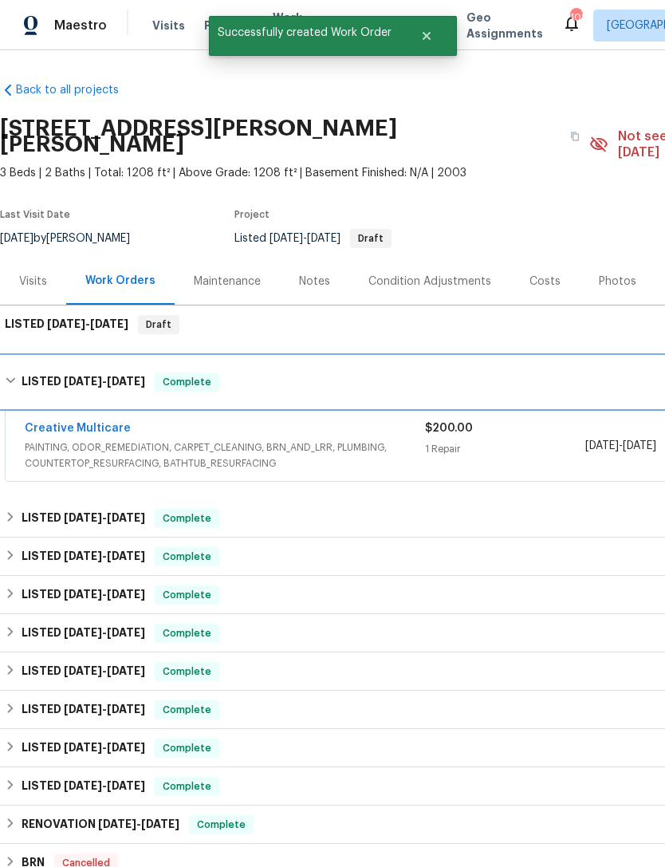
scroll to position [0, -1]
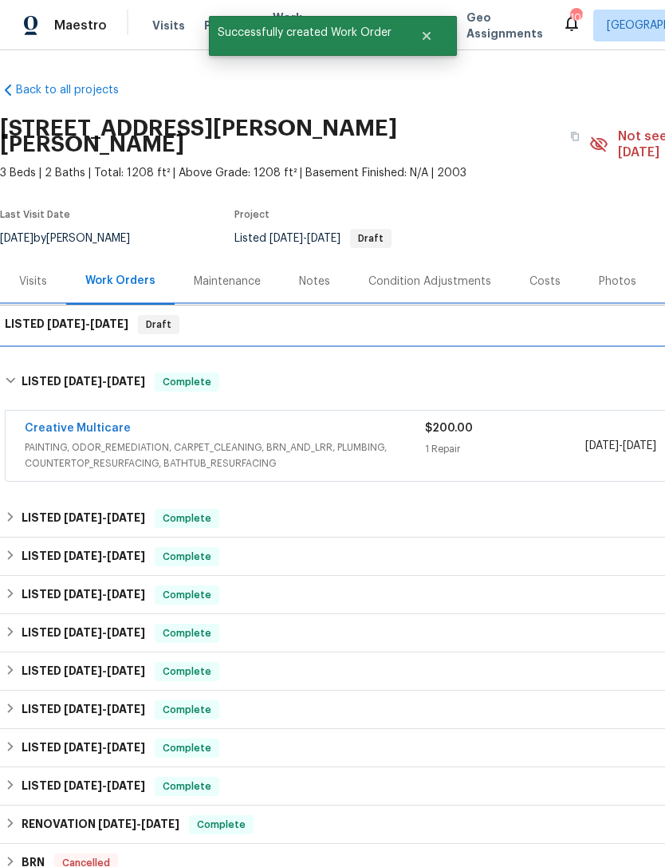
click at [259, 305] on div "LISTED 9/22/25 - 9/24/25 Draft" at bounding box center [450, 324] width 901 height 38
click at [95, 318] on span "9/22/25 - 9/24/25" at bounding box center [87, 323] width 81 height 11
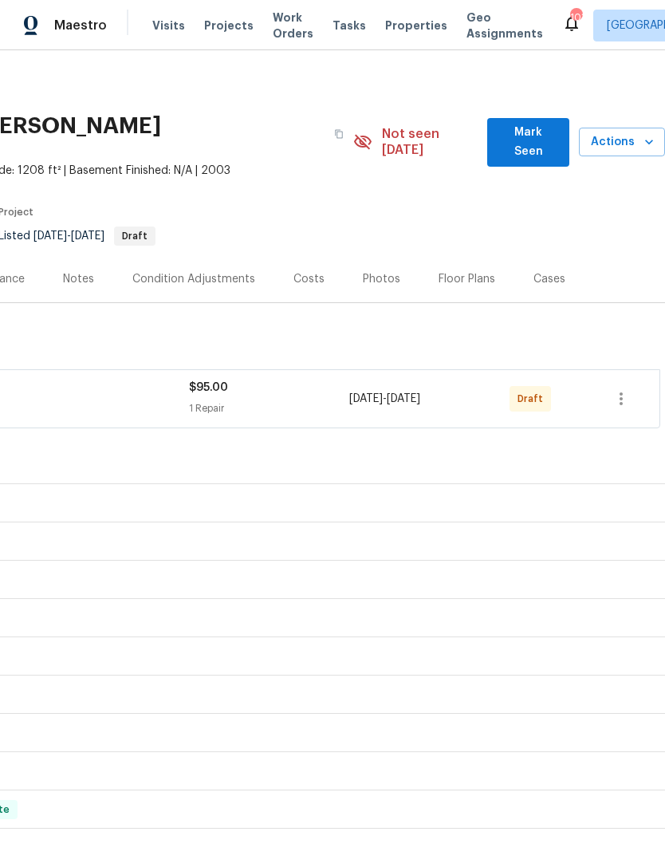
scroll to position [2, 236]
click at [618, 389] on icon "button" at bounding box center [620, 398] width 19 height 19
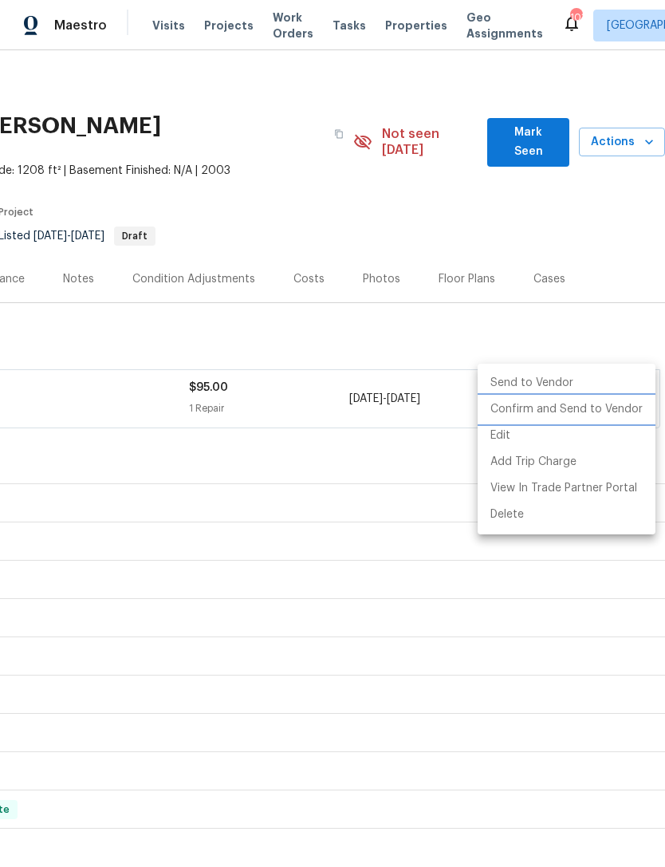
click at [576, 412] on li "Confirm and Send to Vendor" at bounding box center [567, 409] width 178 height 26
